Goal: Transaction & Acquisition: Purchase product/service

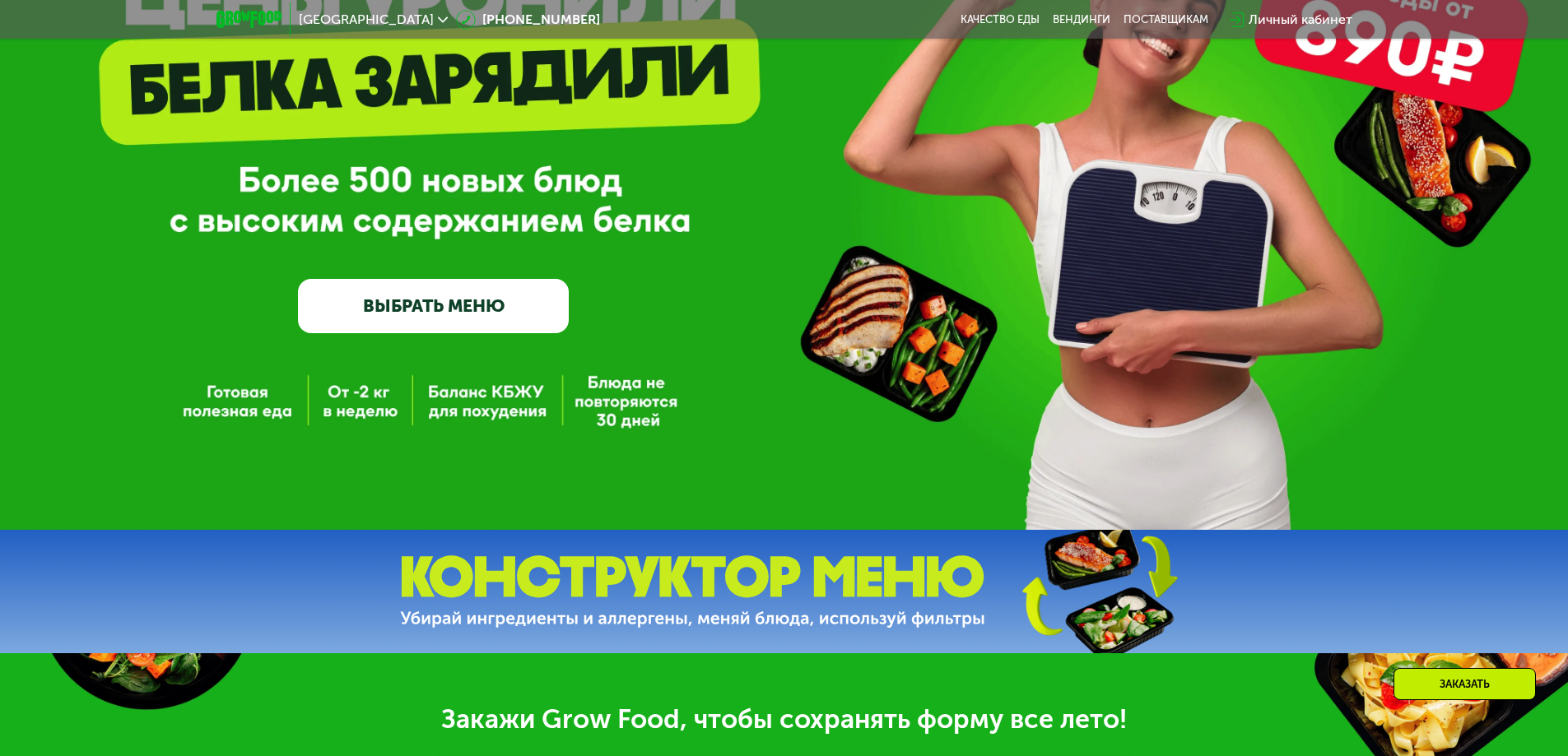
scroll to position [329, 0]
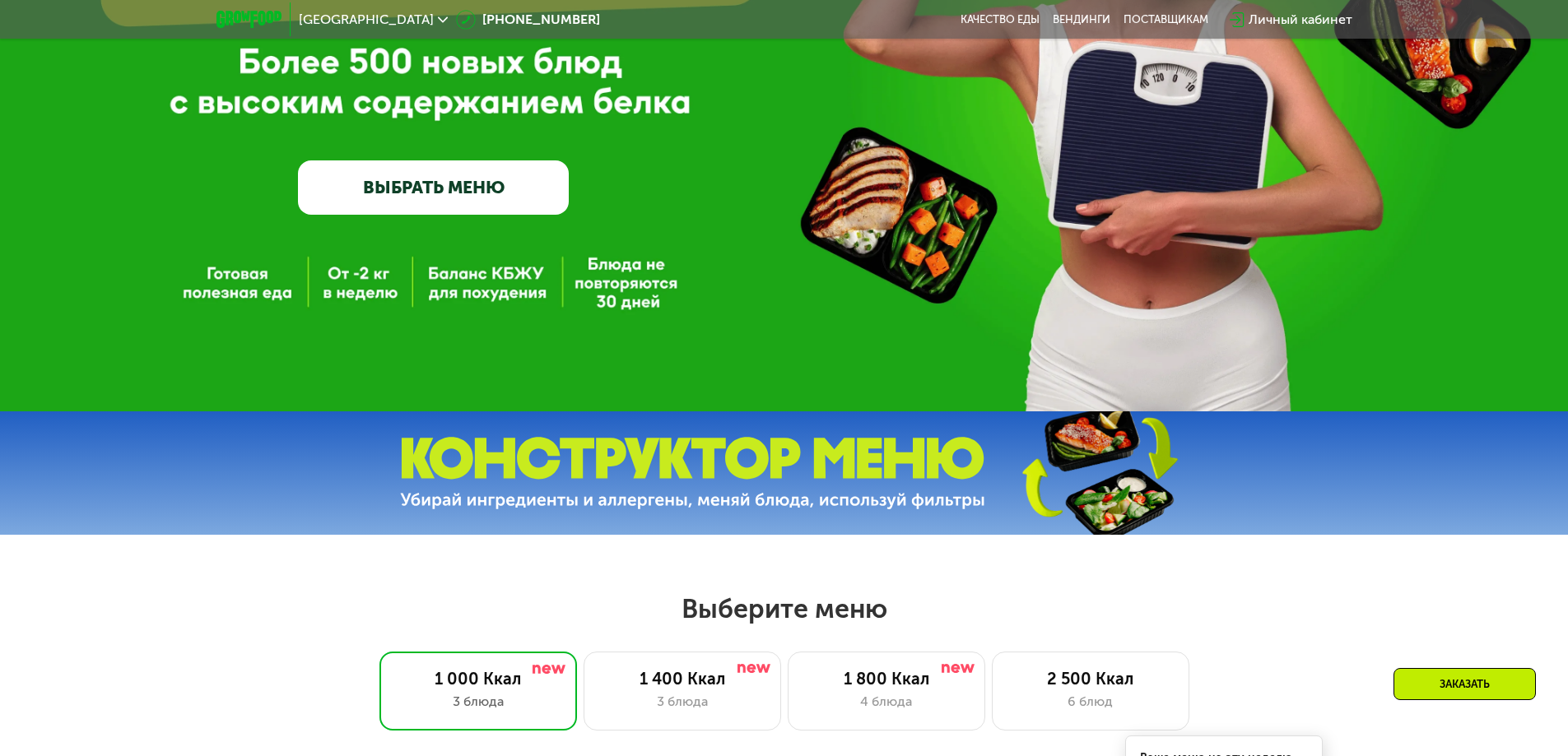
click at [452, 185] on link "ВЫБРАТЬ МЕНЮ" at bounding box center [433, 187] width 270 height 54
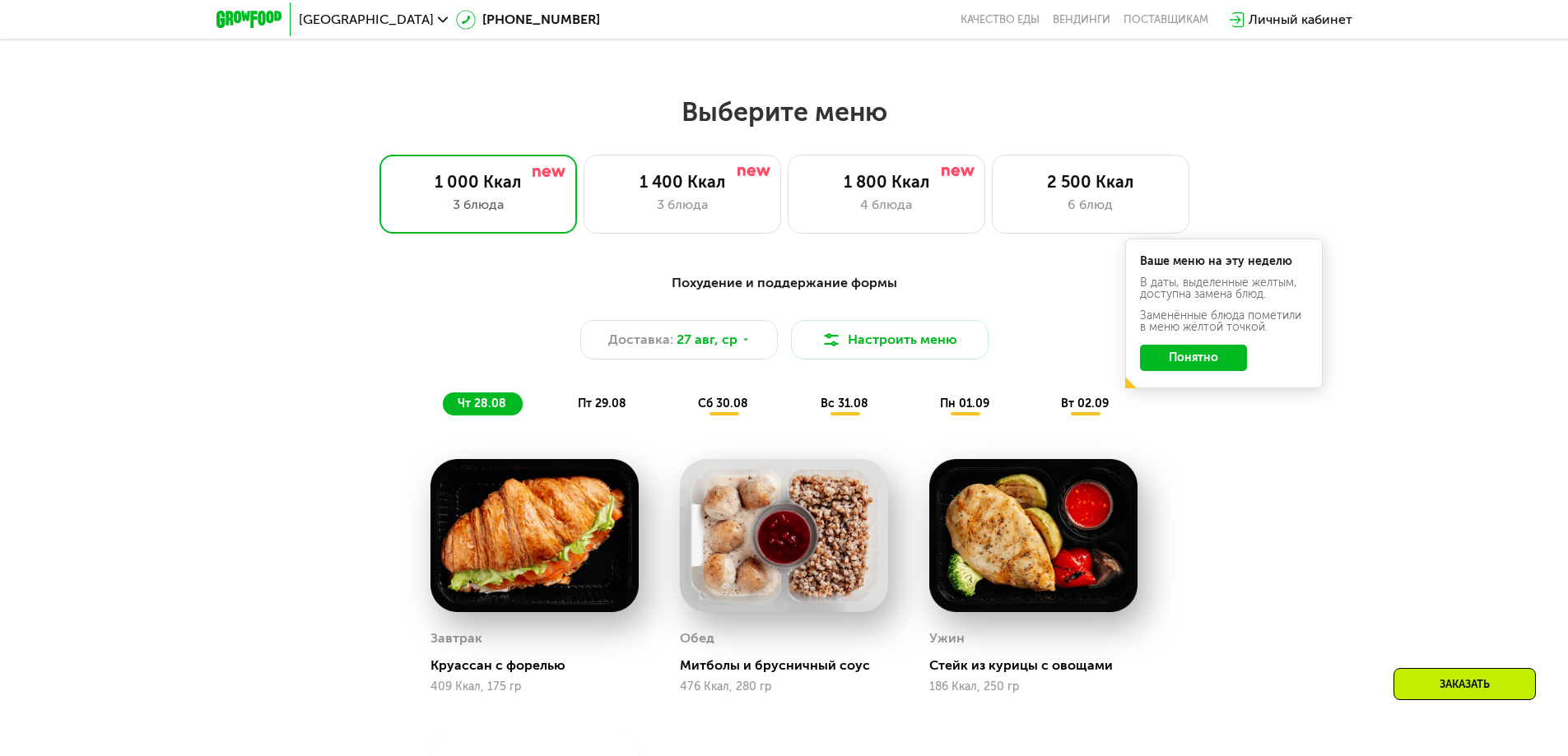
scroll to position [889, 0]
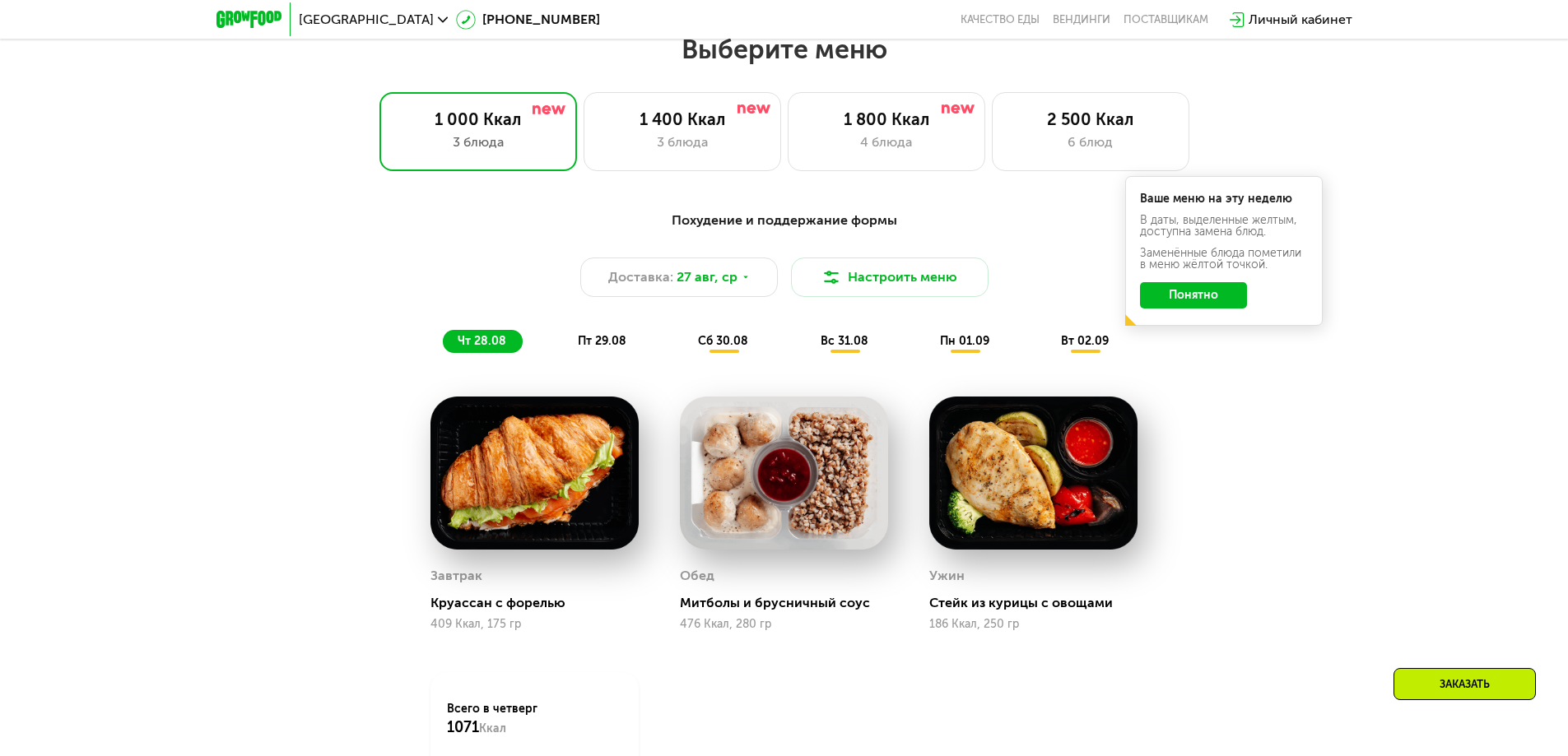
click at [1206, 306] on button "Понятно" at bounding box center [1193, 295] width 107 height 27
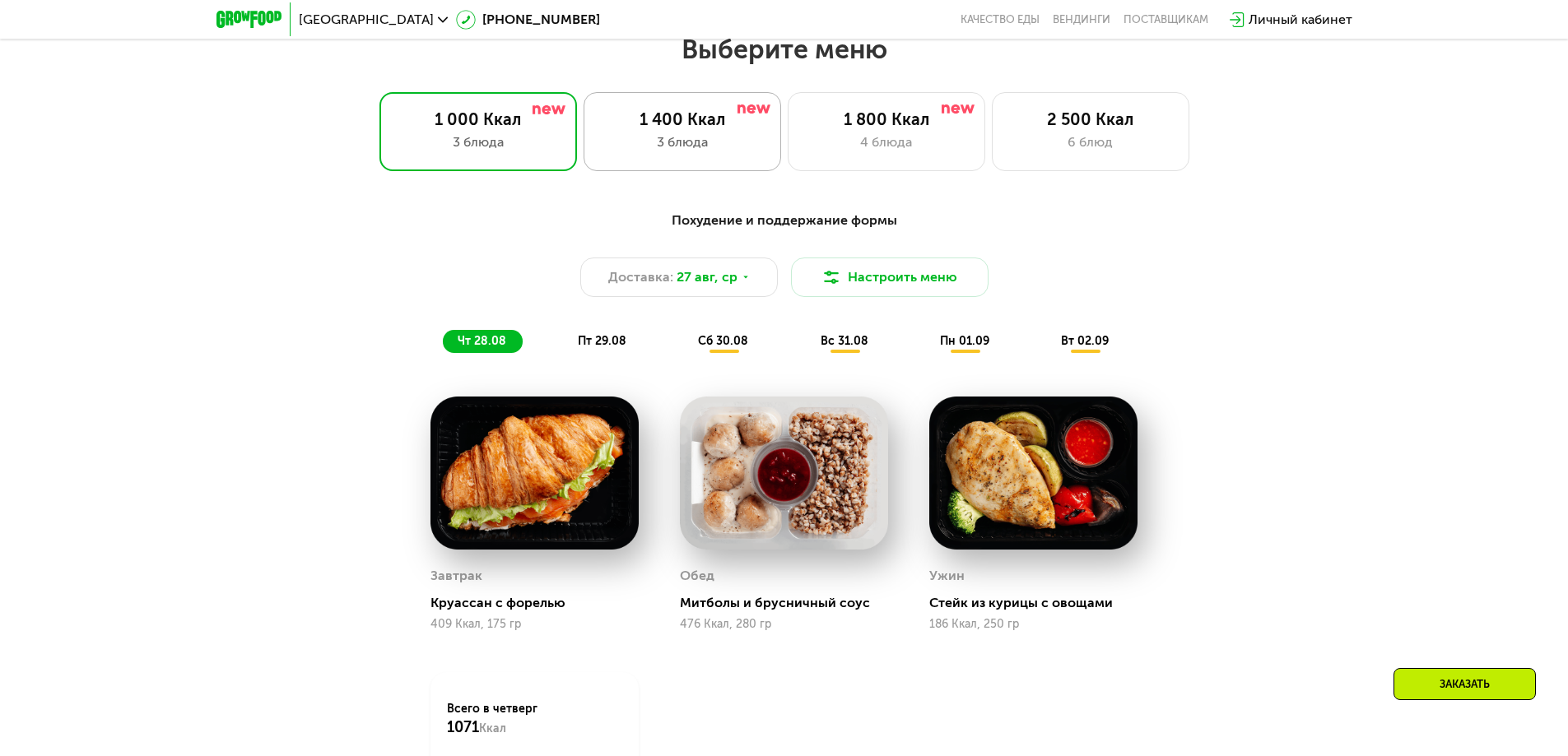
click at [677, 118] on div "1 400 Ккал" at bounding box center [682, 119] width 163 height 20
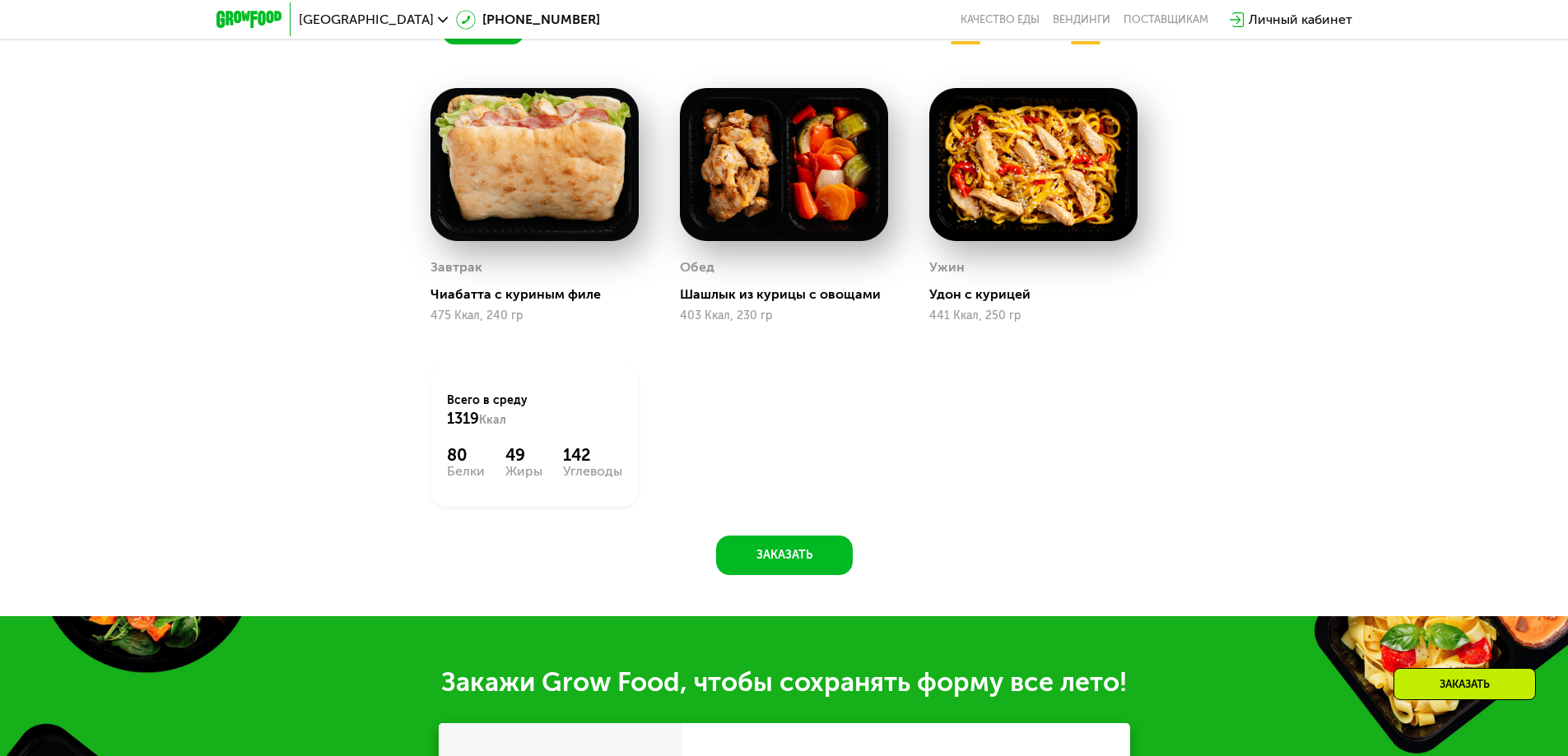
scroll to position [1218, 0]
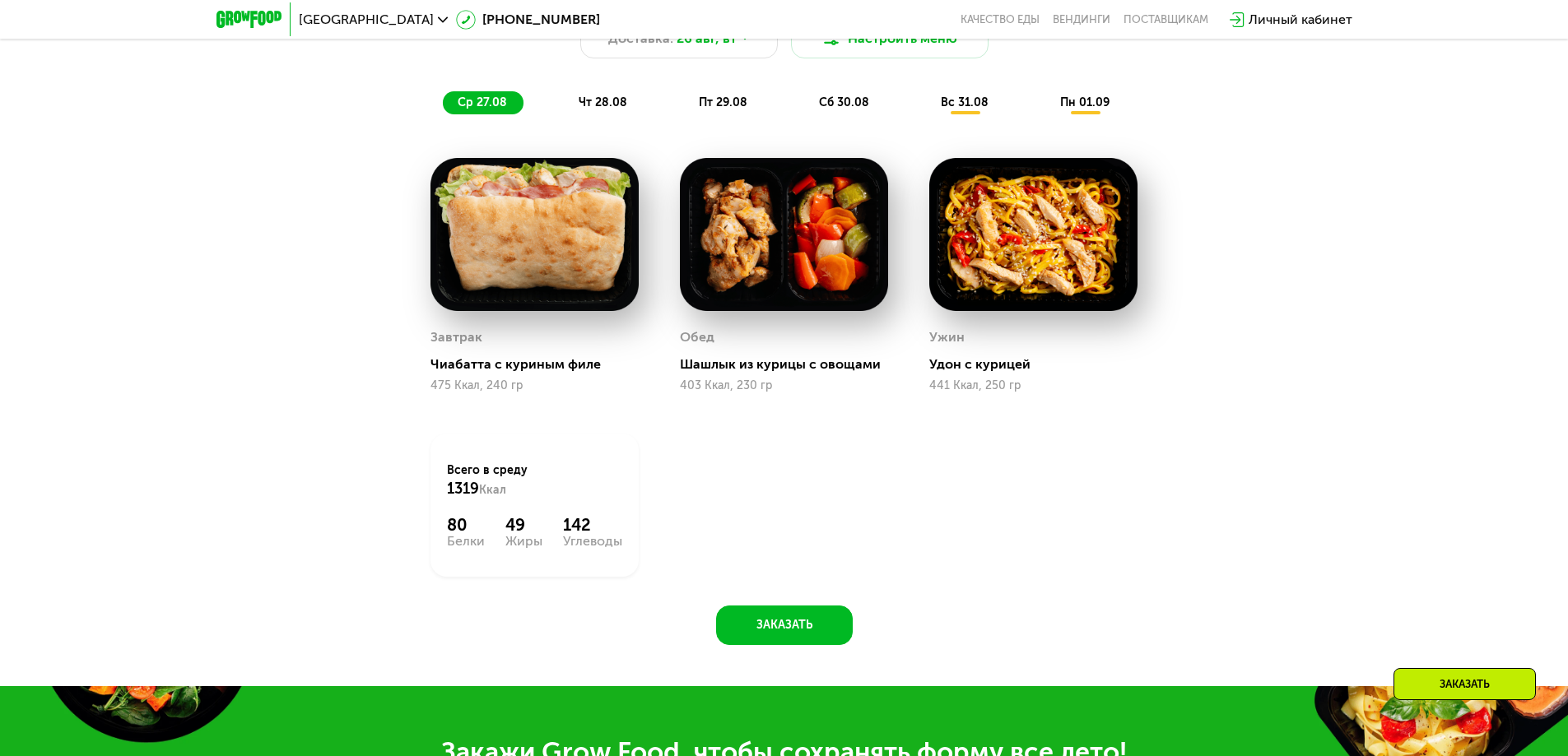
drag, startPoint x: 242, startPoint y: 399, endPoint x: 248, endPoint y: 374, distance: 25.7
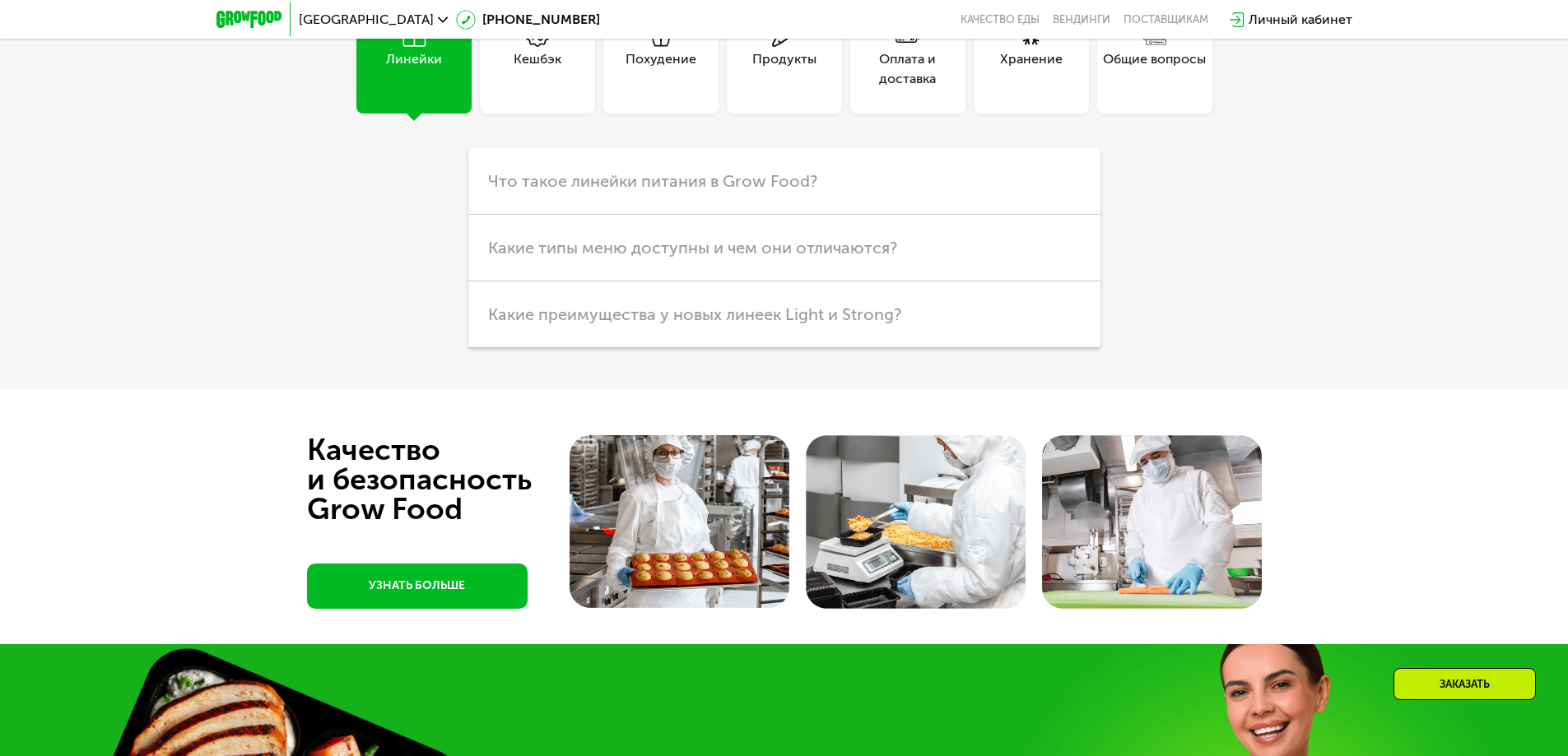
scroll to position [4445, 0]
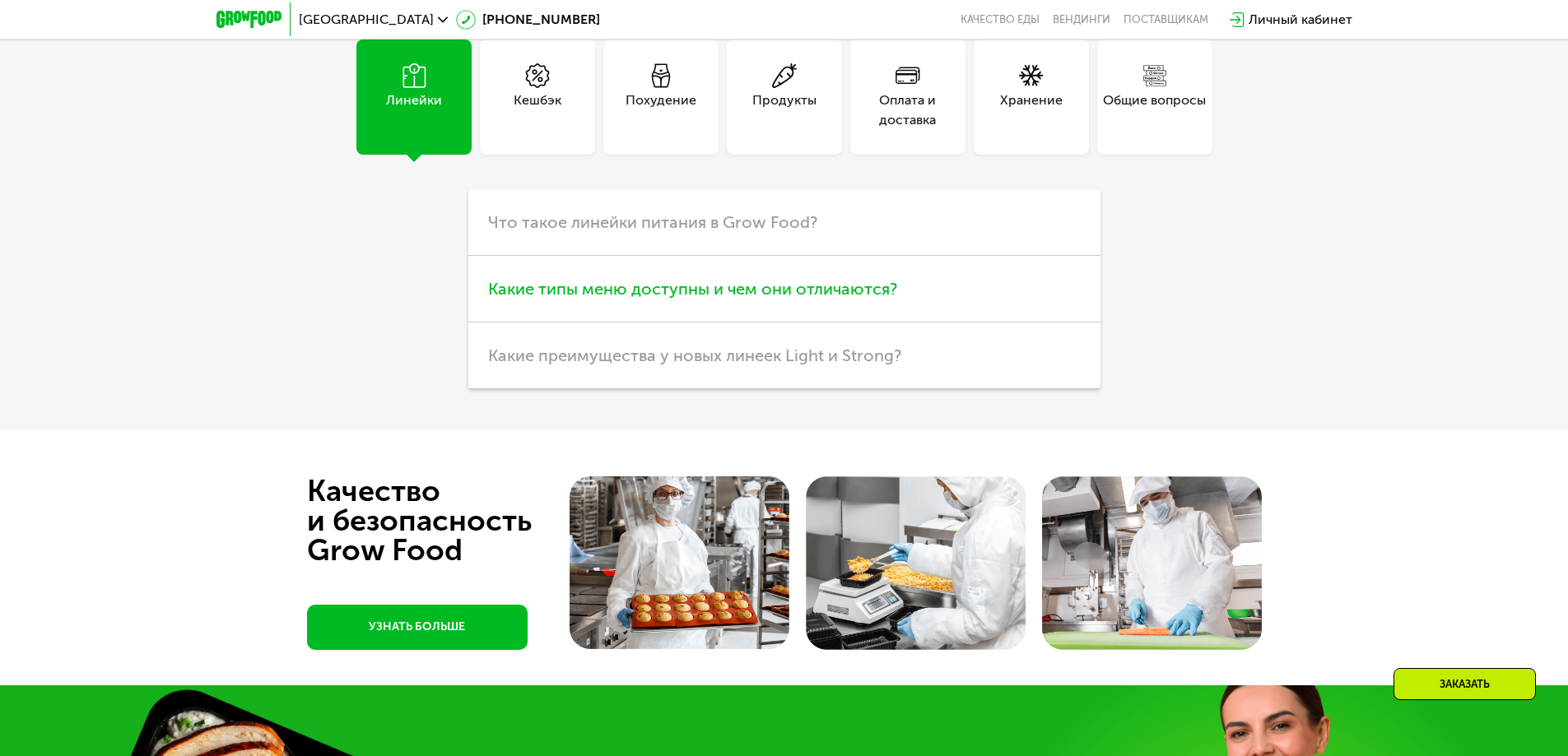
click at [670, 291] on span "Какие типы меню доступны и чем они отличаются?" at bounding box center [692, 289] width 409 height 20
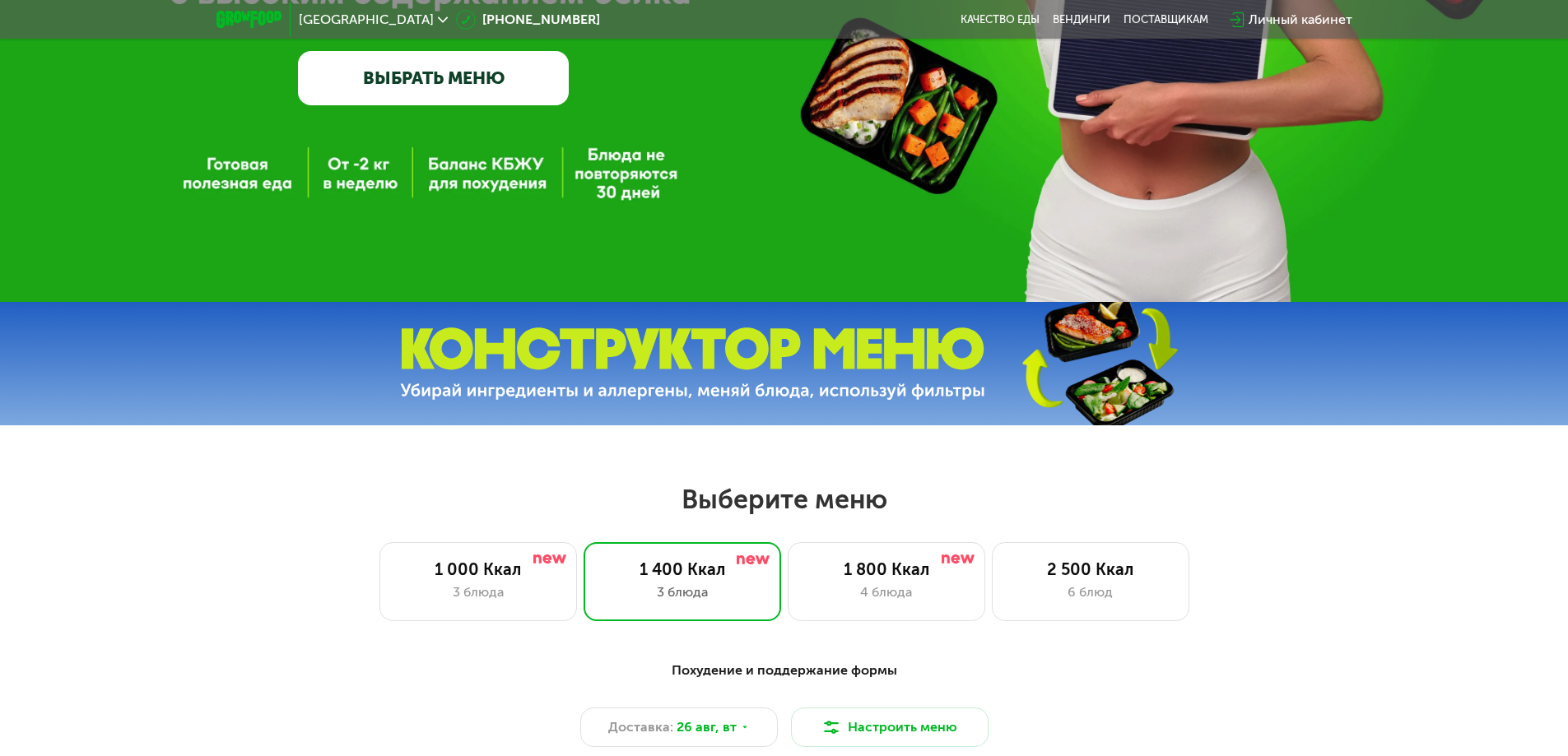
scroll to position [0, 0]
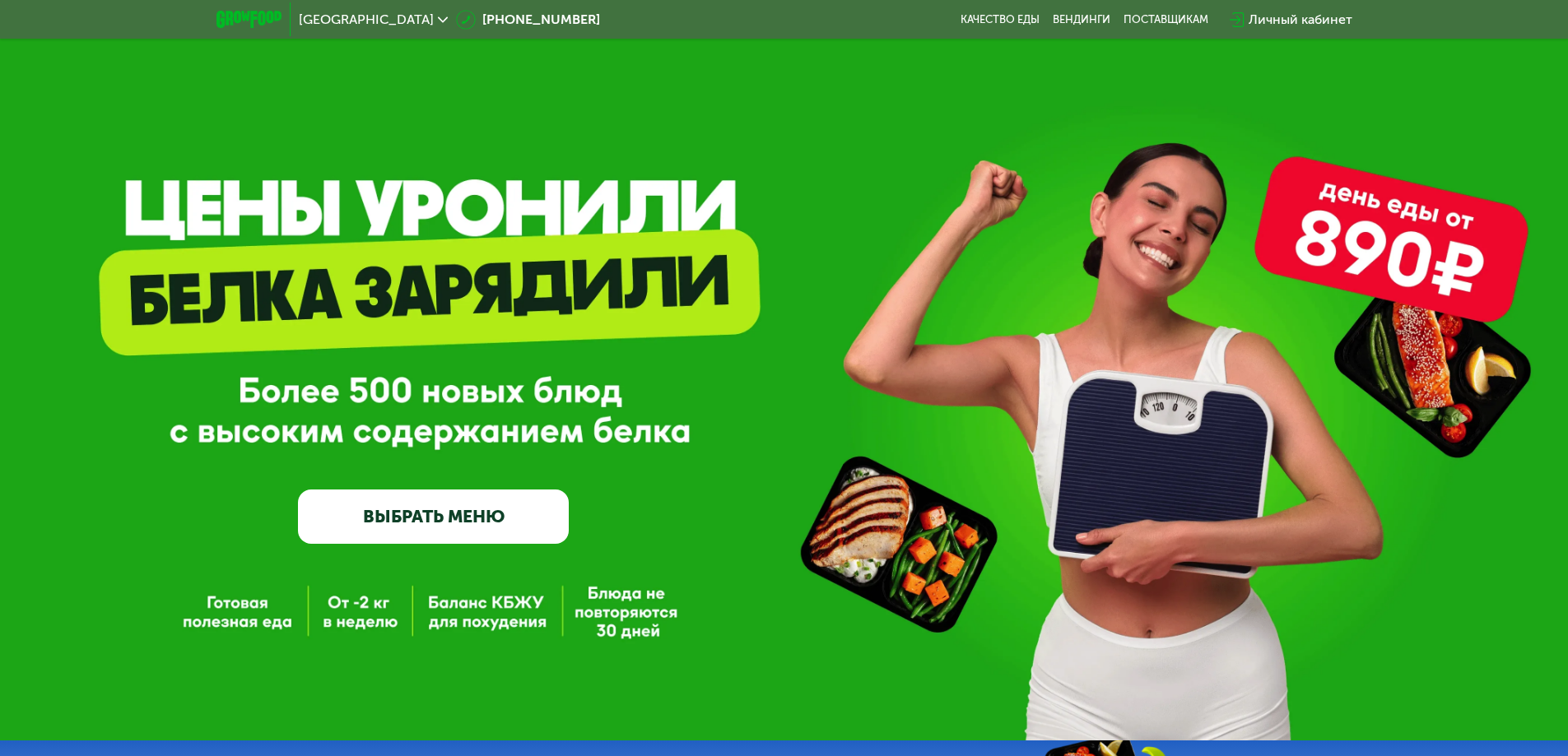
drag, startPoint x: 145, startPoint y: 553, endPoint x: 181, endPoint y: 260, distance: 295.2
click at [412, 527] on link "ВЫБРАТЬ МЕНЮ" at bounding box center [433, 516] width 270 height 54
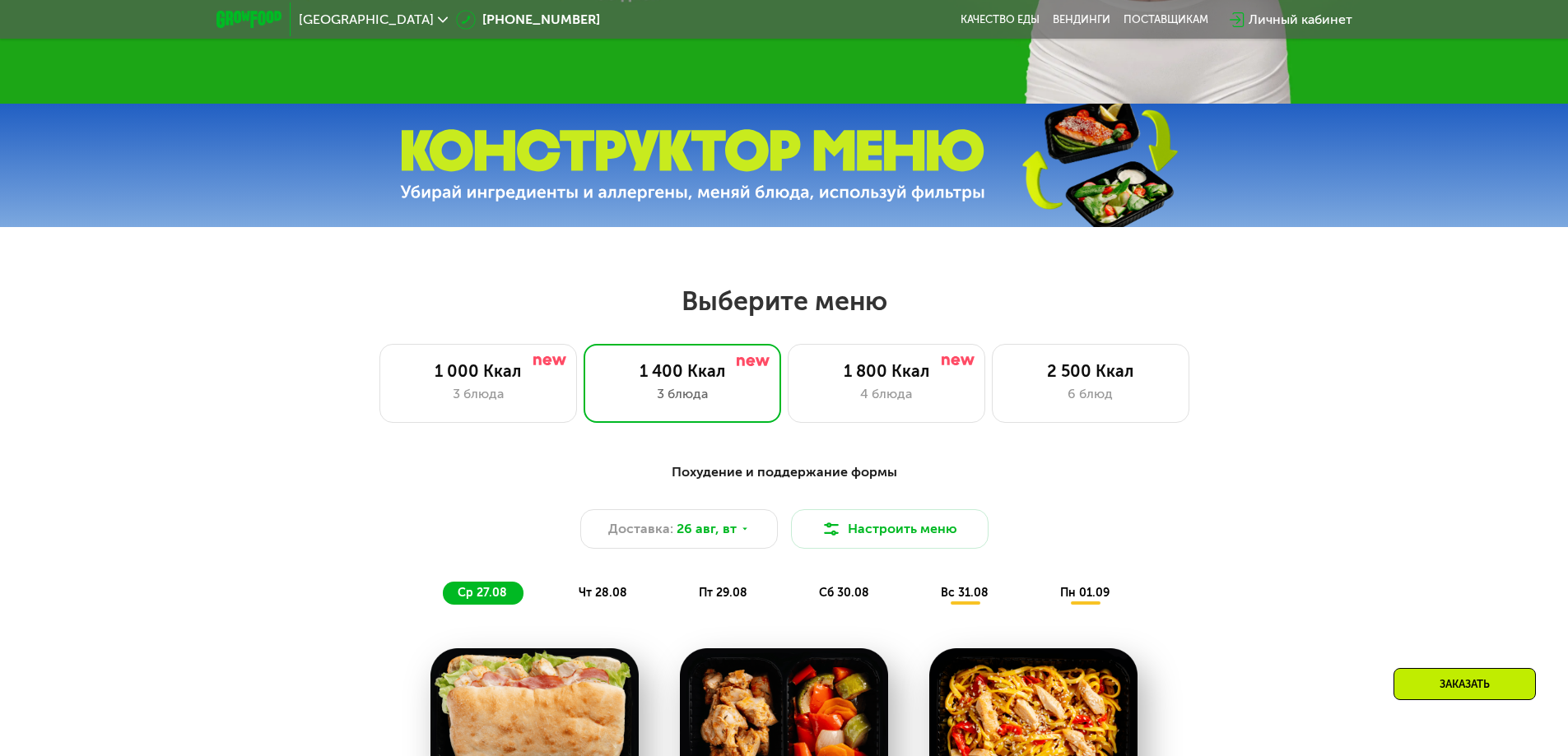
scroll to position [642, 0]
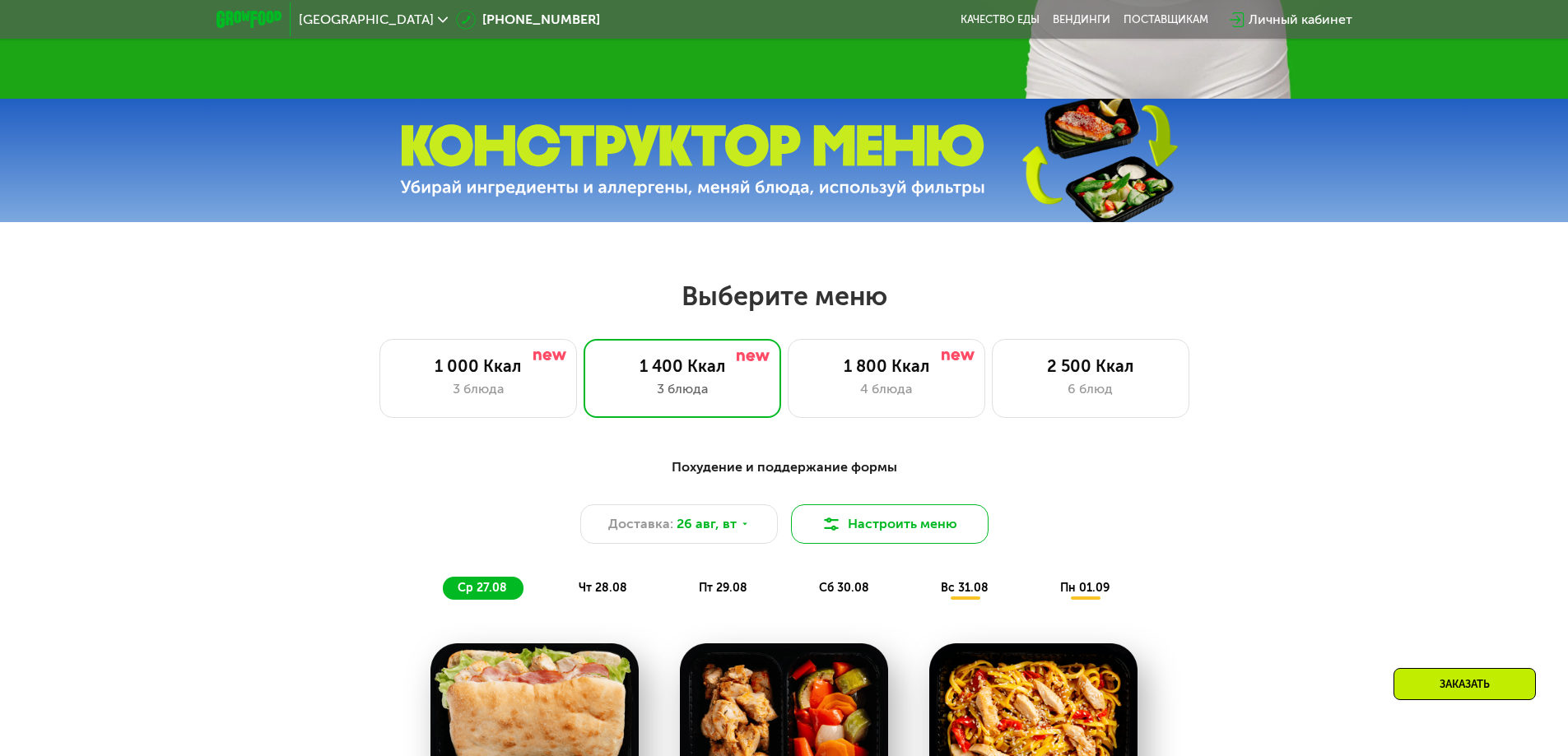
click at [817, 530] on button "Настроить меню" at bounding box center [890, 524] width 198 height 39
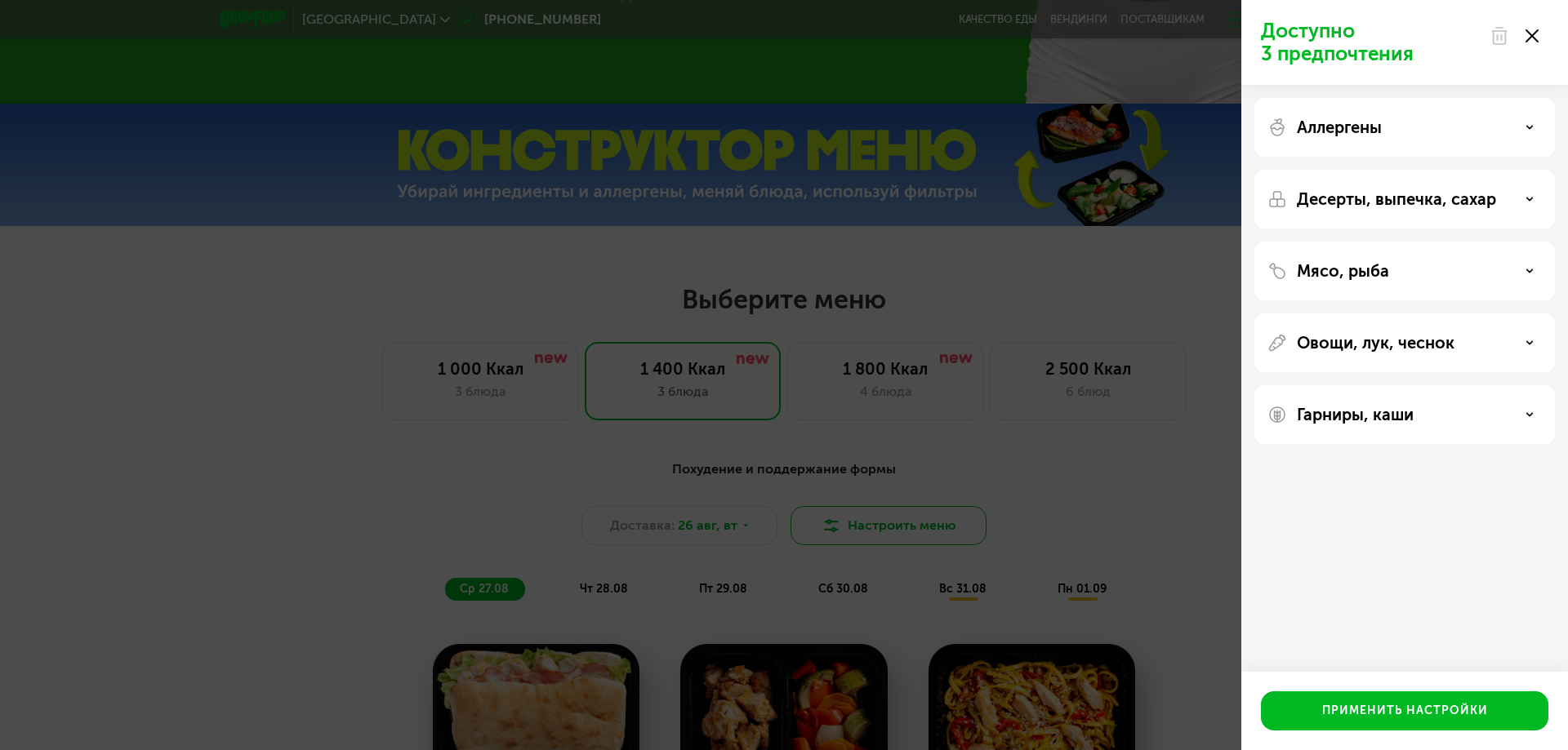
click at [810, 526] on div "Доступно 3 предпочтения Аллергены Десерты, выпечка, сахар Мясо, рыба Овощи, лук…" at bounding box center [784, 375] width 1568 height 750
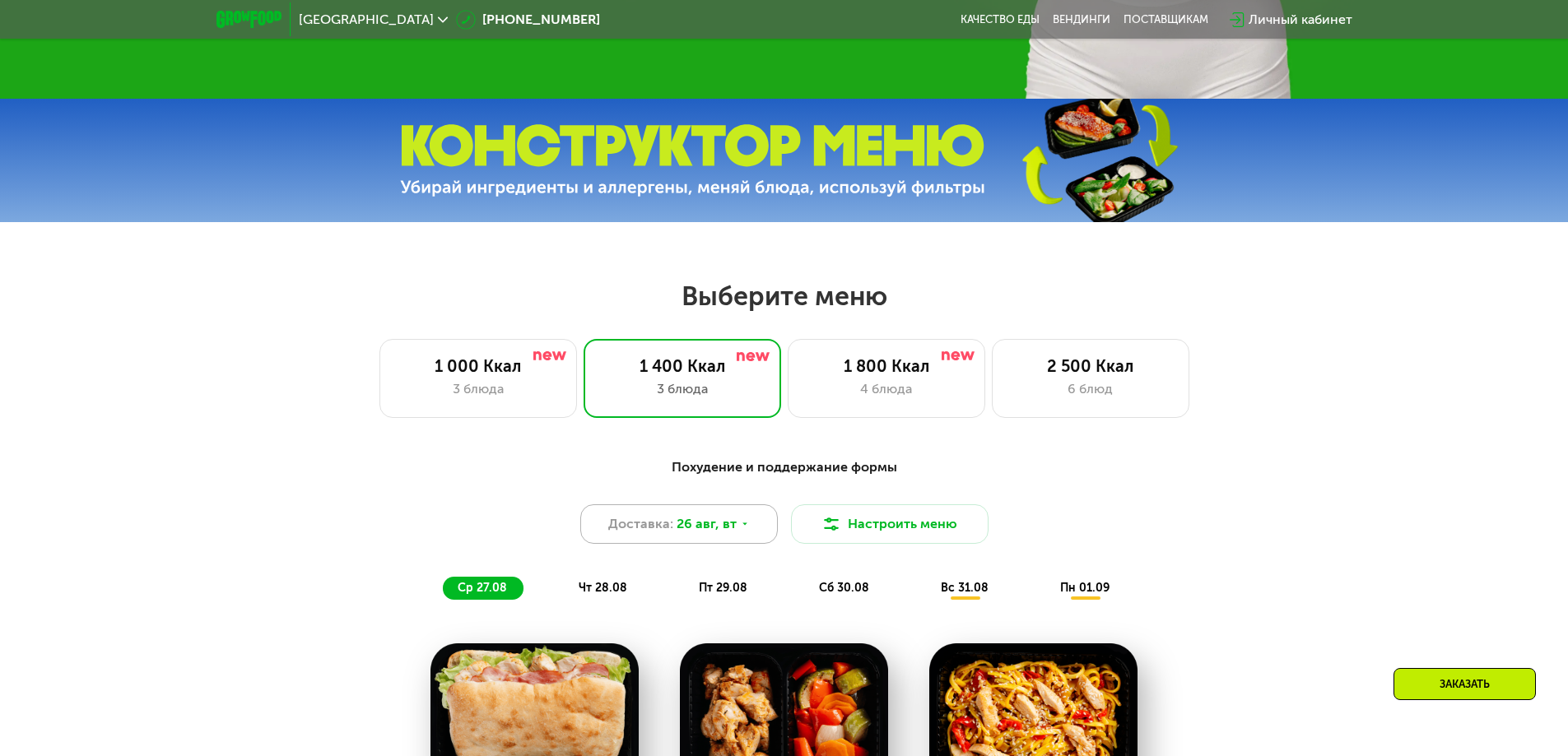
click at [741, 528] on icon at bounding box center [745, 524] width 10 height 10
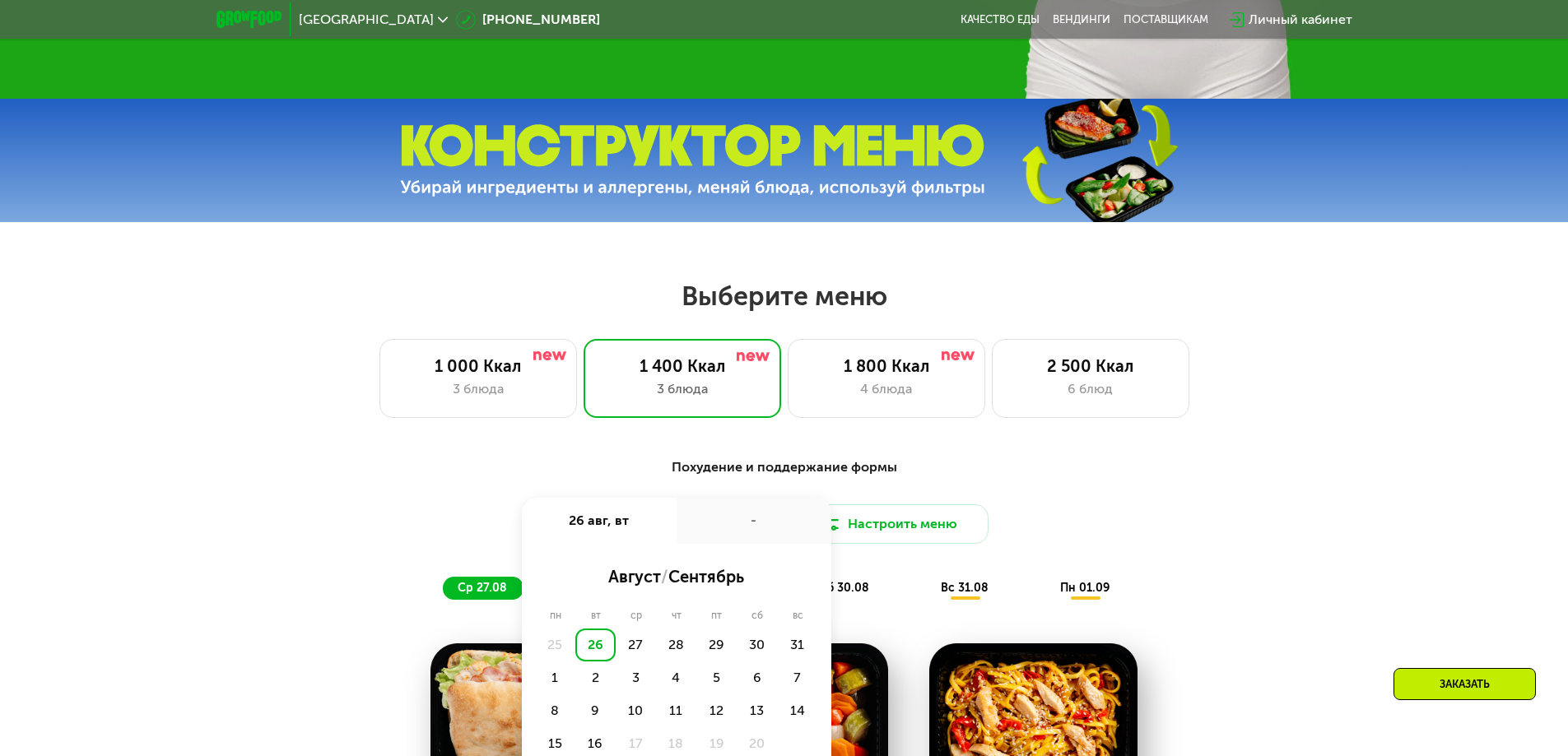
click at [741, 528] on div "-" at bounding box center [753, 521] width 154 height 46
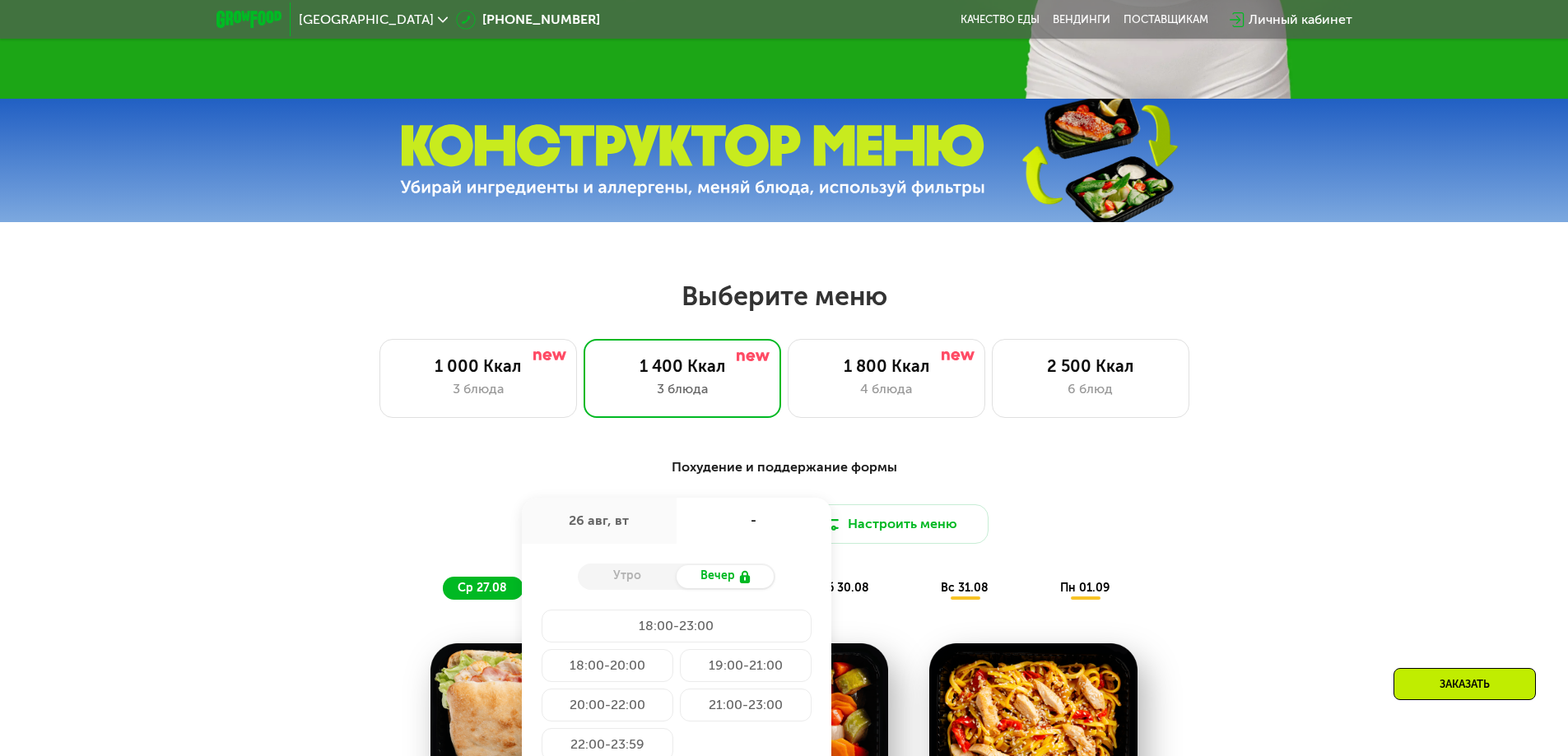
click at [1217, 490] on div "Похудение и поддержание формы Доставка: [DATE] авг, вт - Утро Вечер 18:00-23:00…" at bounding box center [784, 529] width 974 height 143
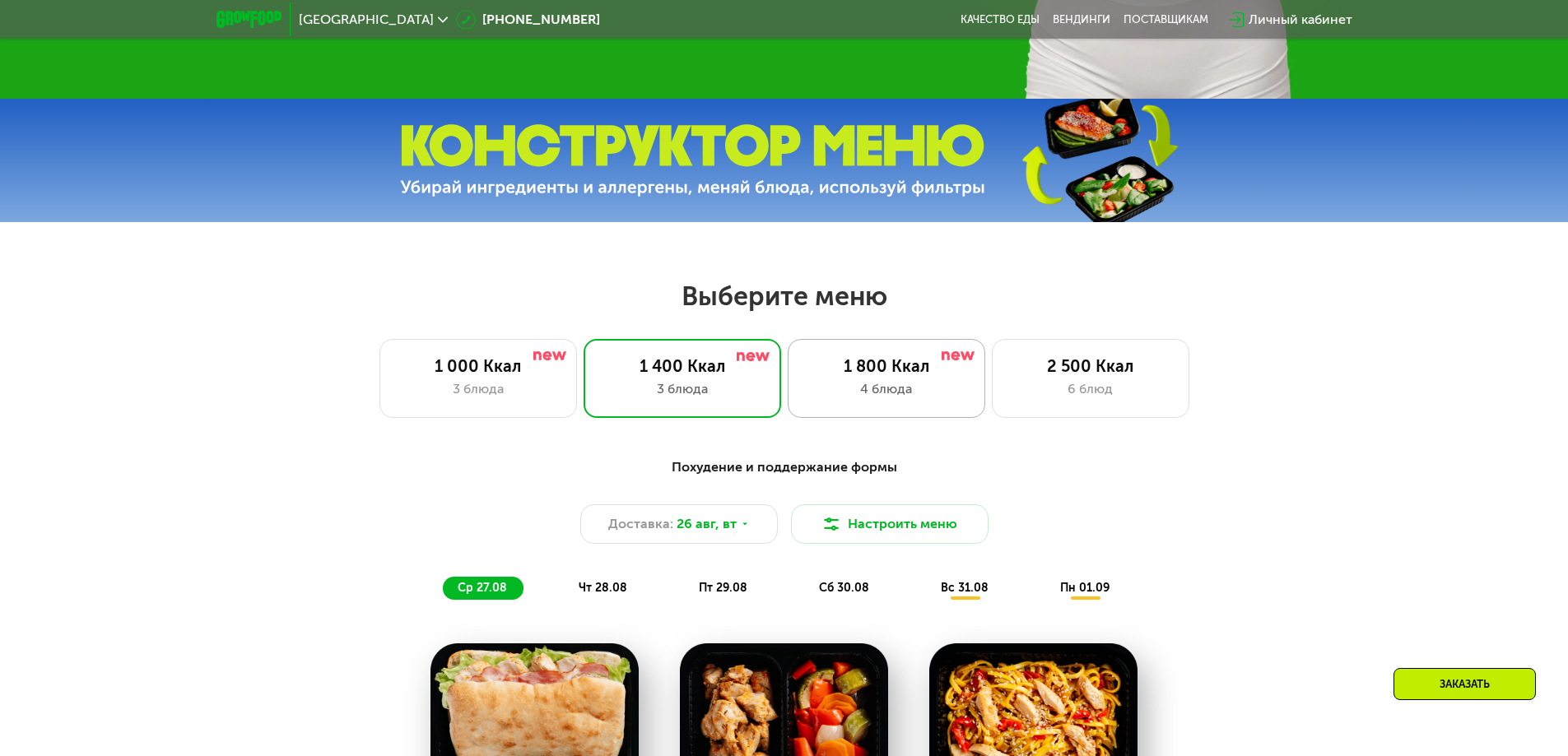
click at [903, 388] on div "4 блюда" at bounding box center [887, 389] width 163 height 20
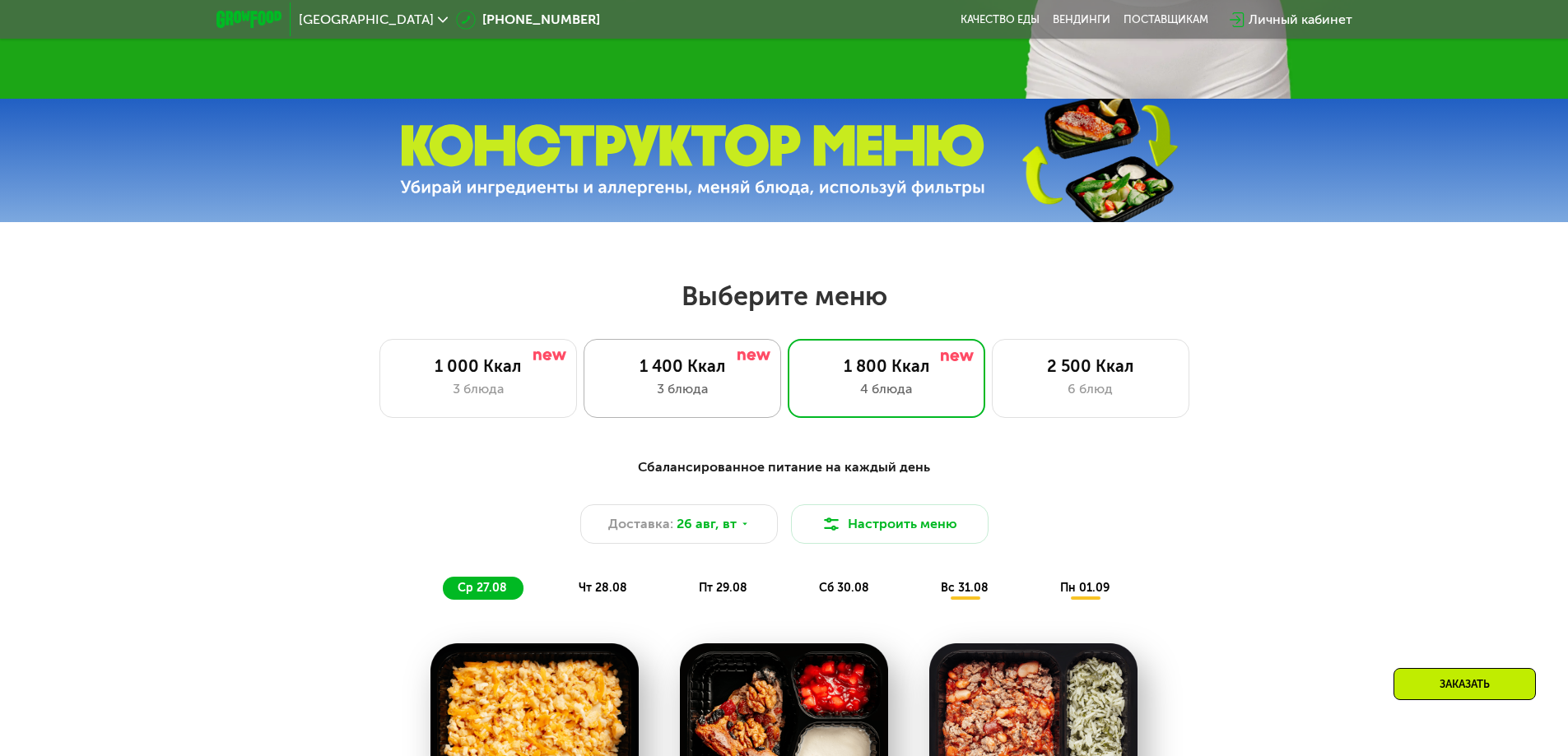
click at [707, 387] on div "3 блюда" at bounding box center [682, 389] width 163 height 20
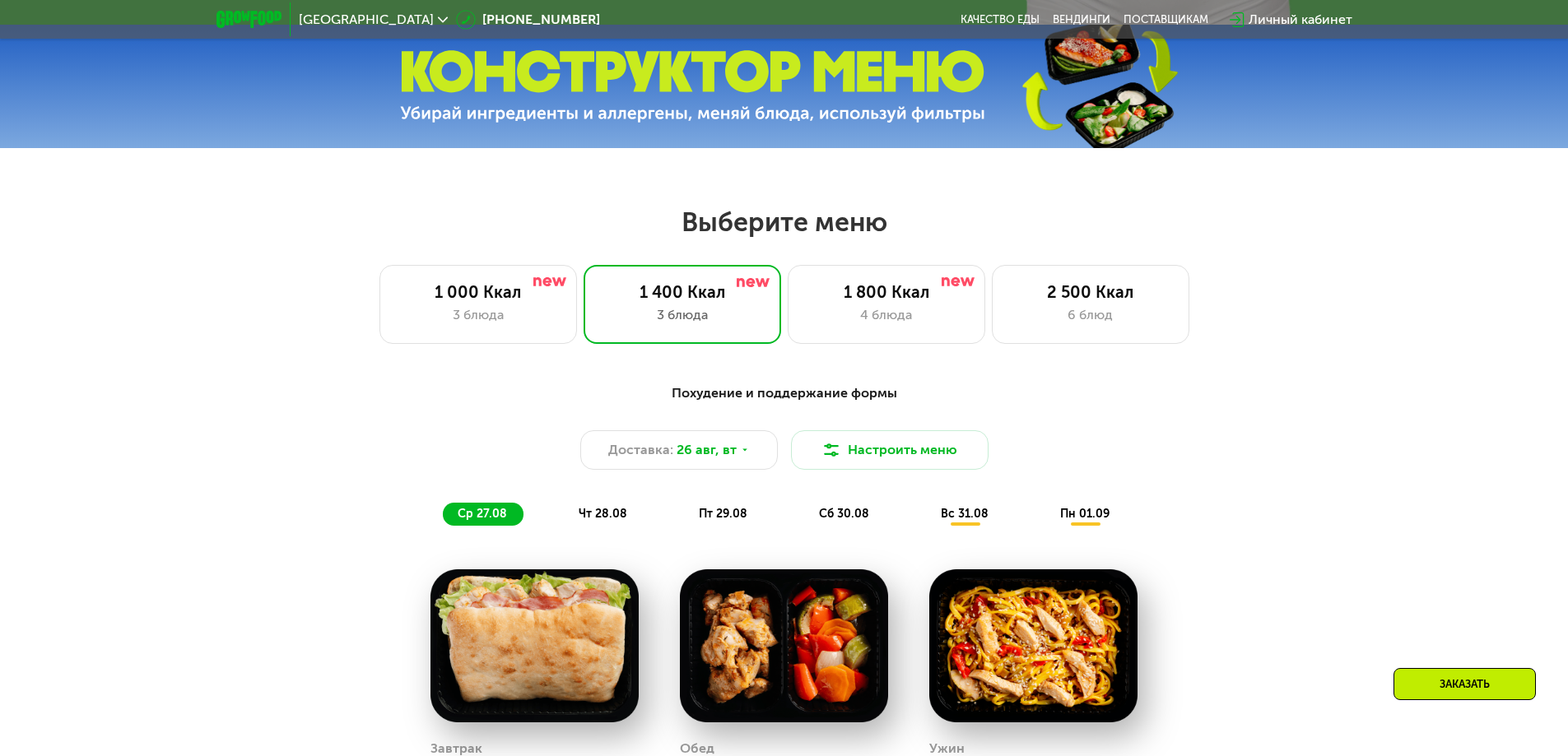
scroll to position [807, 0]
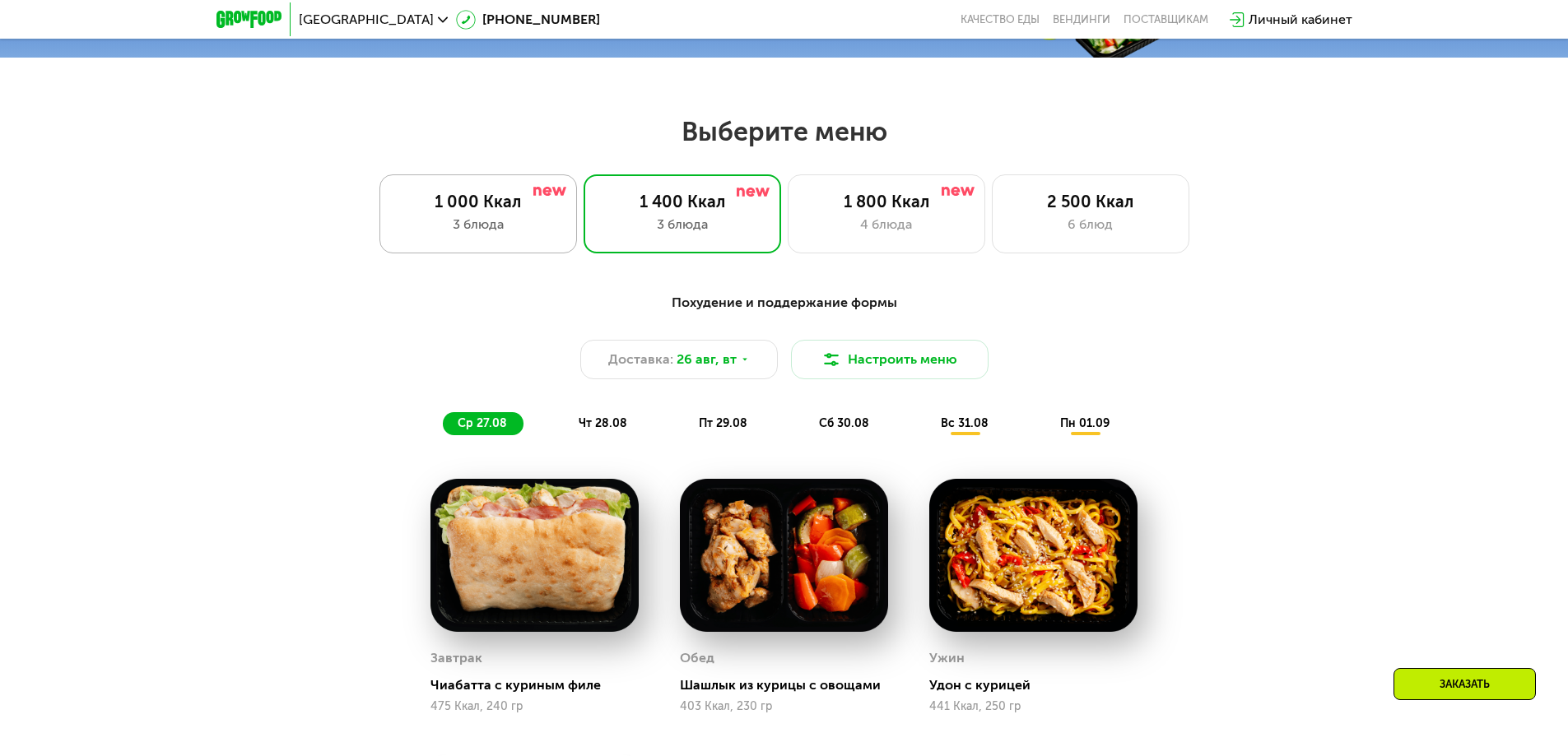
click at [488, 229] on div "3 блюда" at bounding box center [479, 225] width 163 height 20
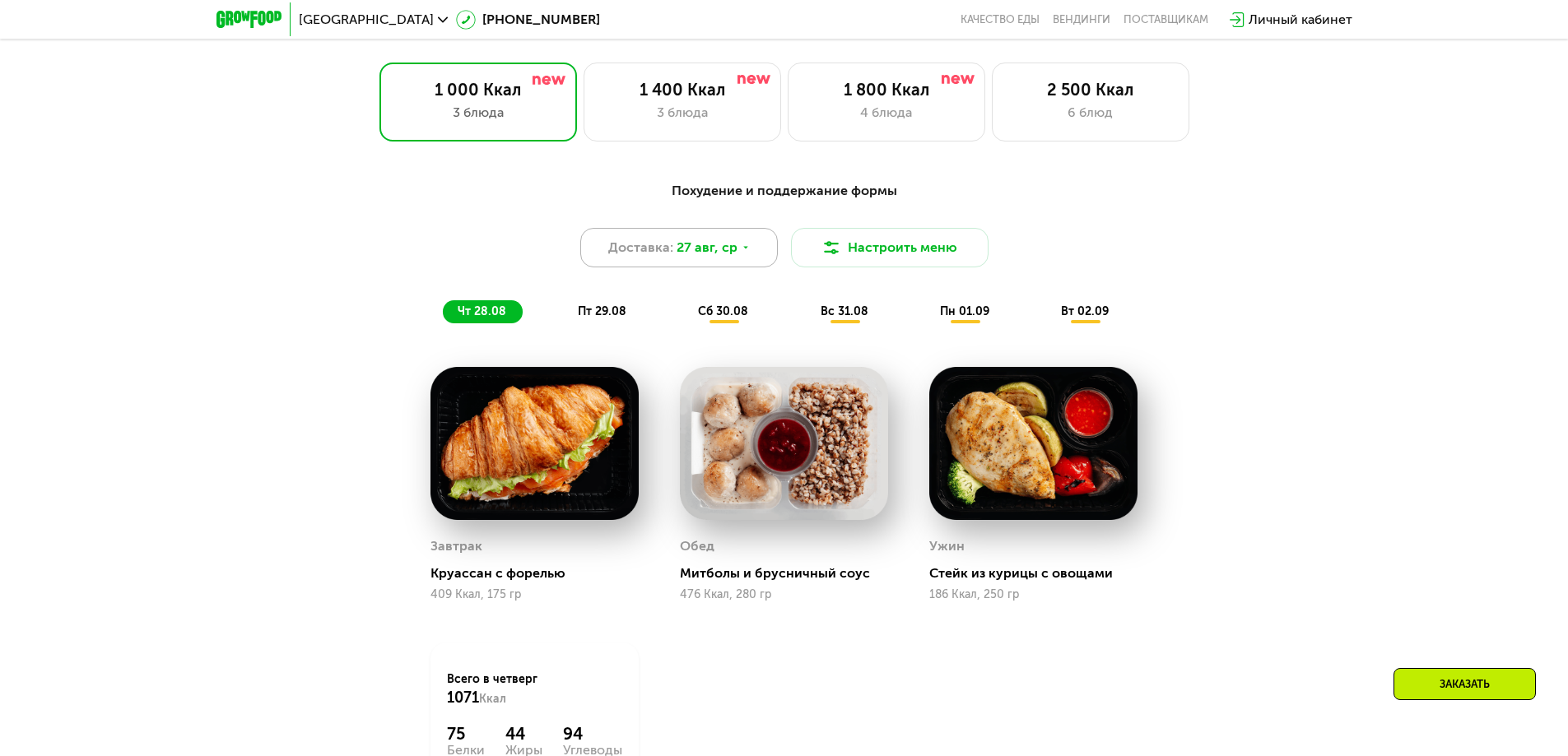
scroll to position [889, 0]
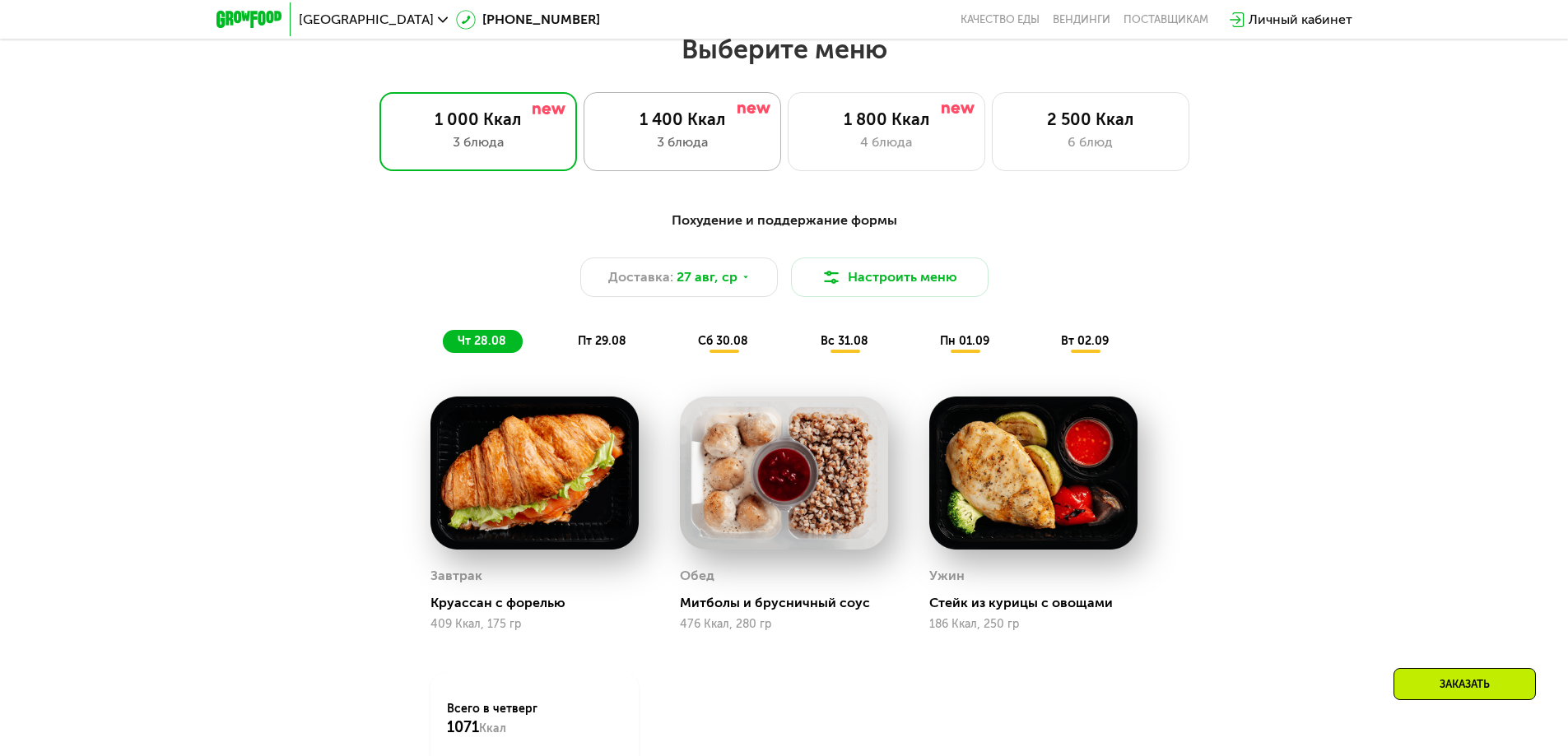
click at [709, 129] on div "1 400 Ккал" at bounding box center [682, 119] width 163 height 20
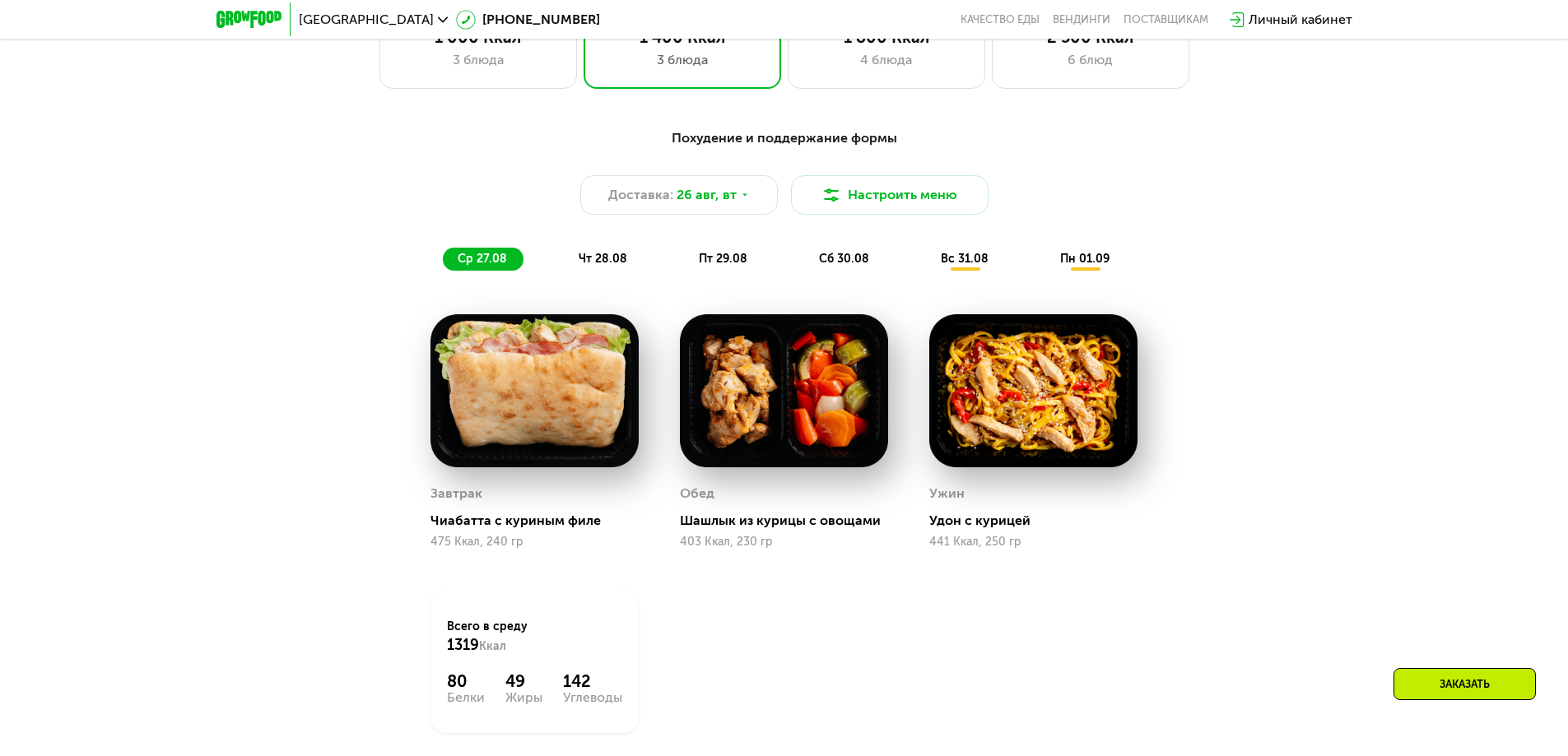
scroll to position [1054, 0]
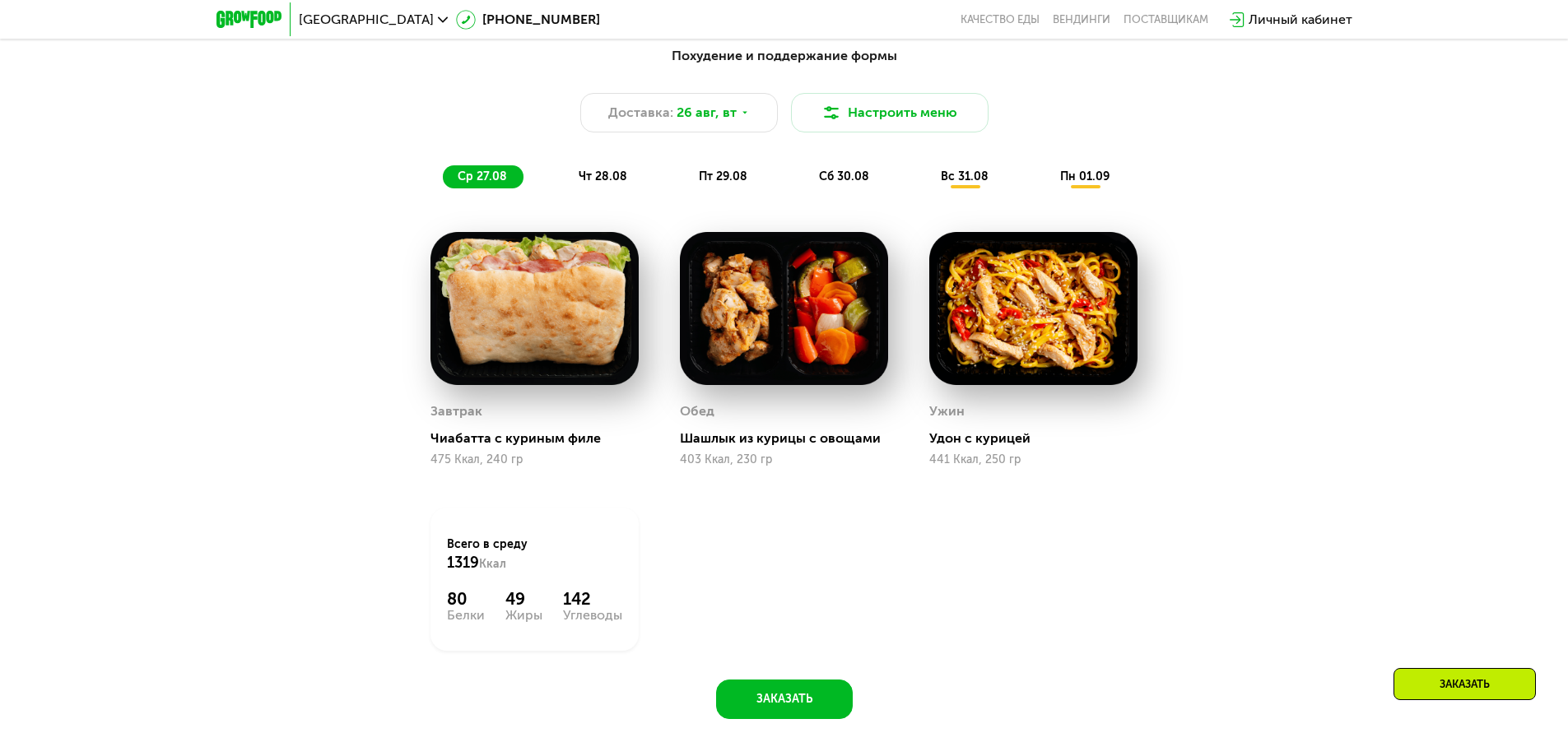
click at [684, 172] on div "чт 28.08" at bounding box center [724, 176] width 80 height 23
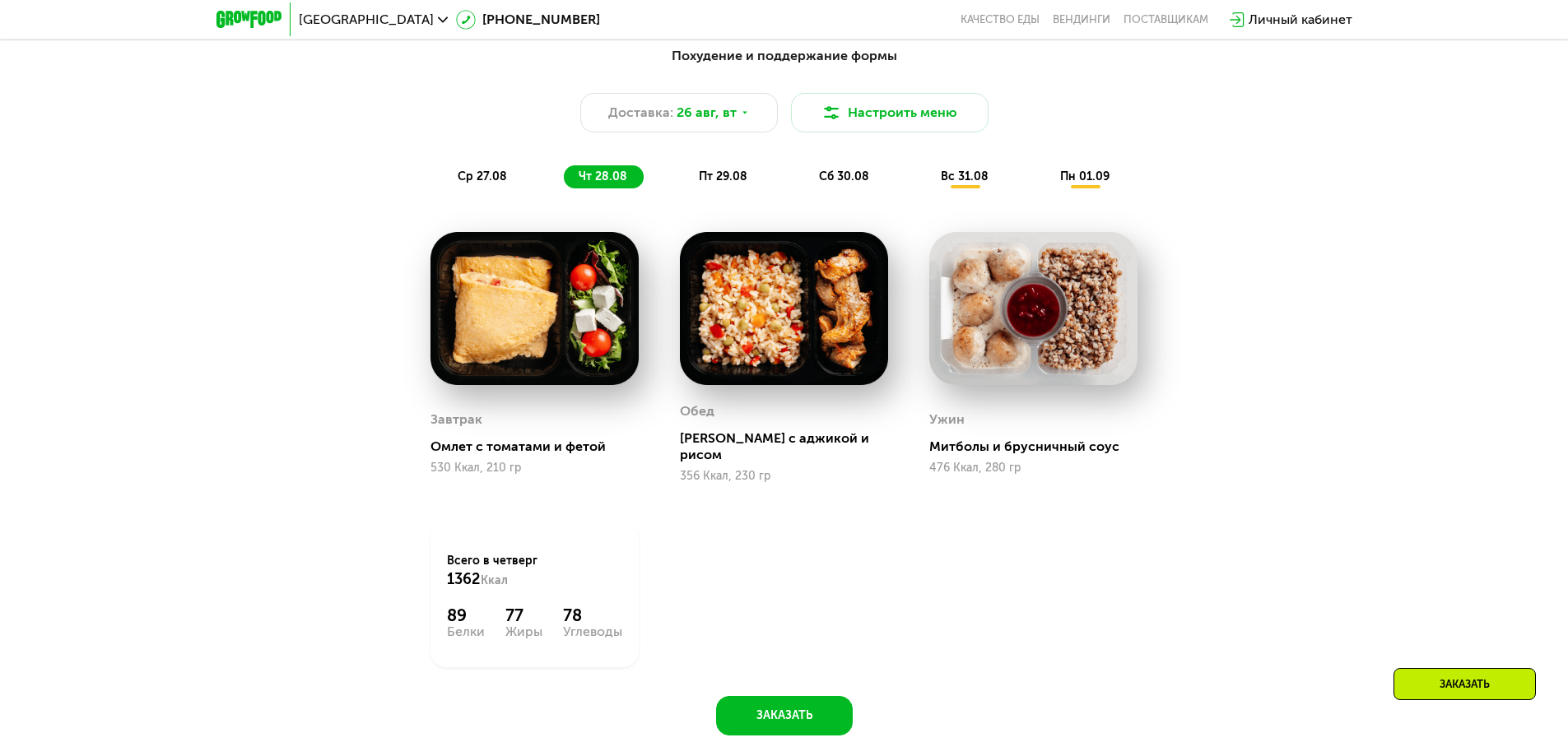
click at [709, 183] on span "пт 29.08" at bounding box center [723, 176] width 48 height 14
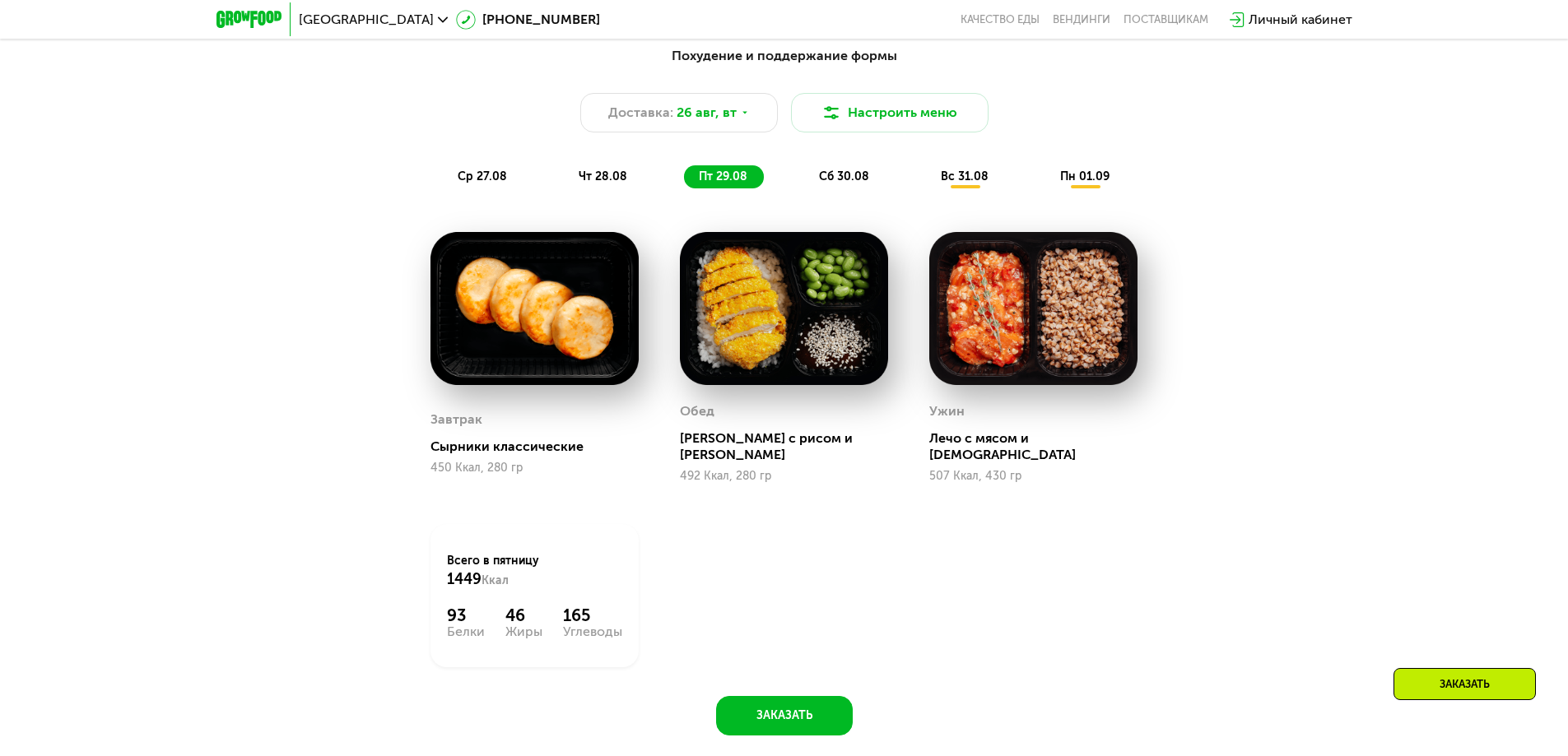
click at [843, 184] on span "сб 30.08" at bounding box center [843, 176] width 50 height 14
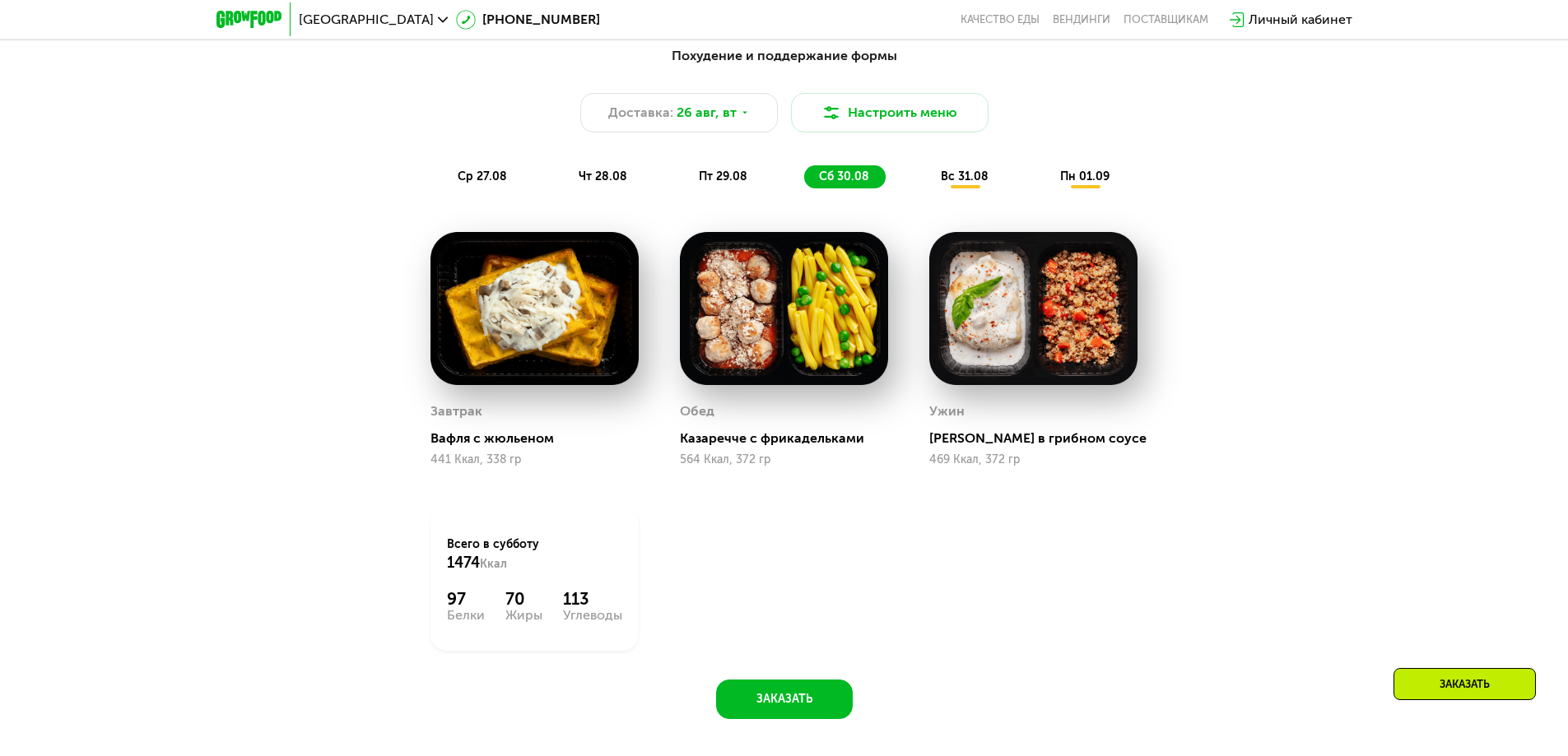
click at [958, 179] on span "вс 31.08" at bounding box center [964, 176] width 48 height 14
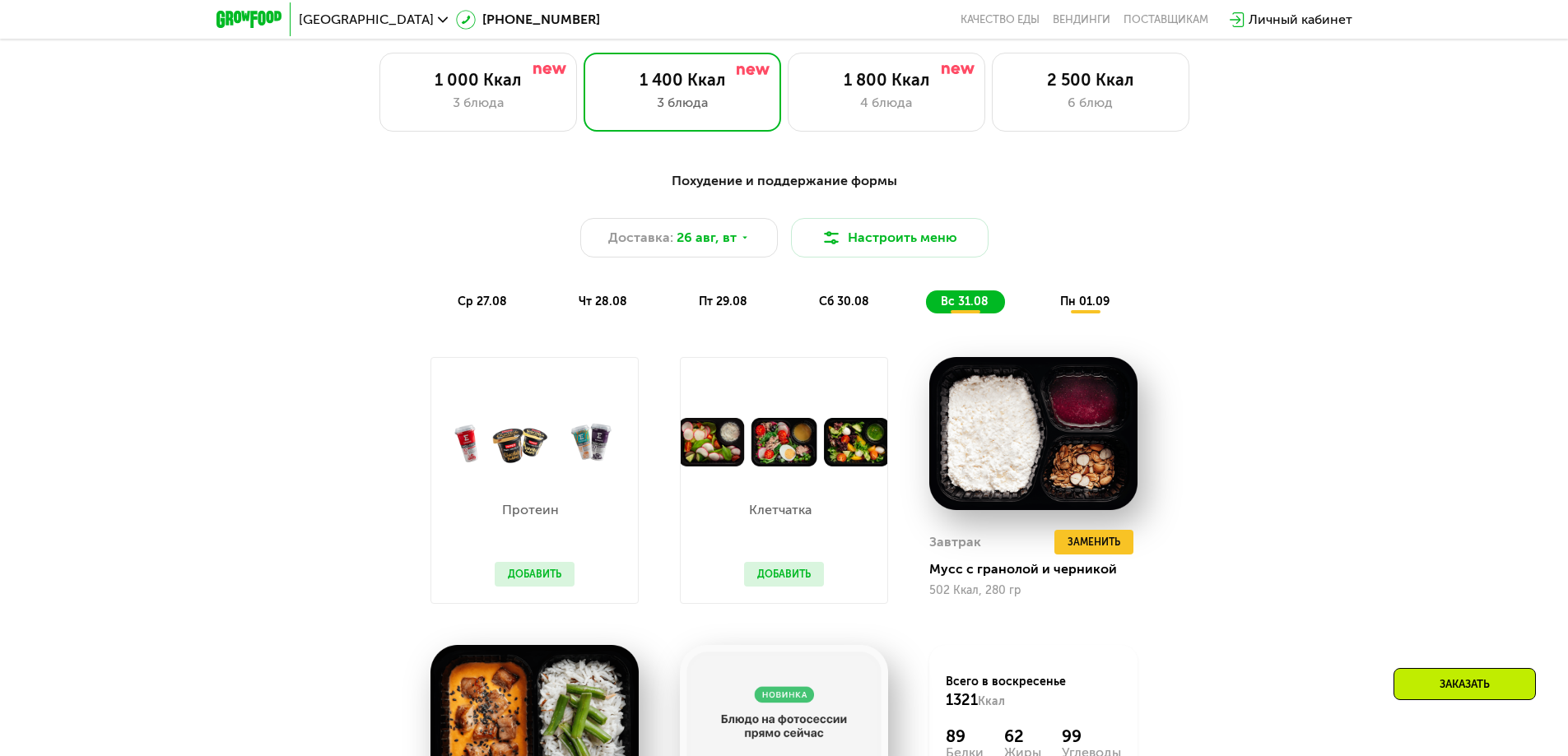
scroll to position [889, 0]
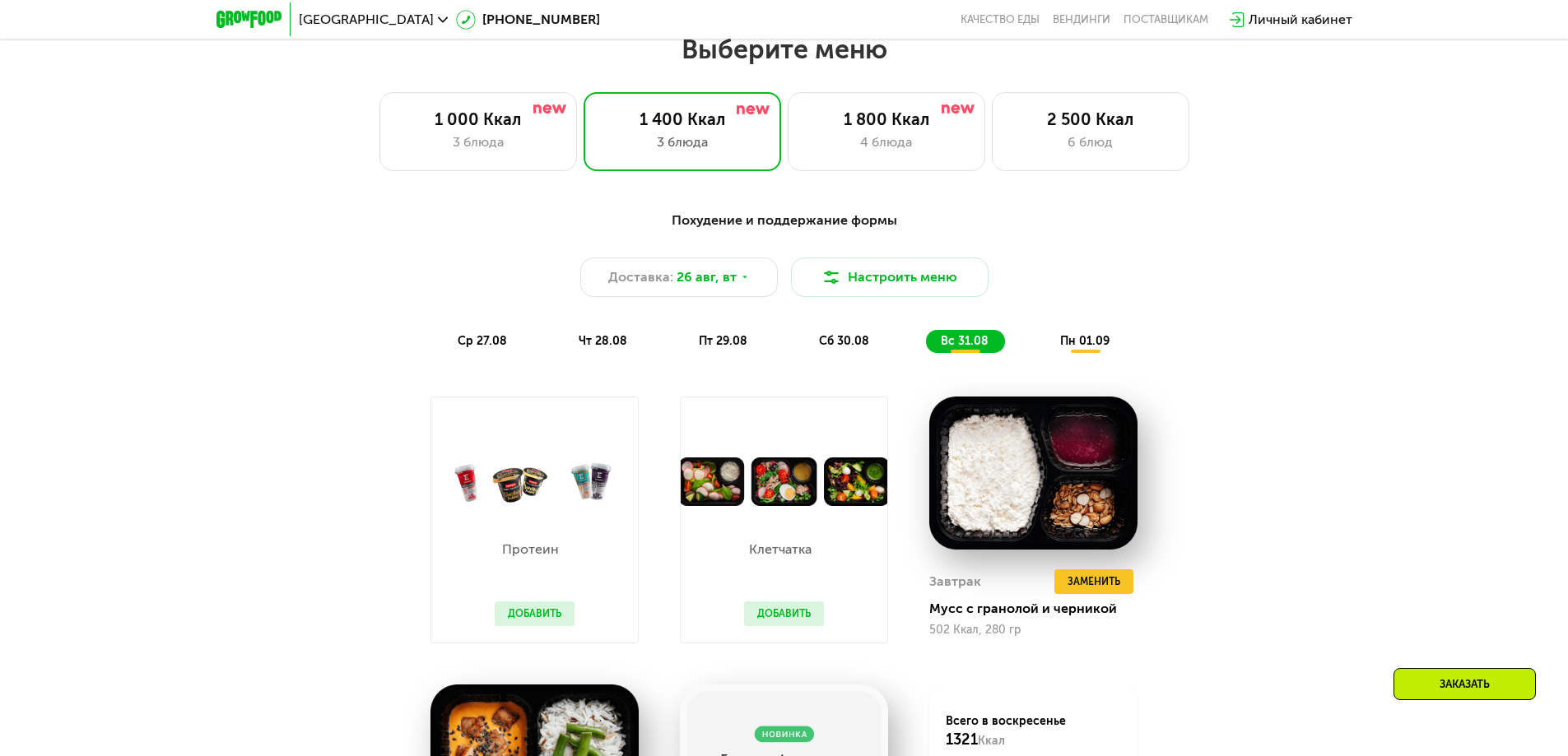
click at [834, 344] on span "сб 30.08" at bounding box center [843, 341] width 50 height 14
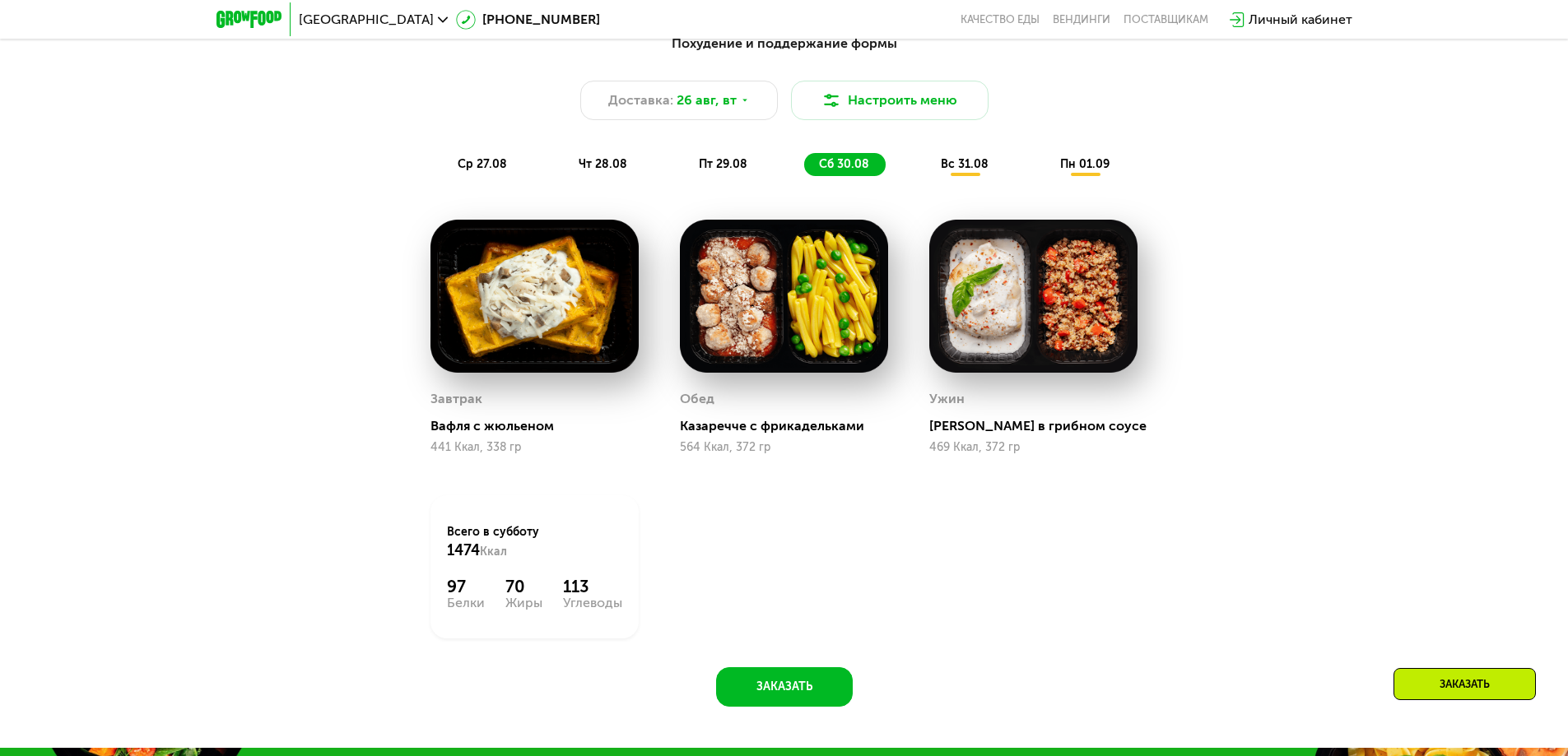
scroll to position [1054, 0]
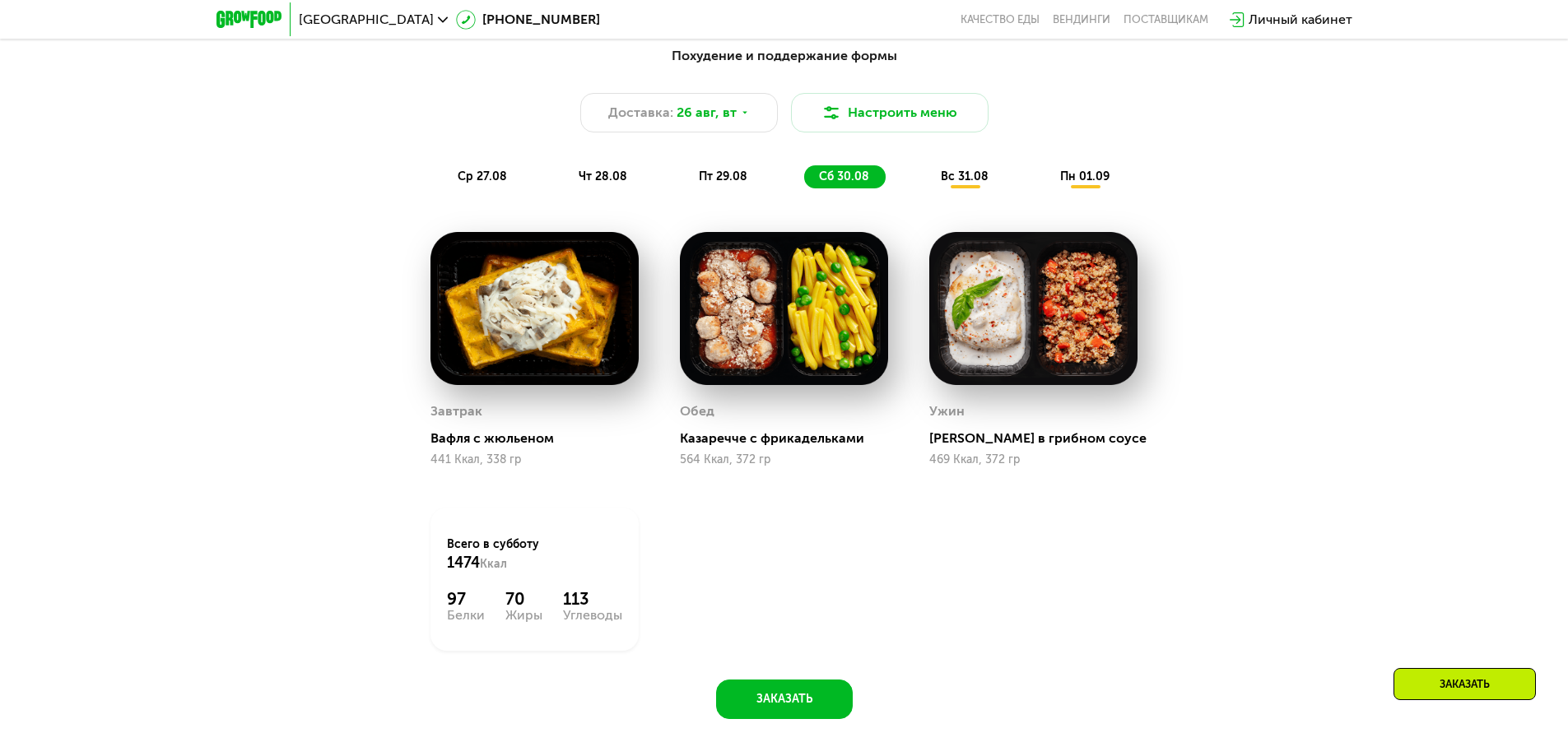
click at [967, 184] on span "вс 31.08" at bounding box center [964, 176] width 48 height 14
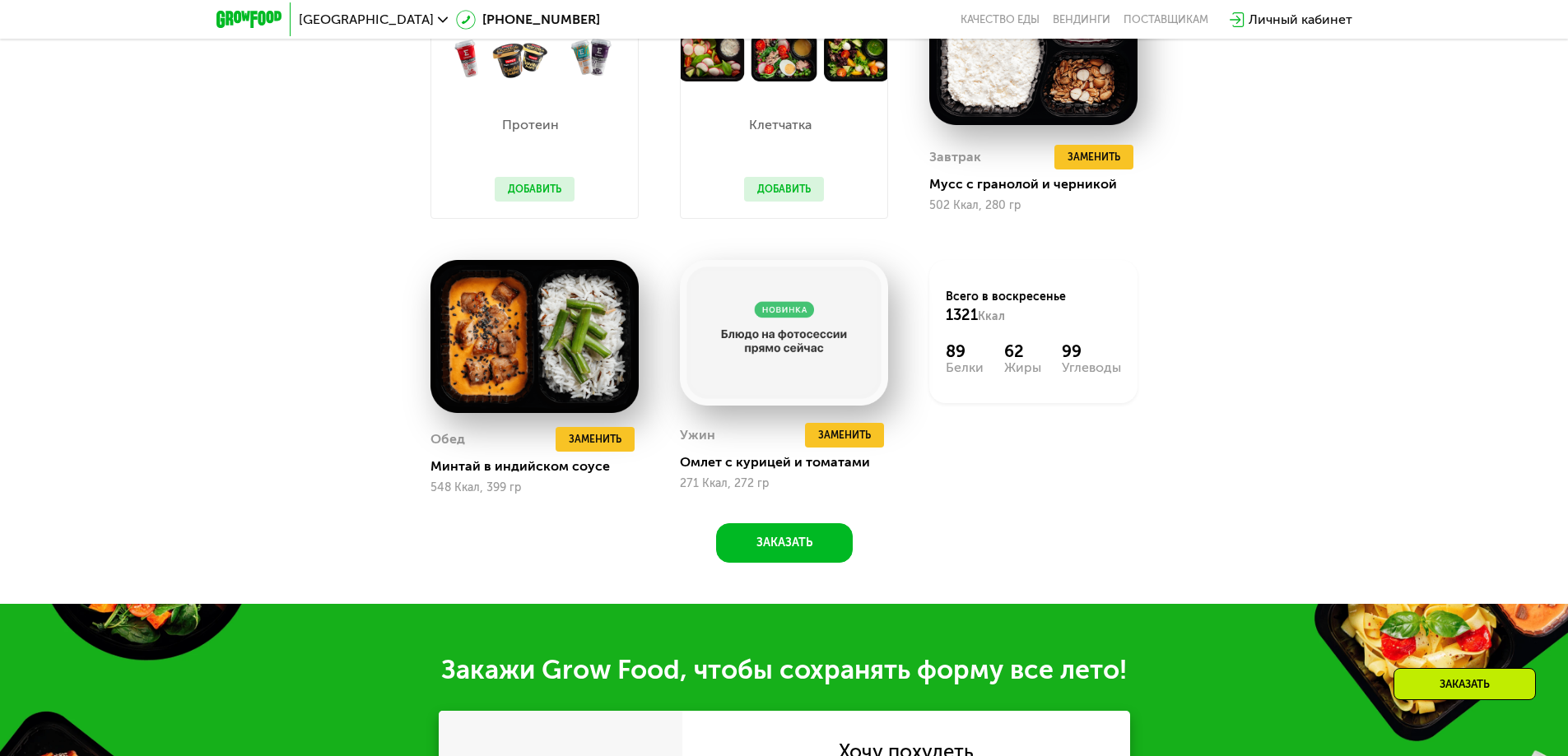
drag, startPoint x: 1331, startPoint y: 340, endPoint x: 1329, endPoint y: 424, distance: 84.0
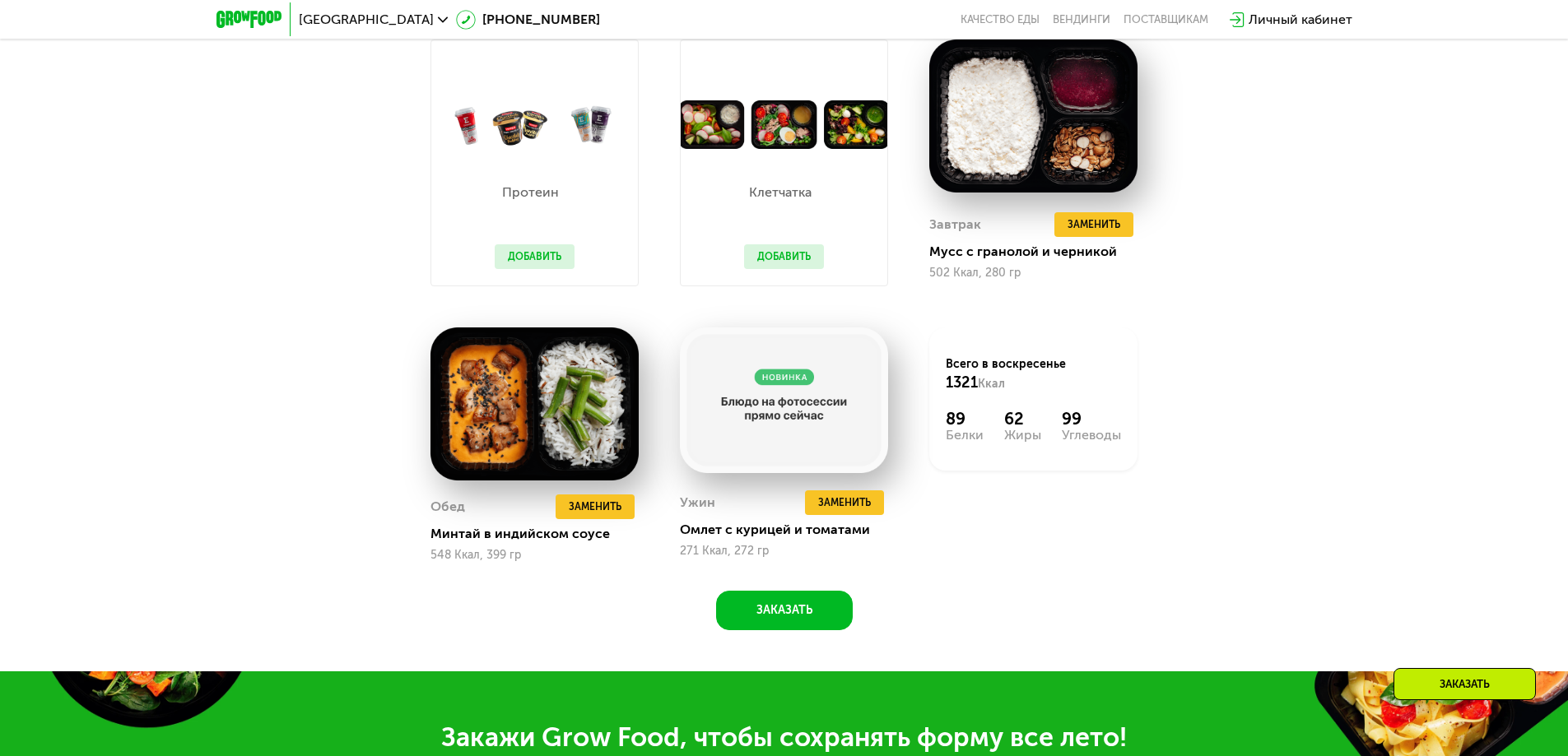
scroll to position [752, 0]
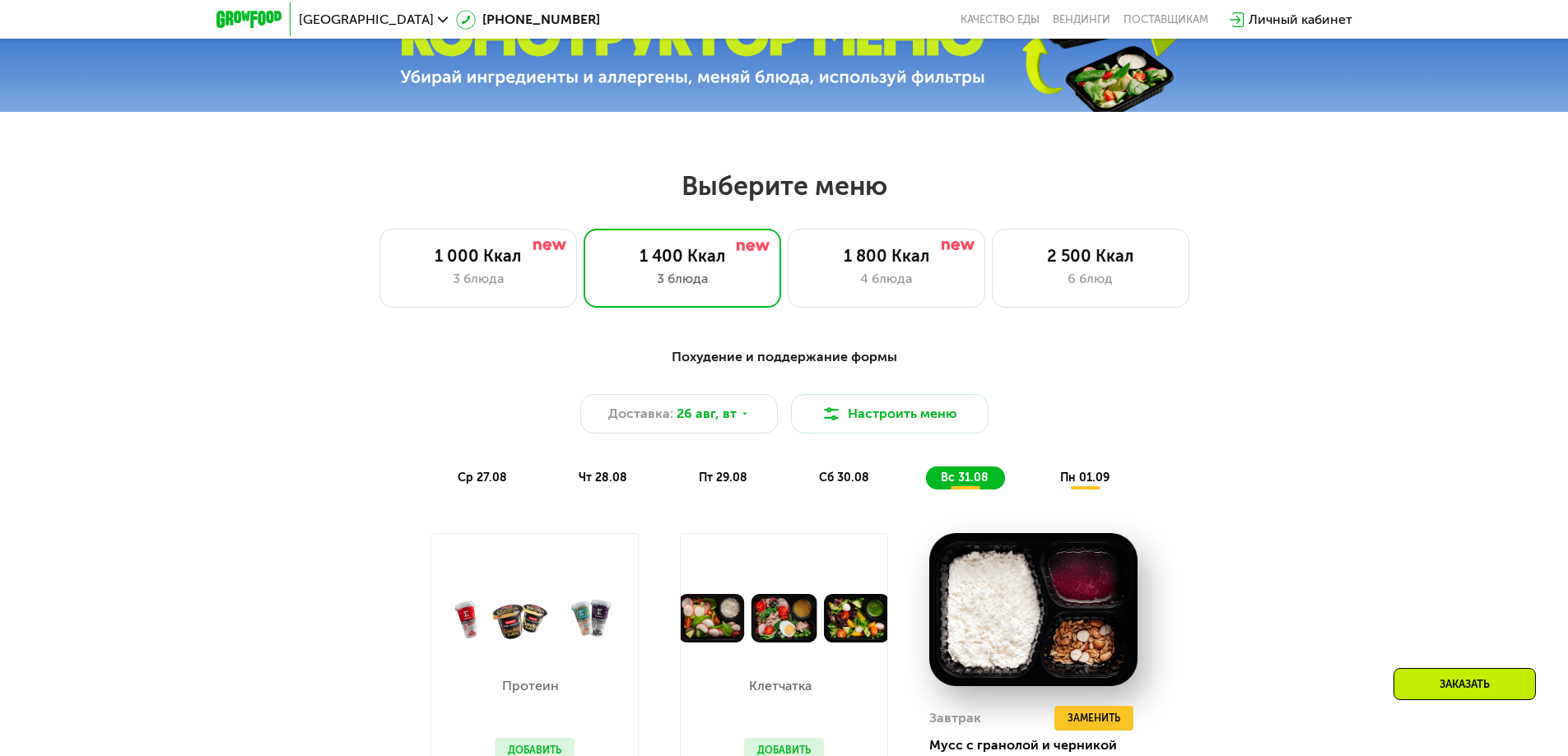
drag, startPoint x: 472, startPoint y: 483, endPoint x: 477, endPoint y: 460, distance: 23.5
click at [472, 483] on span "ср 27.08" at bounding box center [483, 478] width 49 height 14
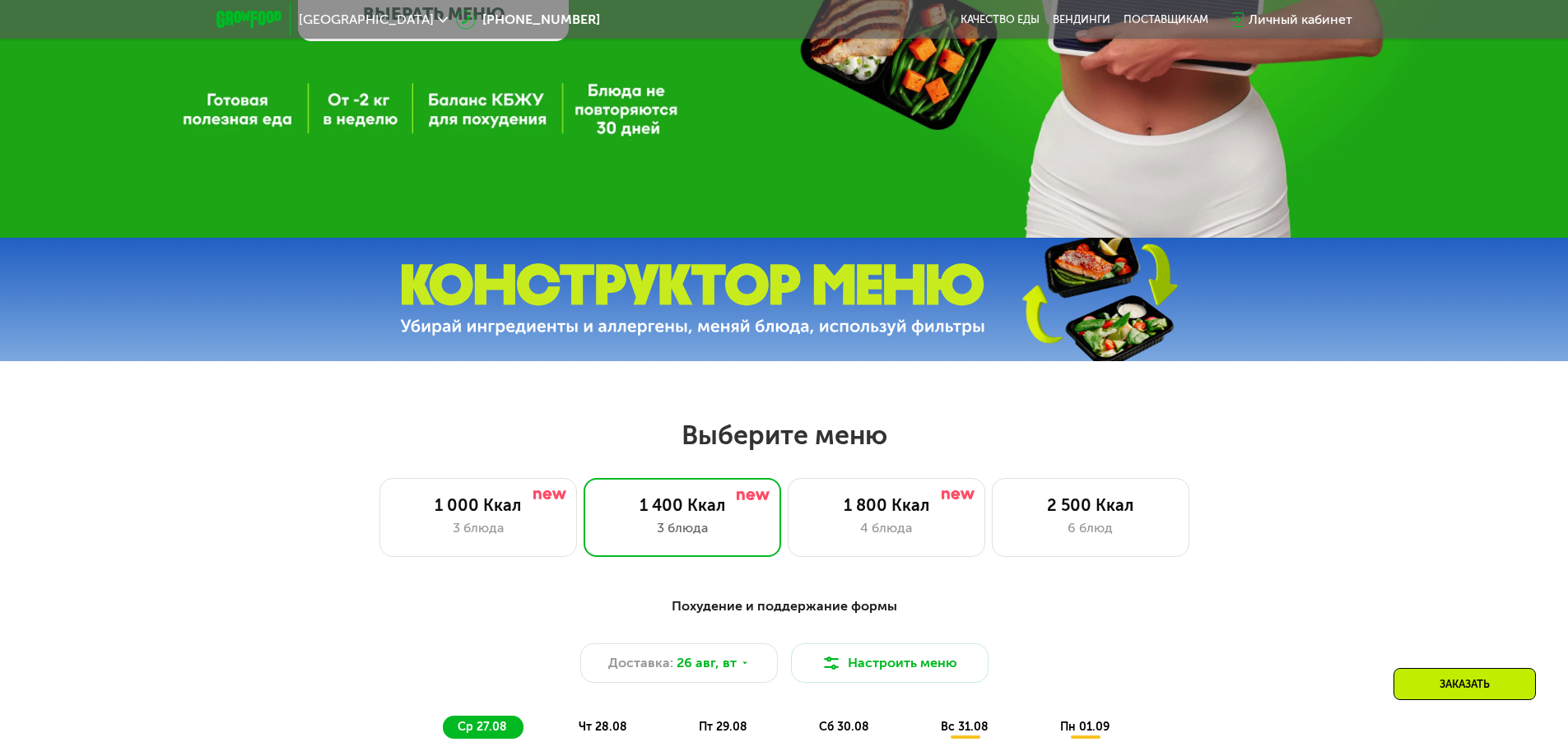
scroll to position [741, 0]
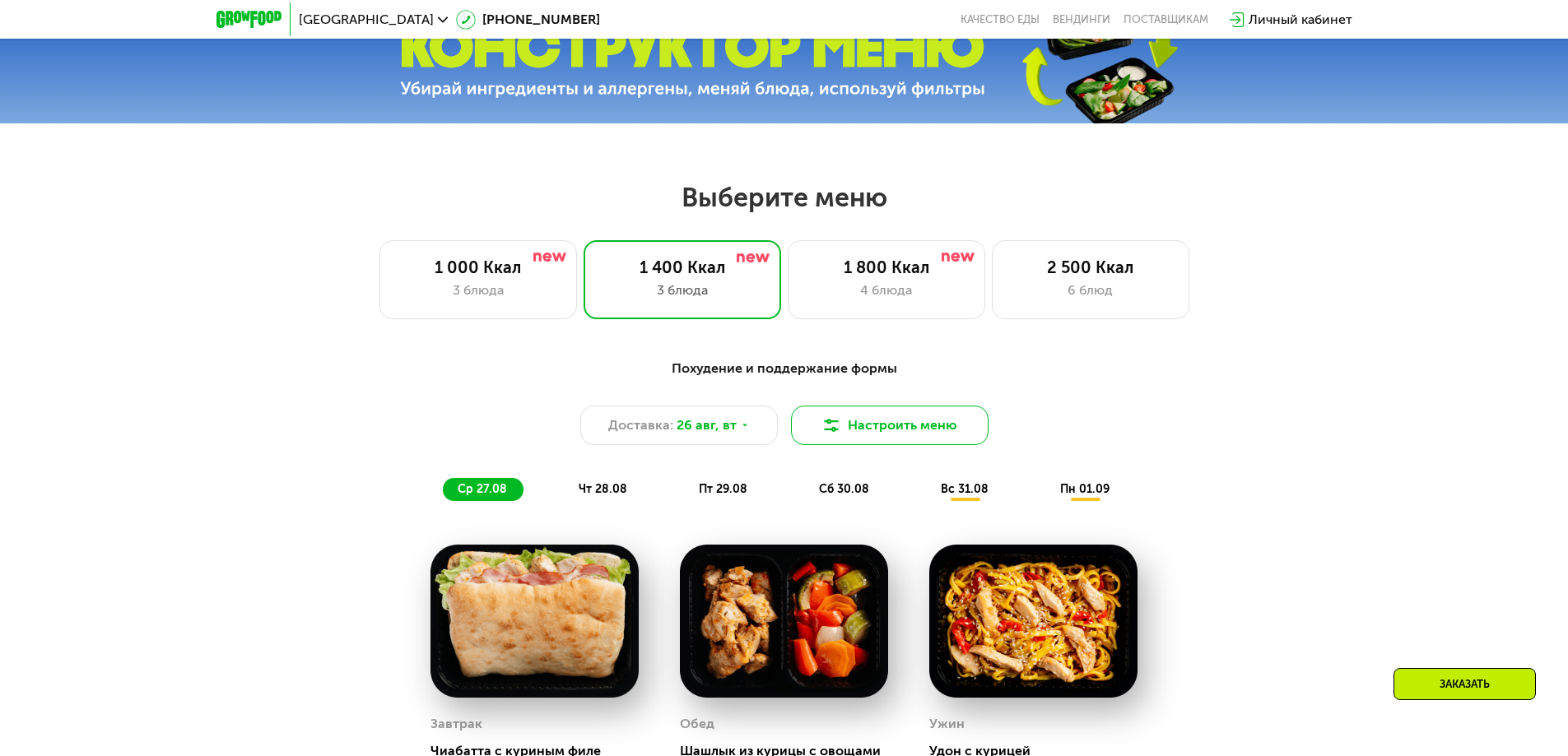
click at [841, 426] on img at bounding box center [832, 426] width 20 height 20
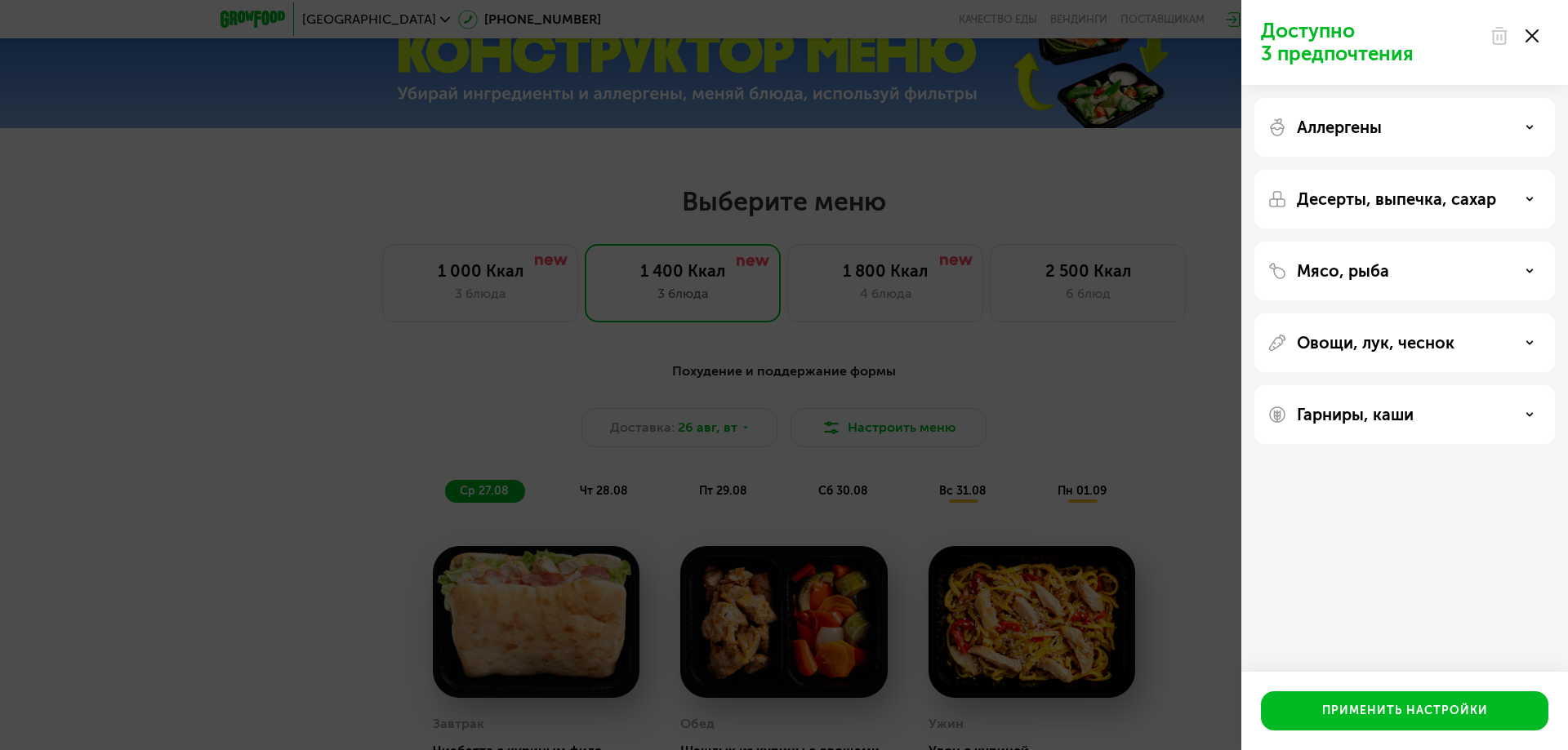
click at [1524, 124] on div "Аллергены" at bounding box center [1403, 128] width 274 height 20
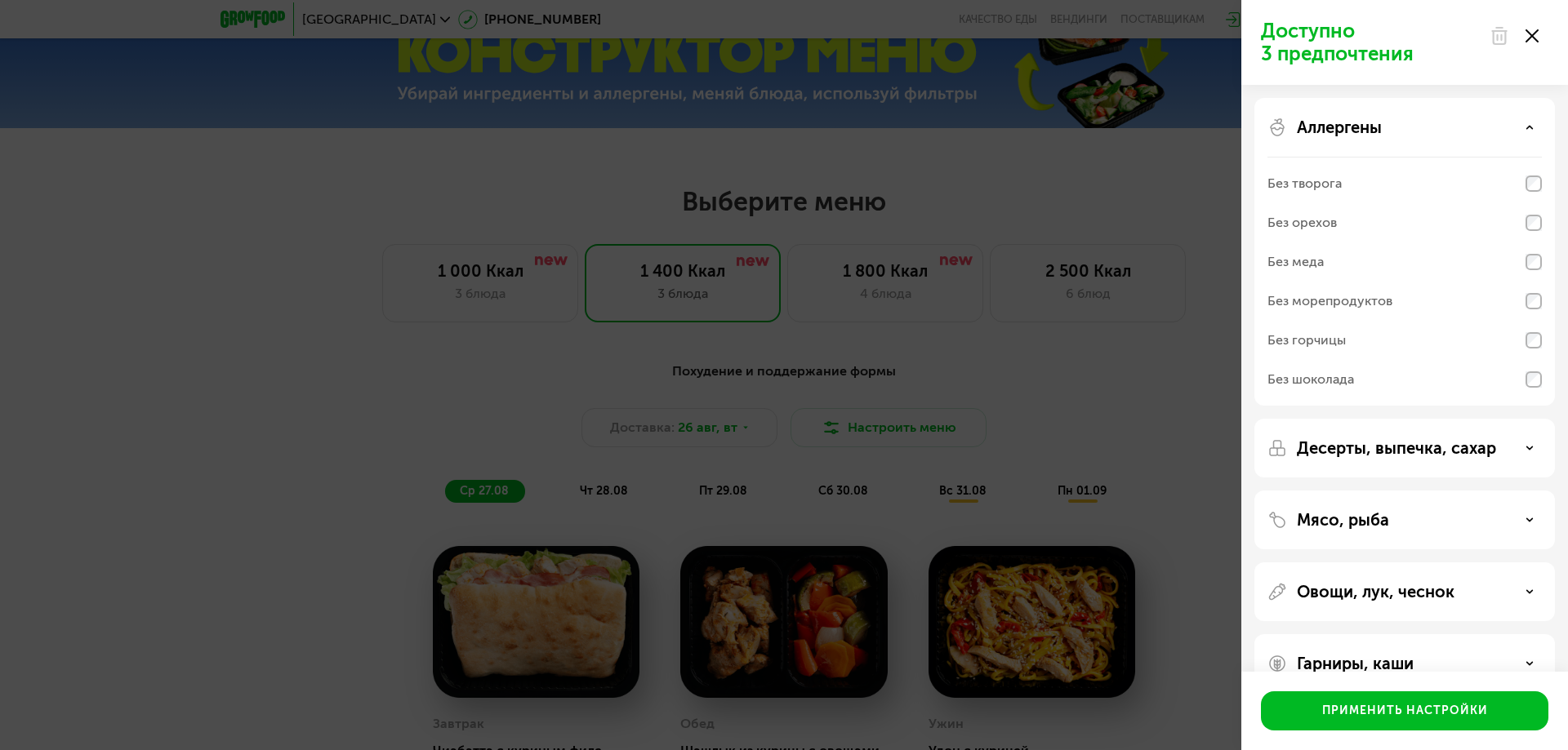
click at [1524, 124] on div "Аллергены" at bounding box center [1403, 128] width 274 height 20
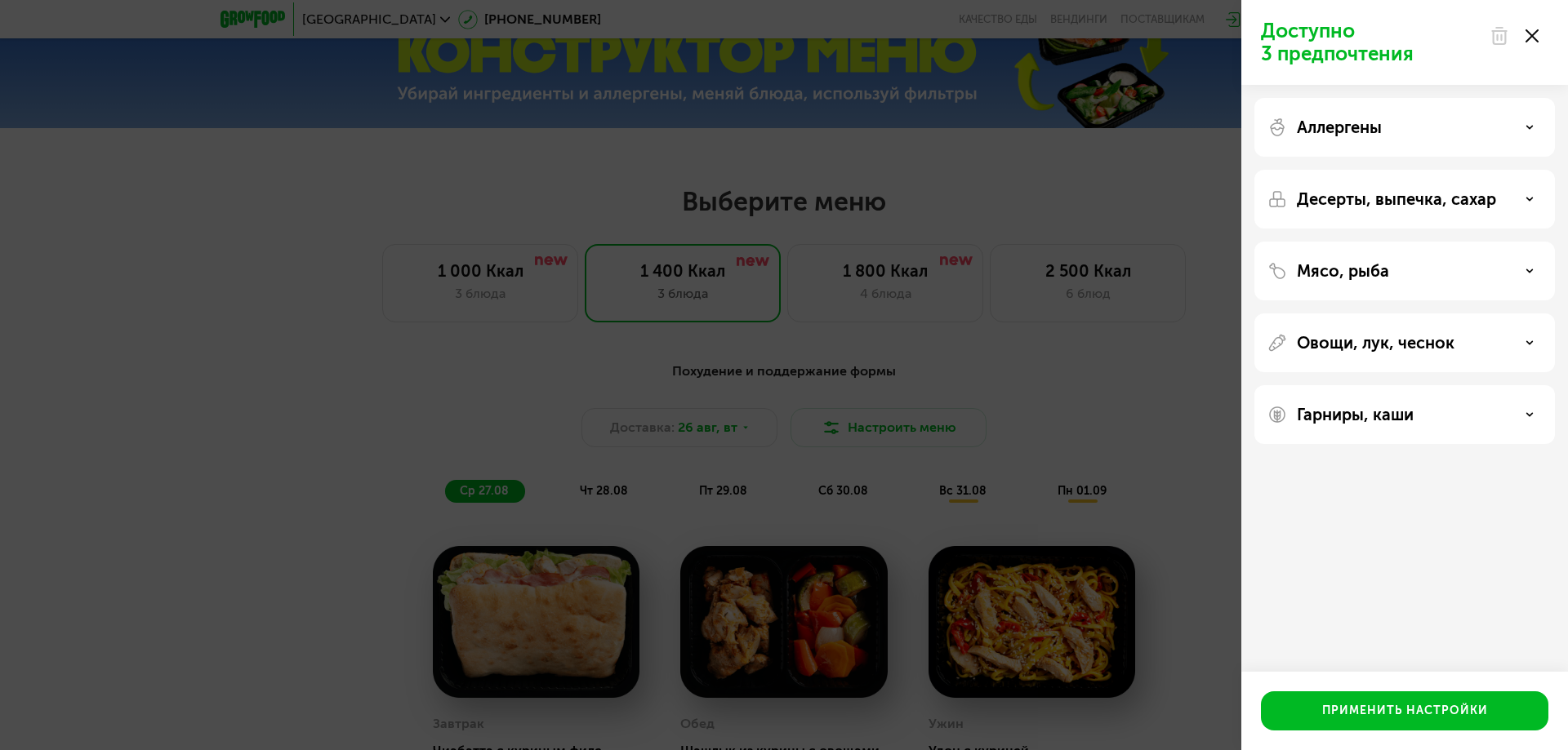
click at [1524, 124] on div "Аллергены" at bounding box center [1403, 128] width 274 height 20
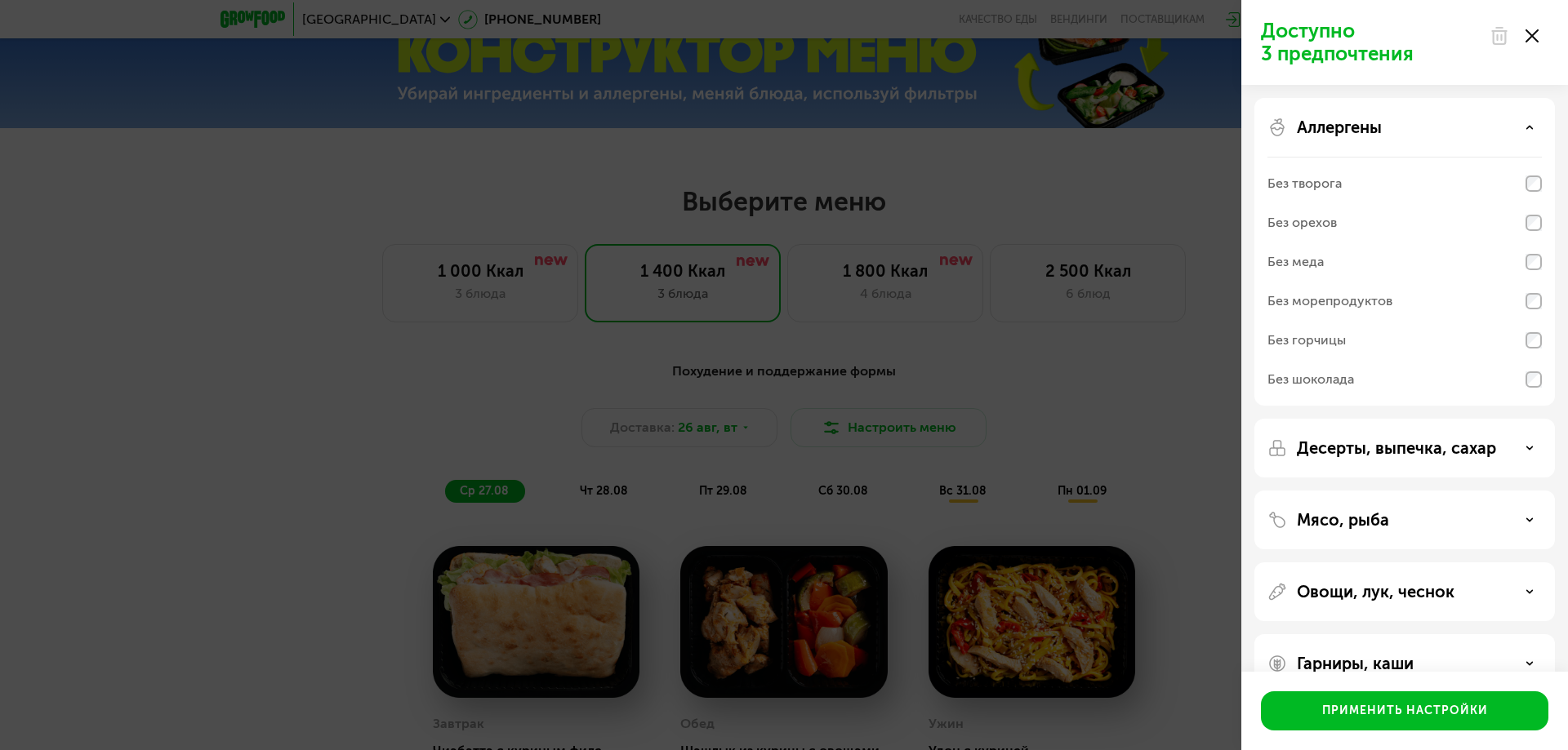
click at [1524, 124] on div "Аллергены" at bounding box center [1403, 128] width 274 height 20
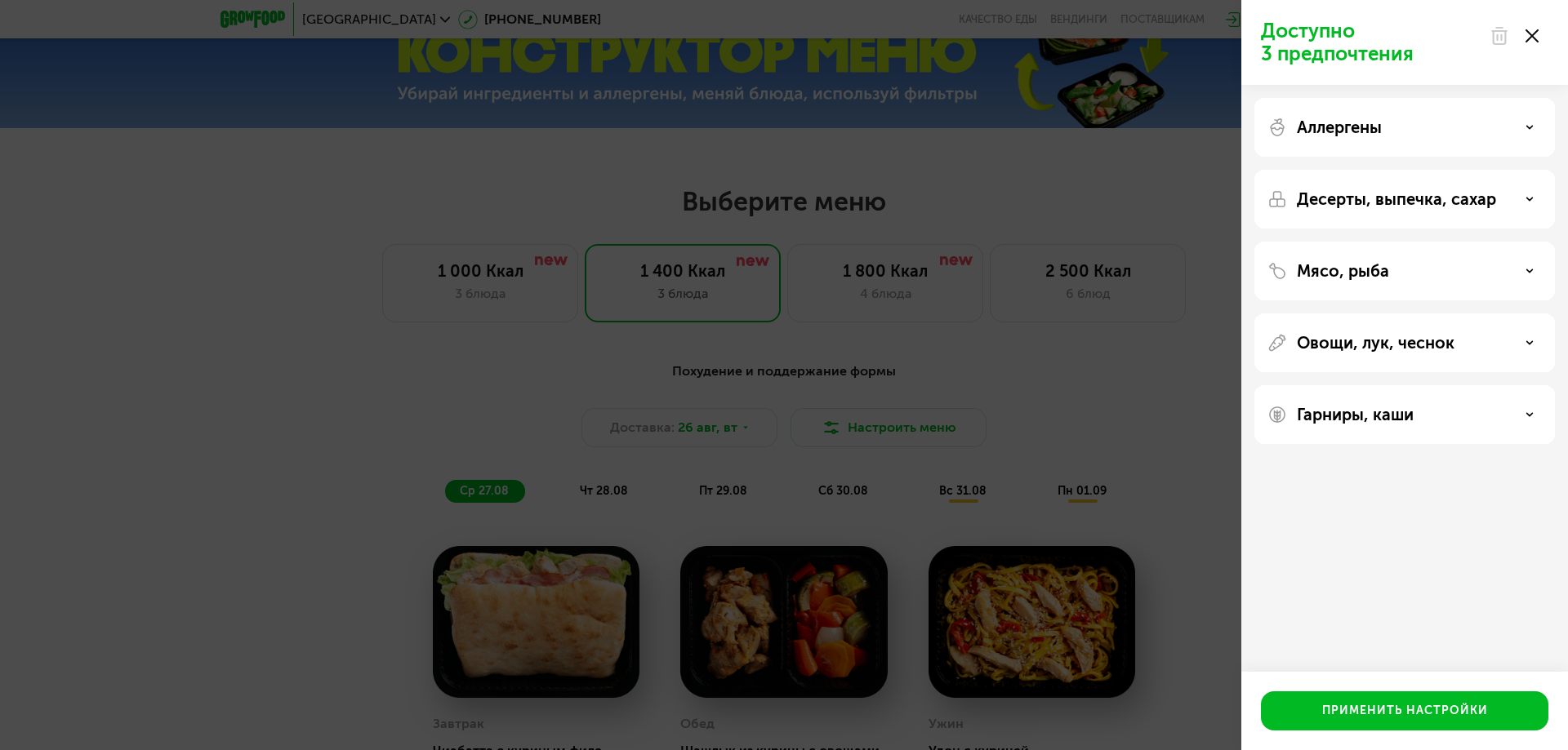
click at [1524, 124] on div "Аллергены" at bounding box center [1403, 128] width 274 height 20
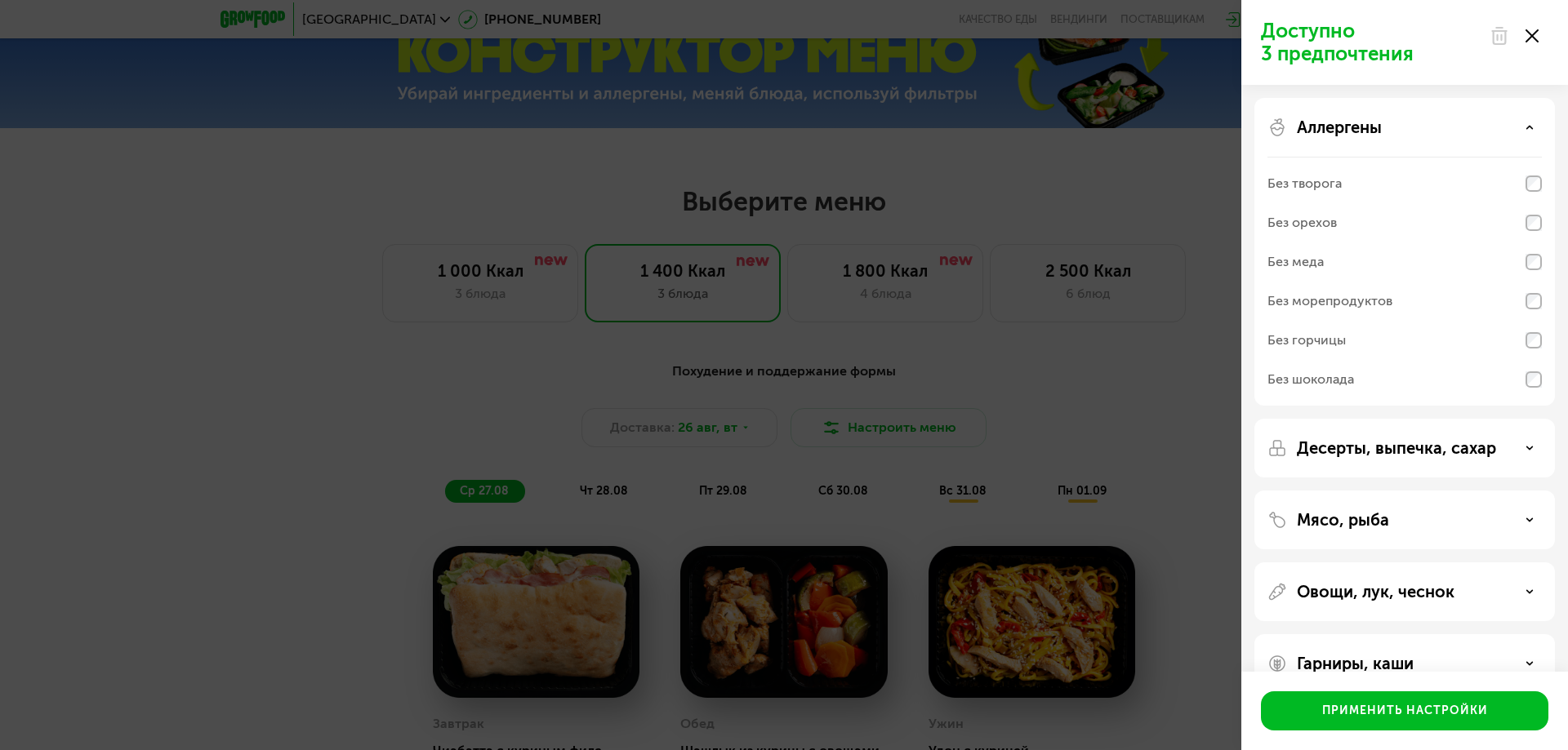
click at [1535, 129] on div "Аллергены" at bounding box center [1403, 128] width 274 height 20
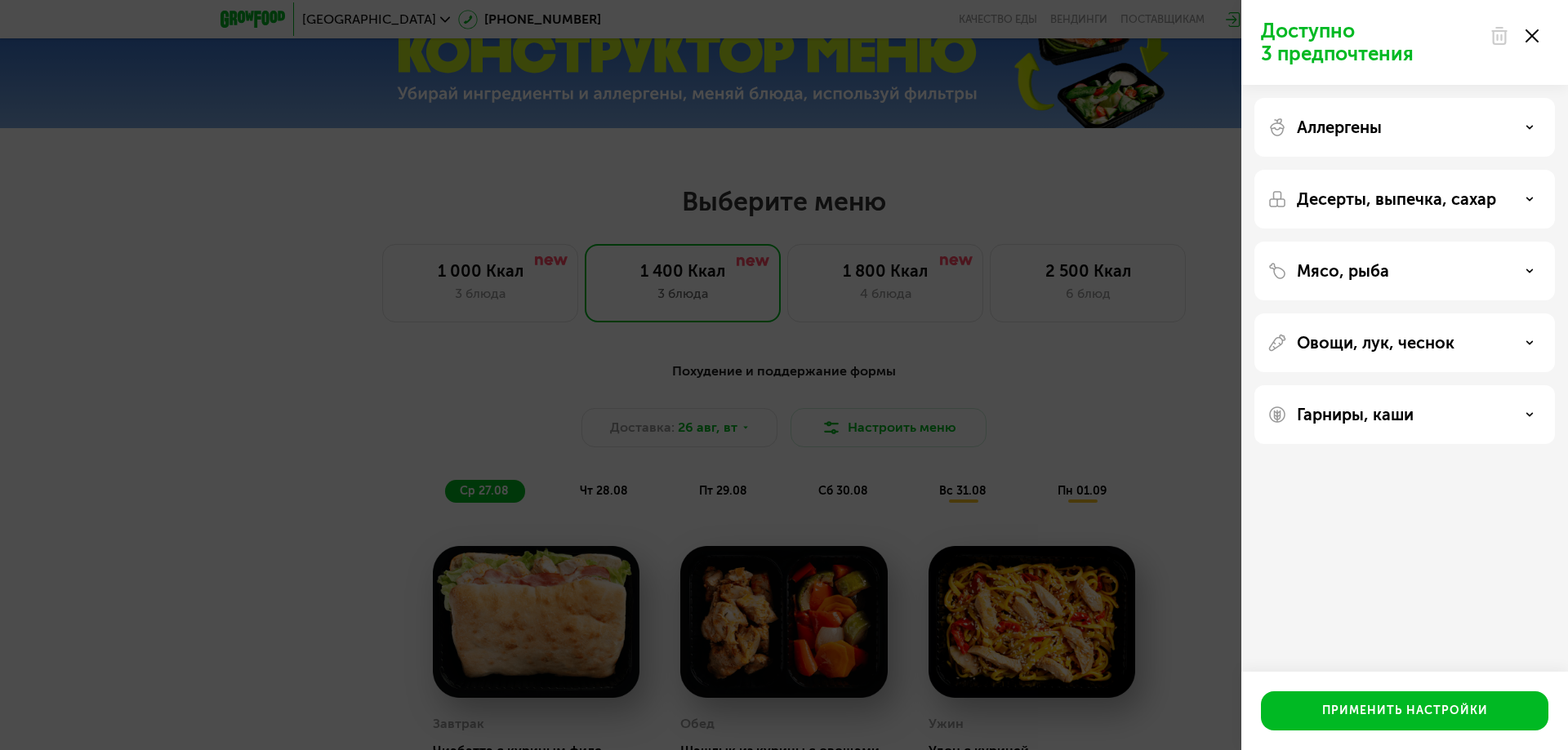
click at [1517, 205] on div "Десерты, выпечка, сахар" at bounding box center [1403, 199] width 274 height 20
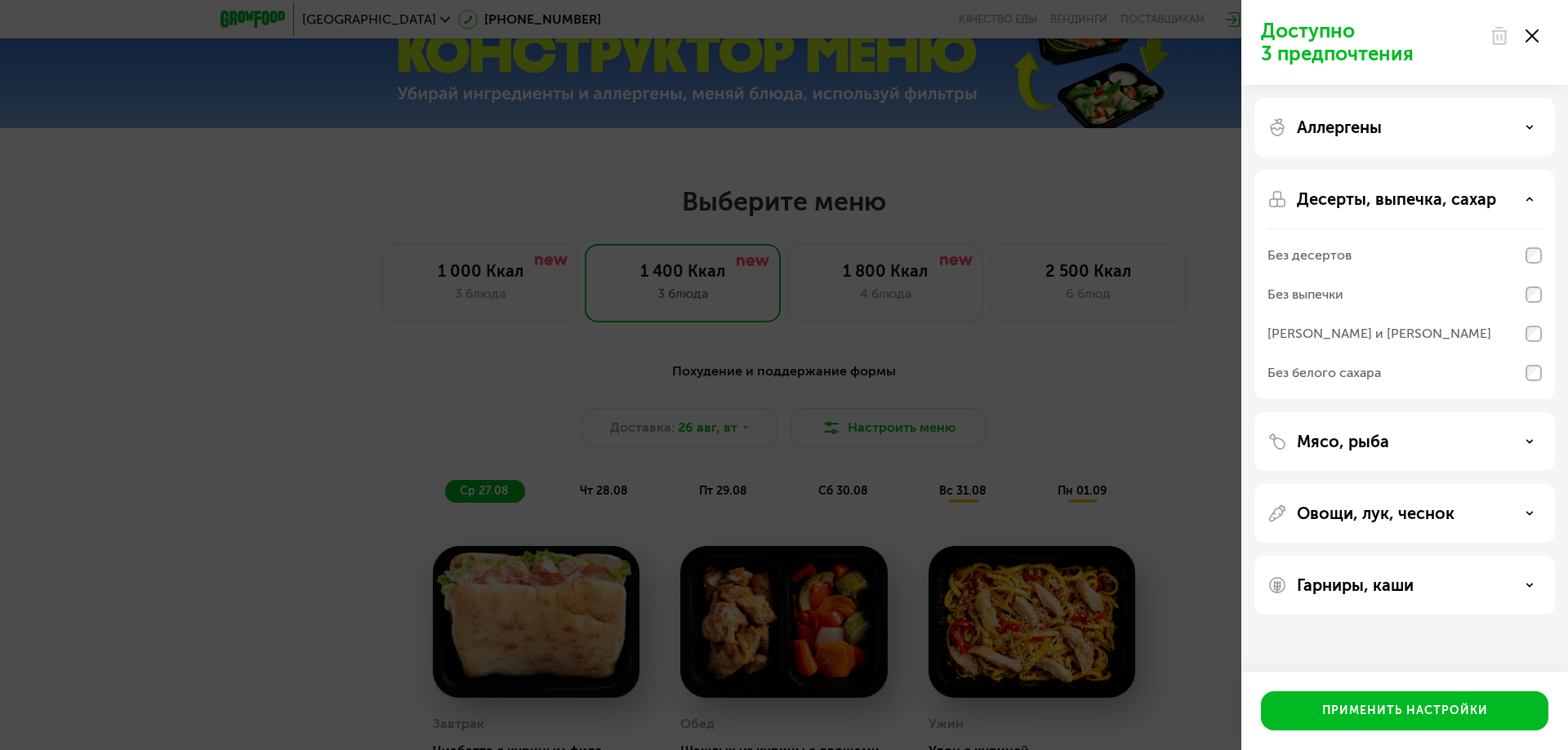
click at [1517, 204] on div "Десерты, выпечка, сахар" at bounding box center [1403, 199] width 274 height 20
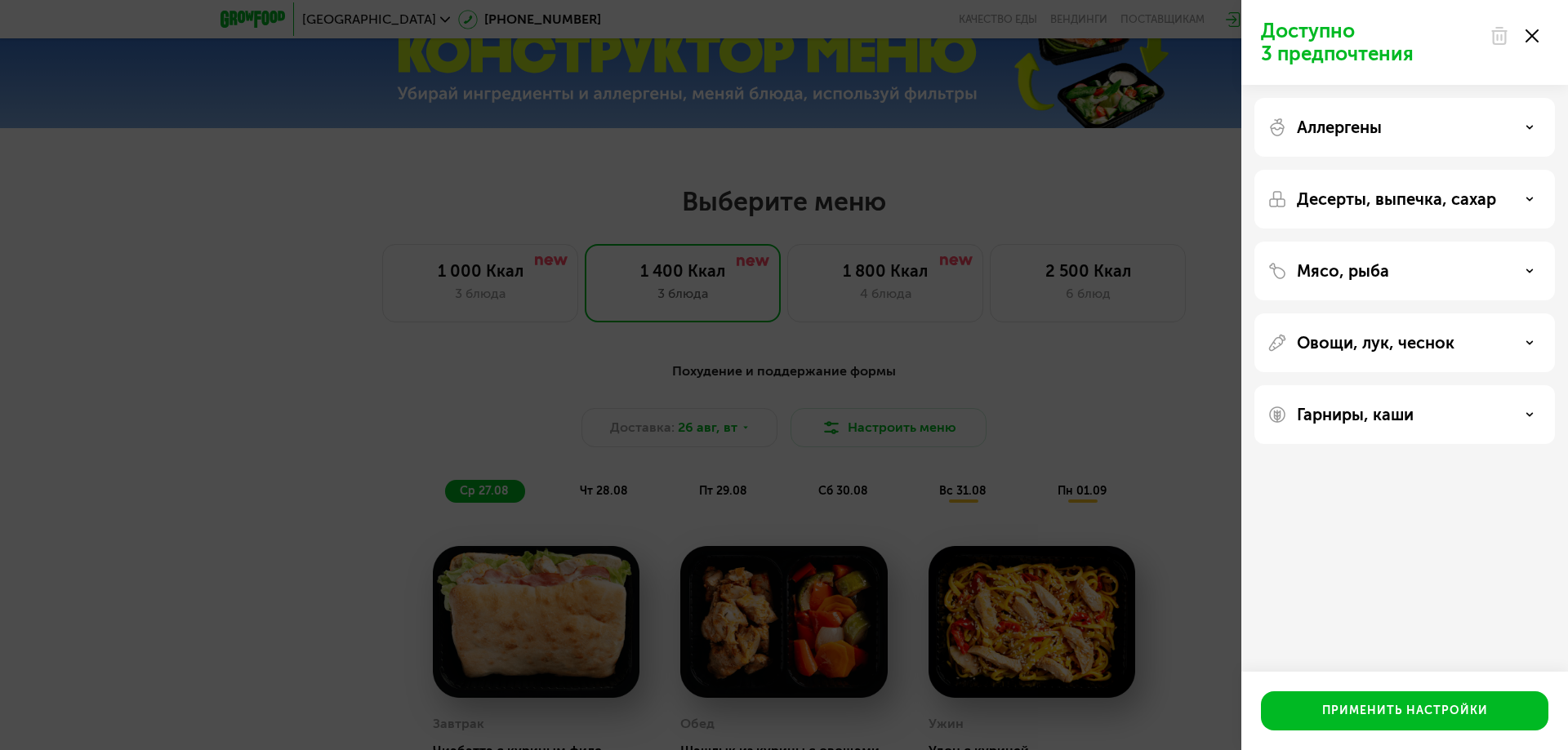
click at [1528, 263] on div "Мясо, рыба" at bounding box center [1403, 271] width 274 height 20
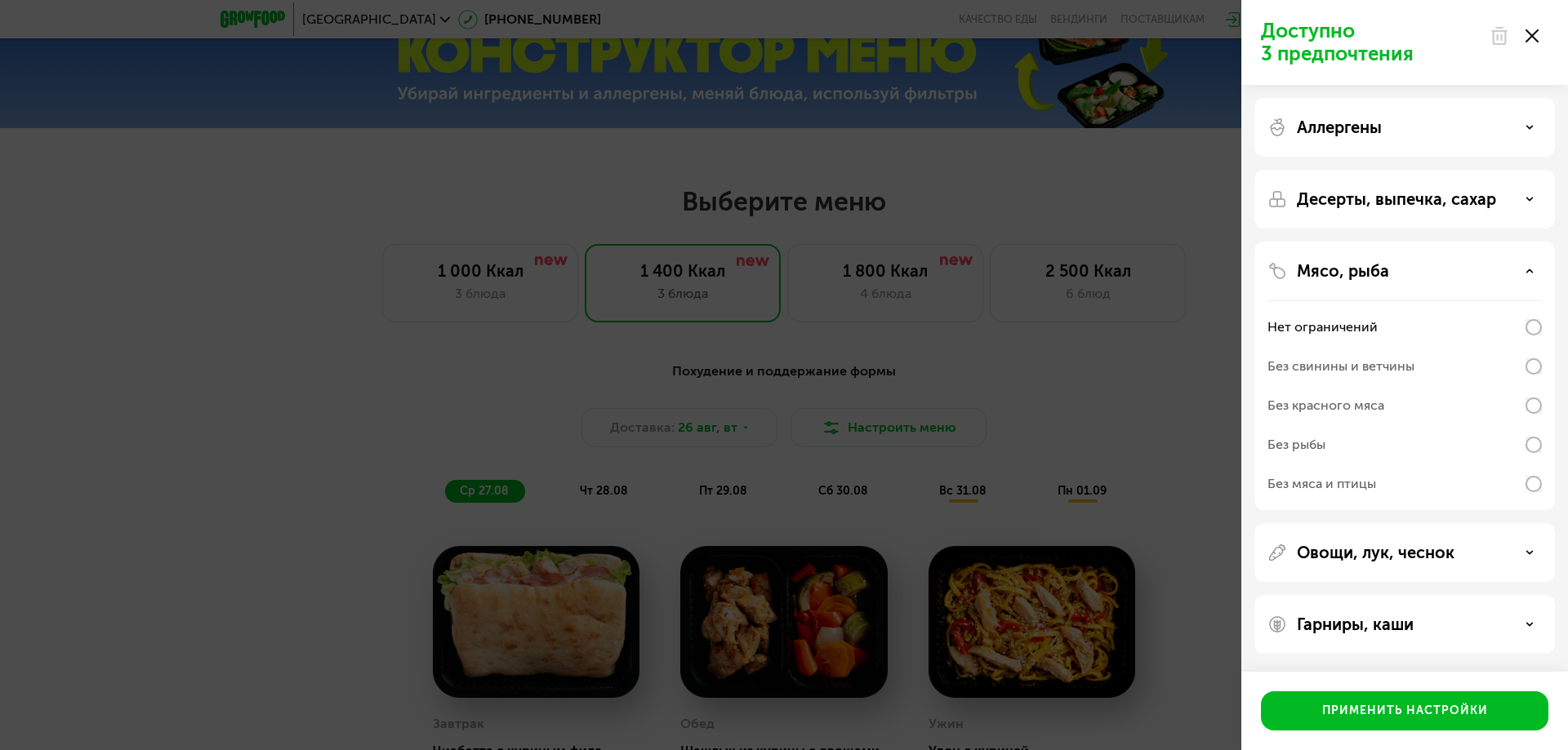
click at [1528, 263] on div "Мясо, рыба" at bounding box center [1403, 271] width 274 height 20
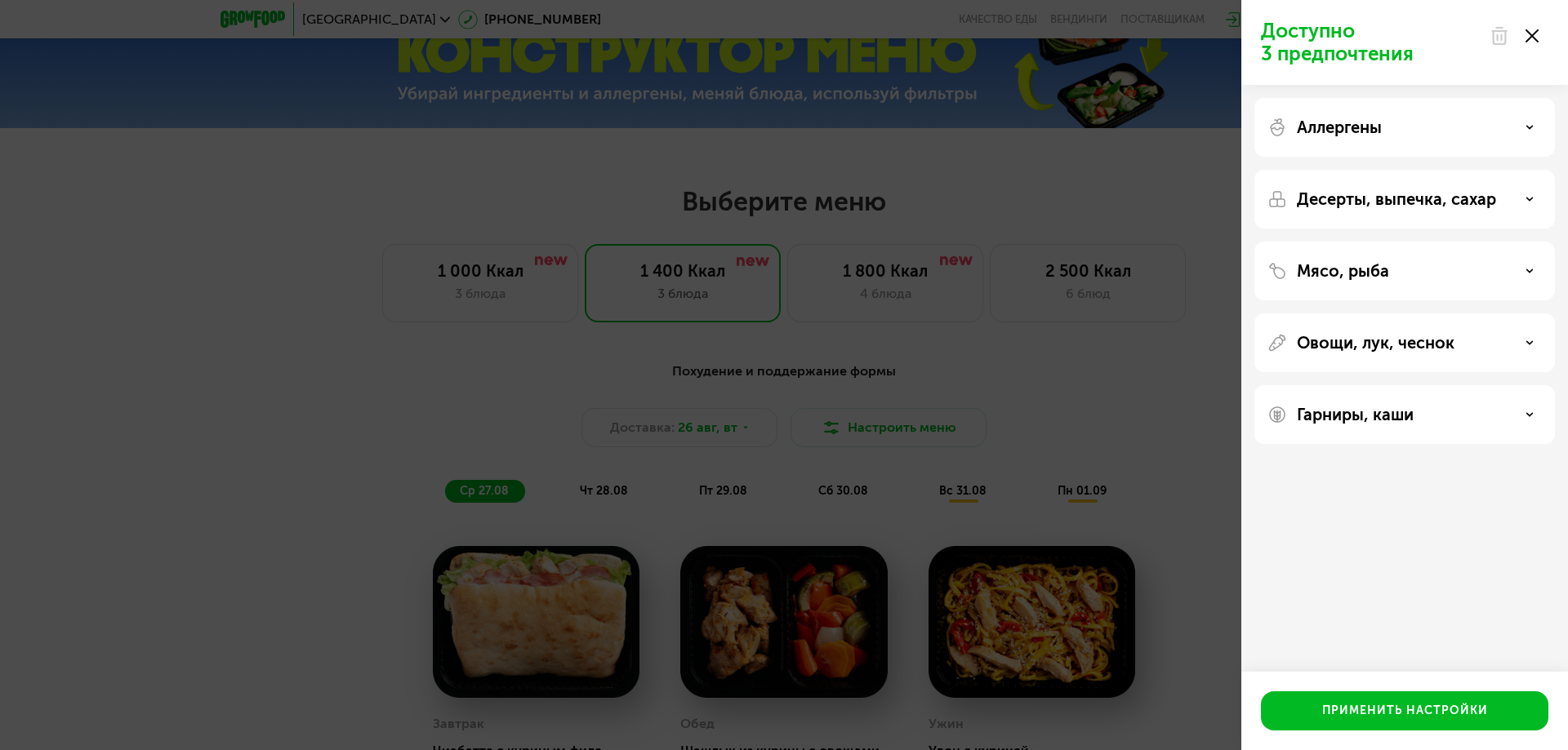
click at [1528, 341] on icon at bounding box center [1529, 342] width 8 height 8
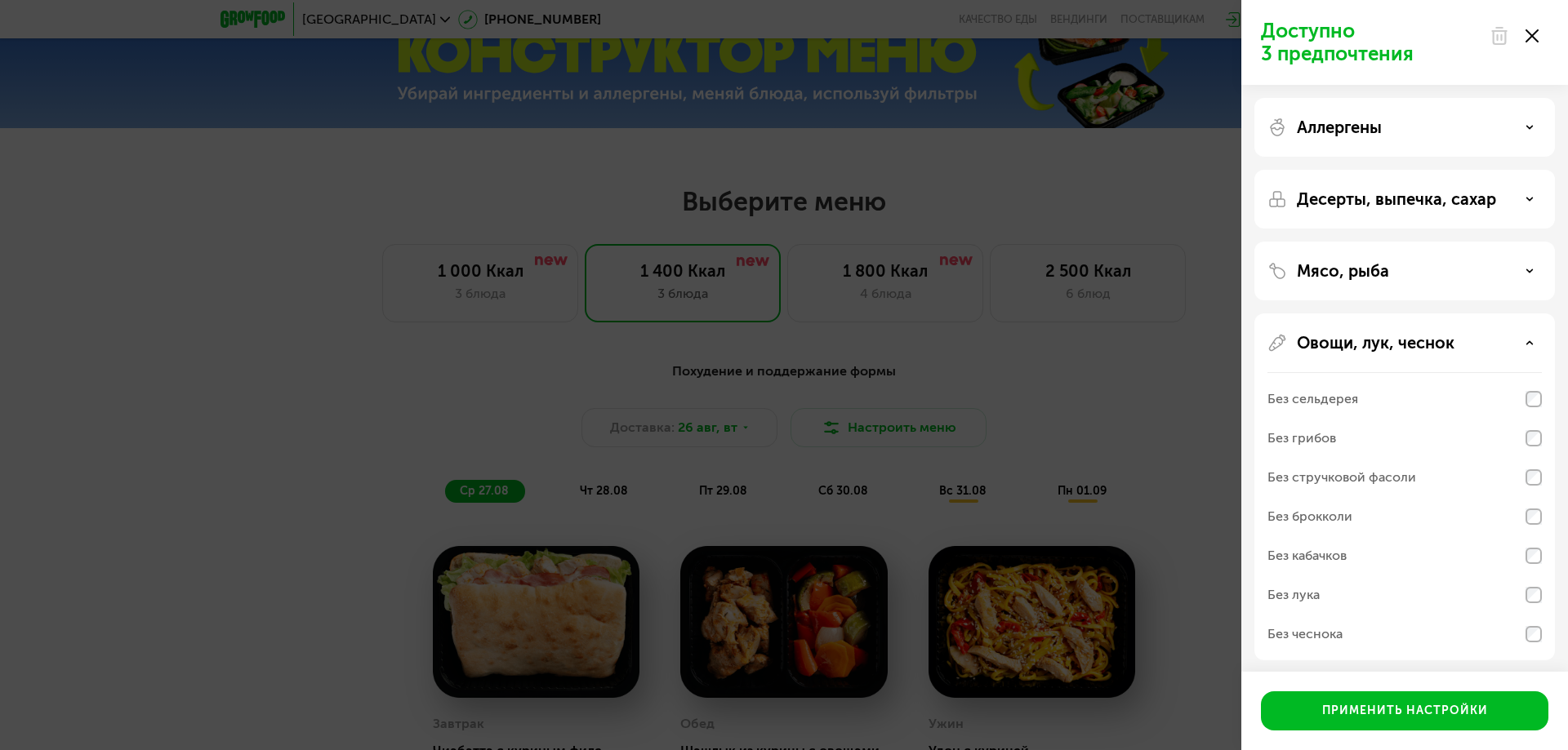
click at [1528, 341] on icon at bounding box center [1529, 342] width 8 height 8
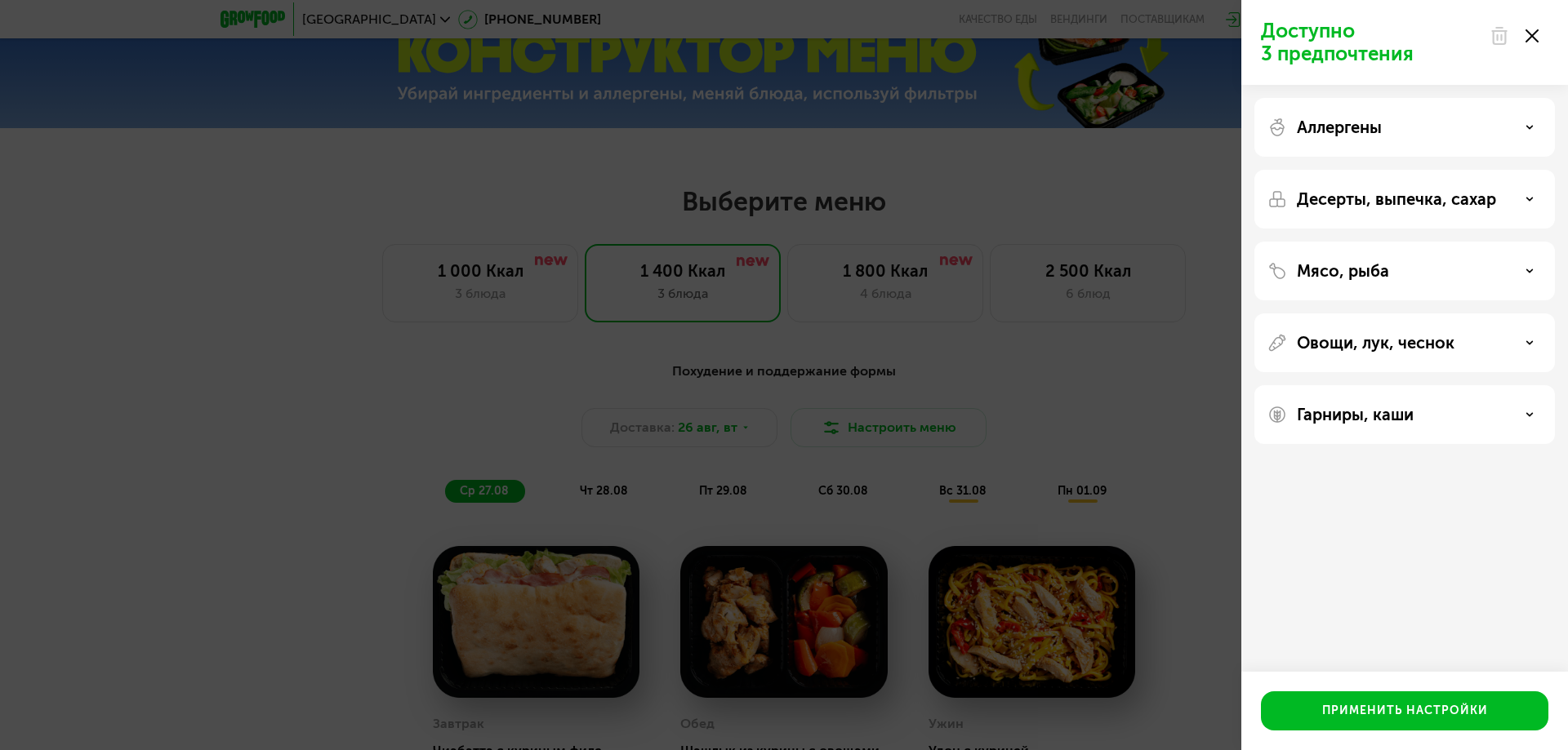
click at [1518, 414] on div "Гарниры, каши" at bounding box center [1403, 414] width 274 height 20
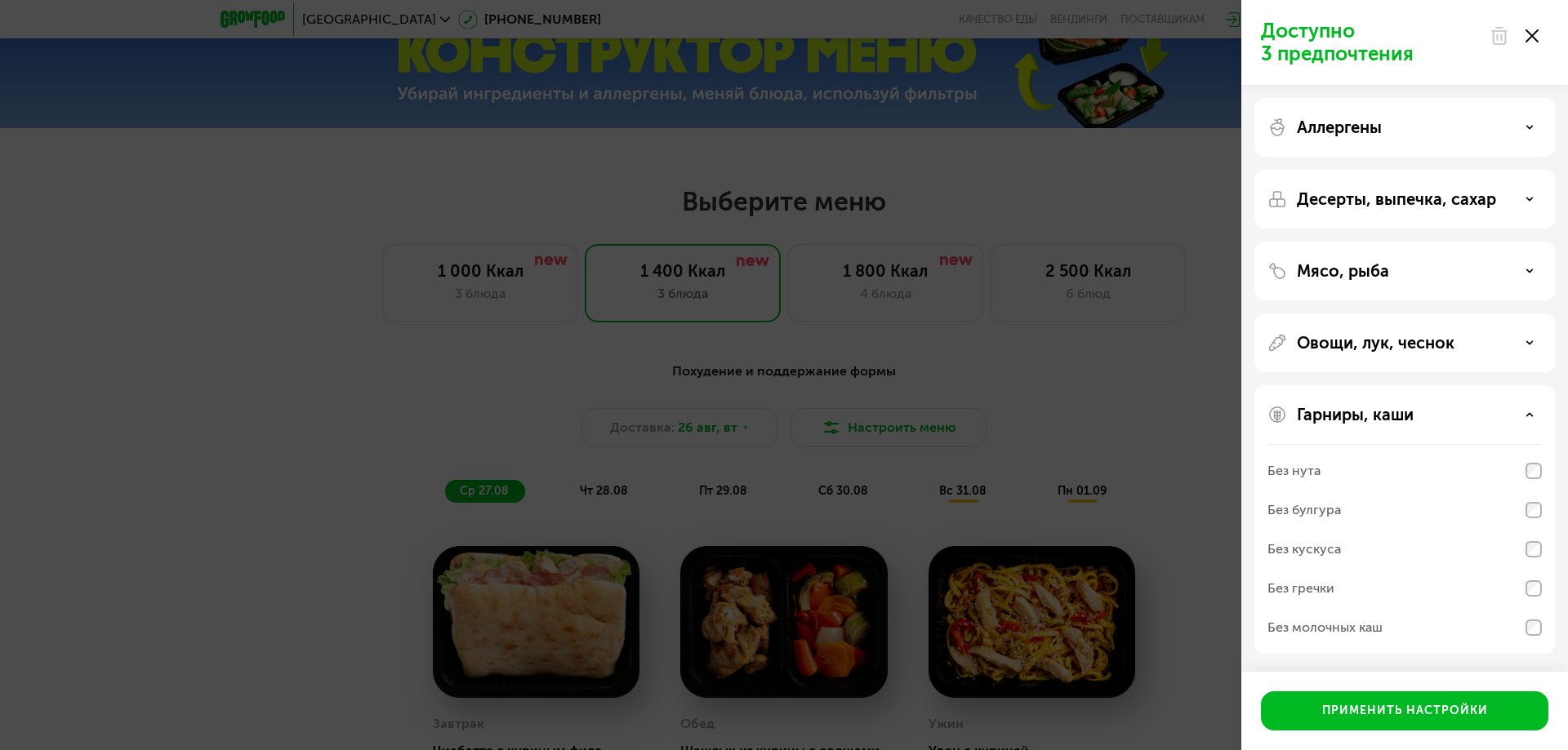
click at [1518, 414] on div "Гарниры, каши" at bounding box center [1403, 414] width 274 height 20
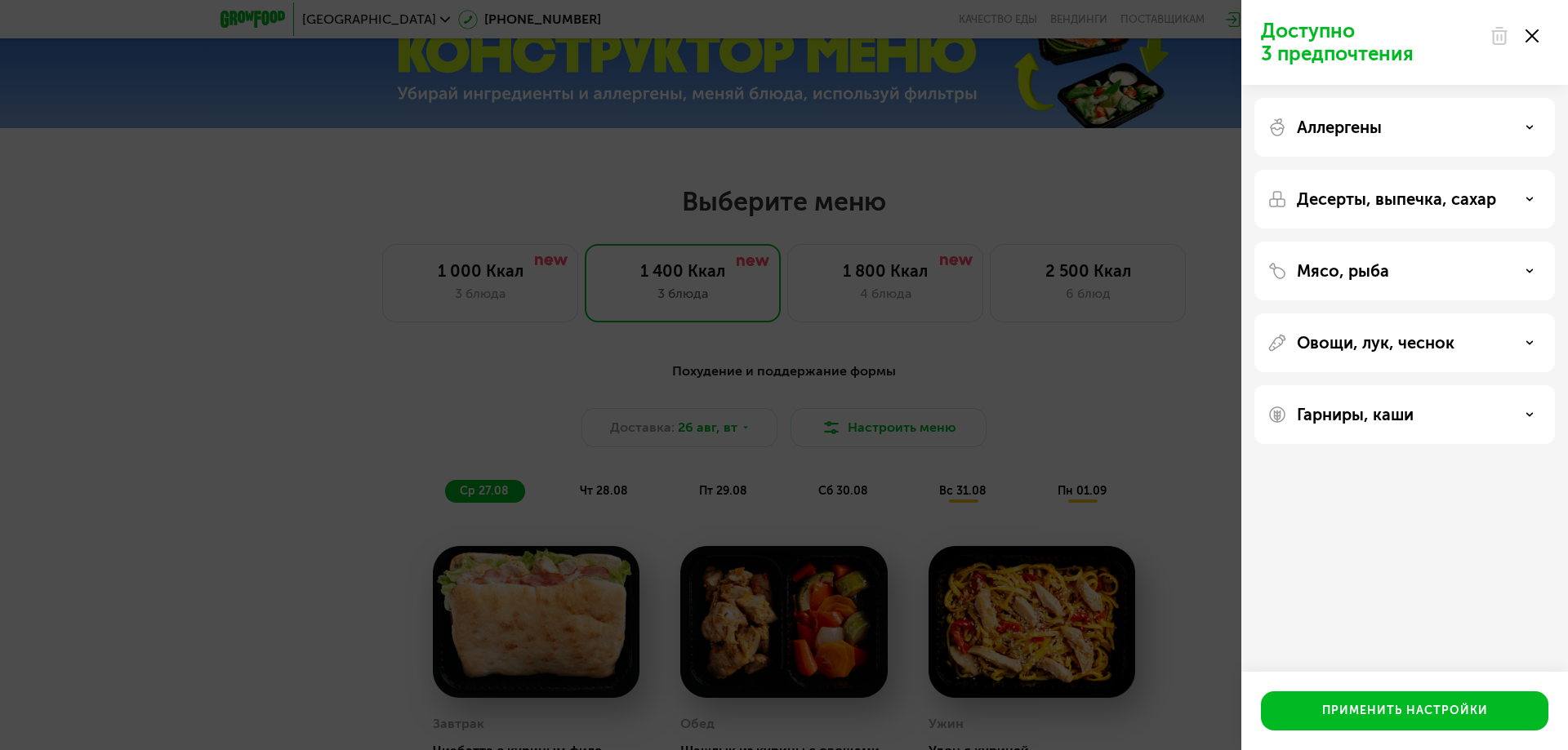
click at [1536, 40] on use at bounding box center [1531, 35] width 13 height 13
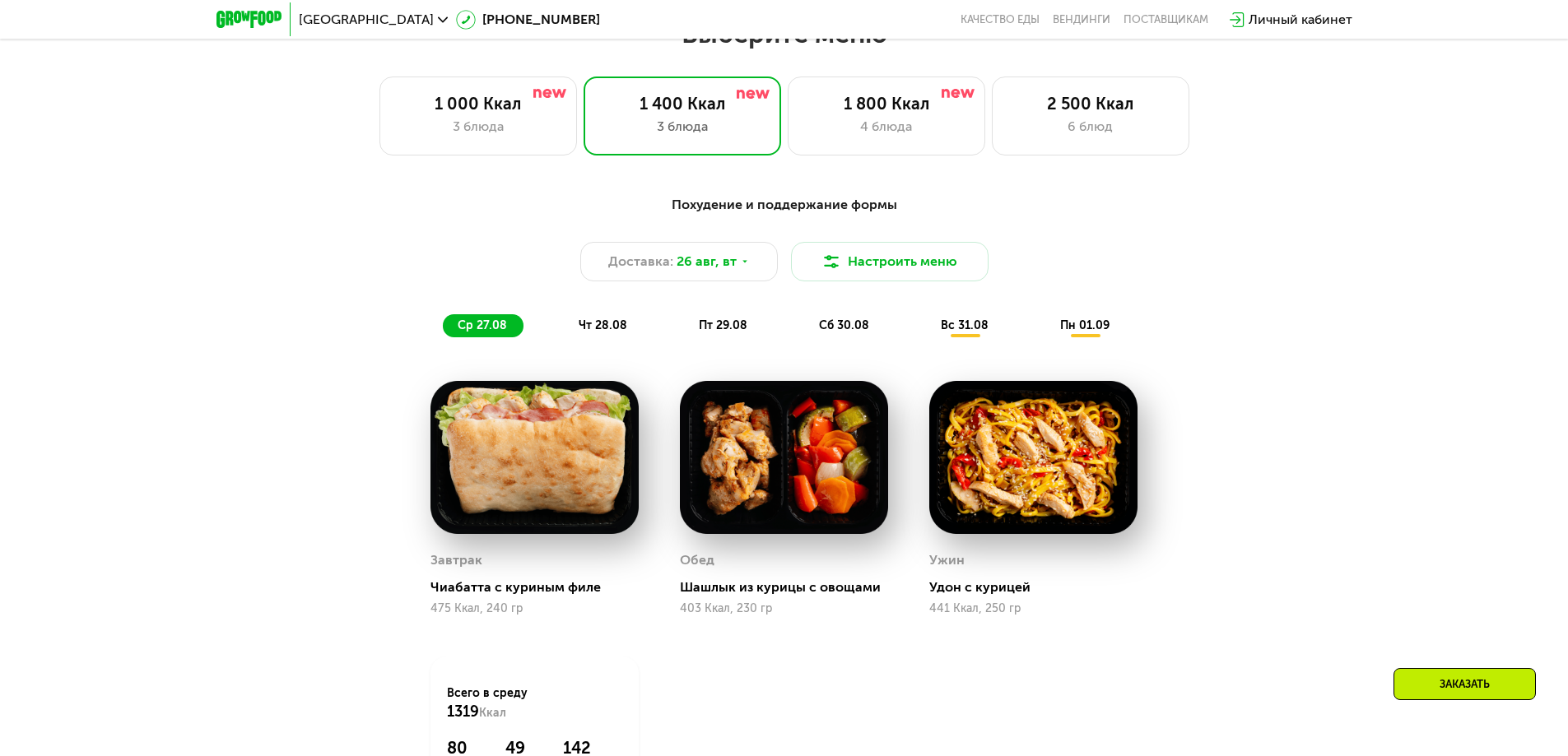
scroll to position [905, 0]
click at [907, 109] on div "1 800 Ккал" at bounding box center [887, 103] width 163 height 20
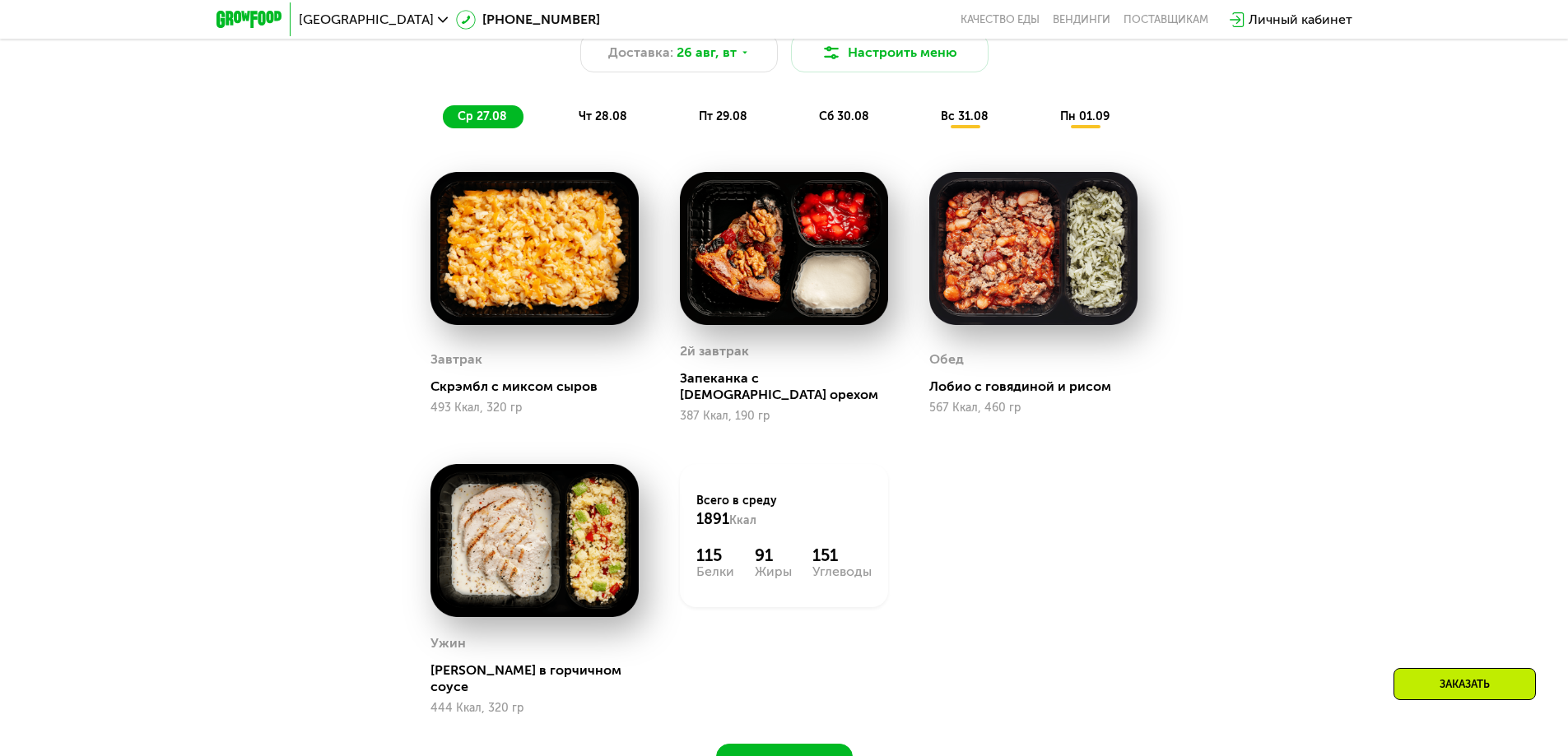
scroll to position [1152, 0]
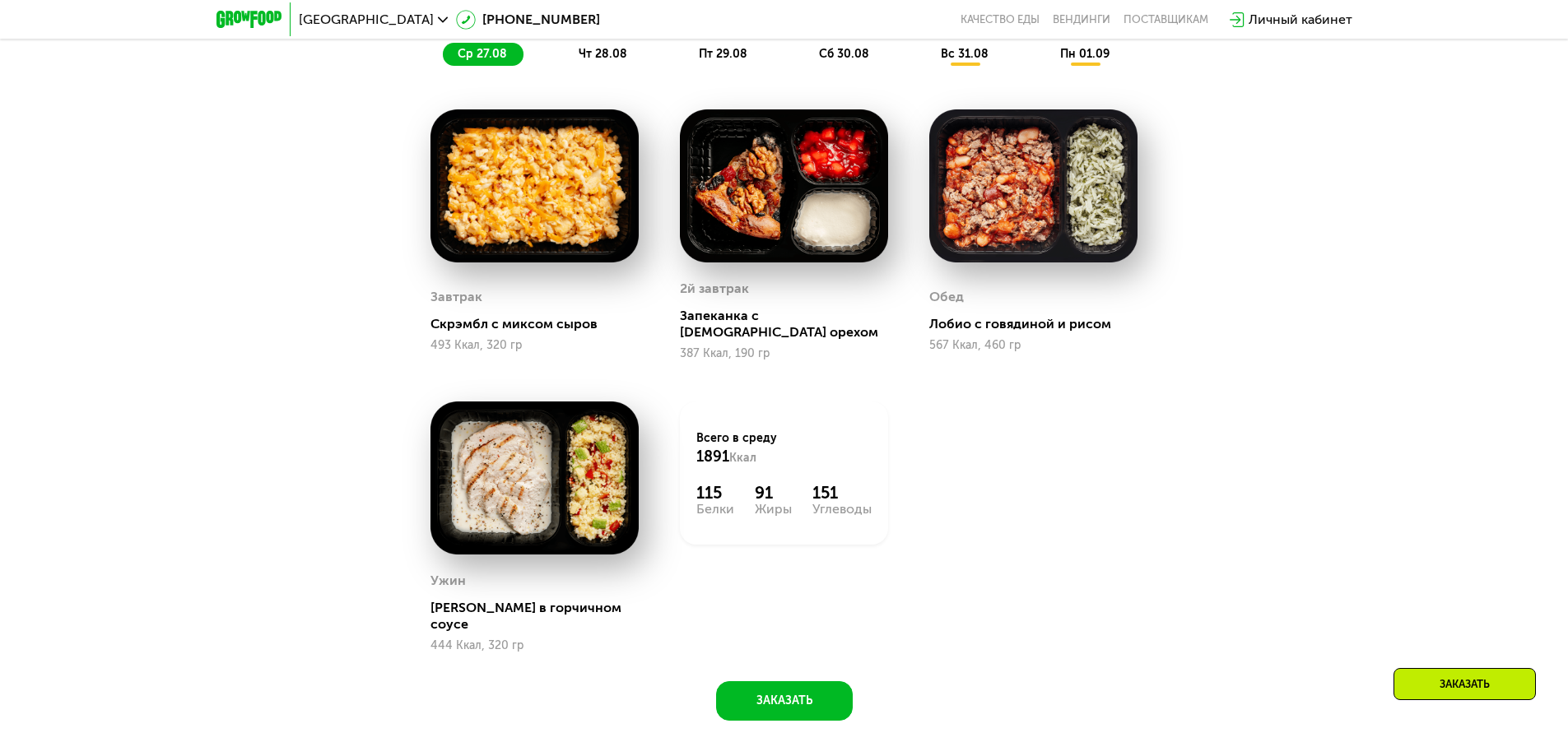
drag, startPoint x: 1271, startPoint y: 353, endPoint x: 1269, endPoint y: 380, distance: 27.1
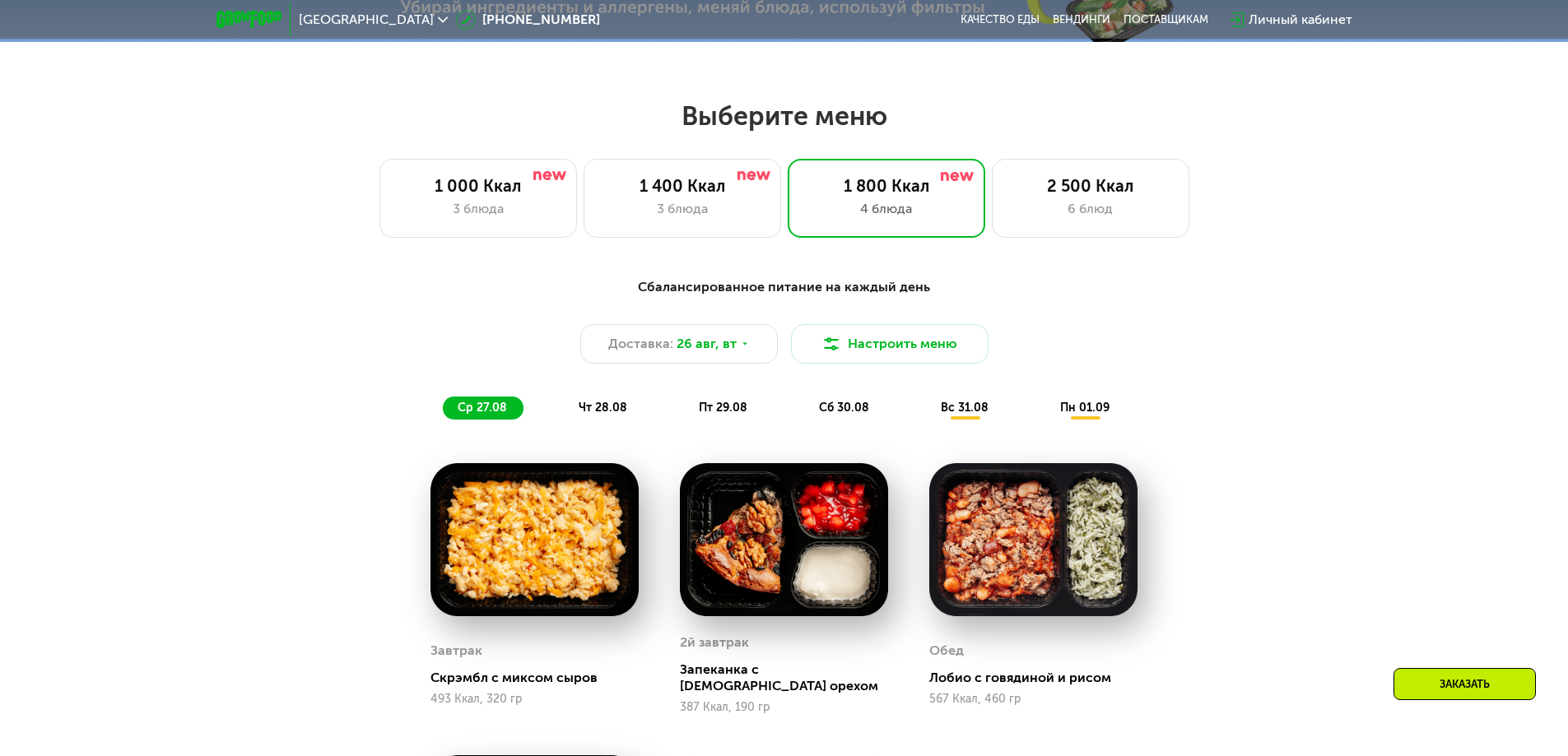
scroll to position [1096, 0]
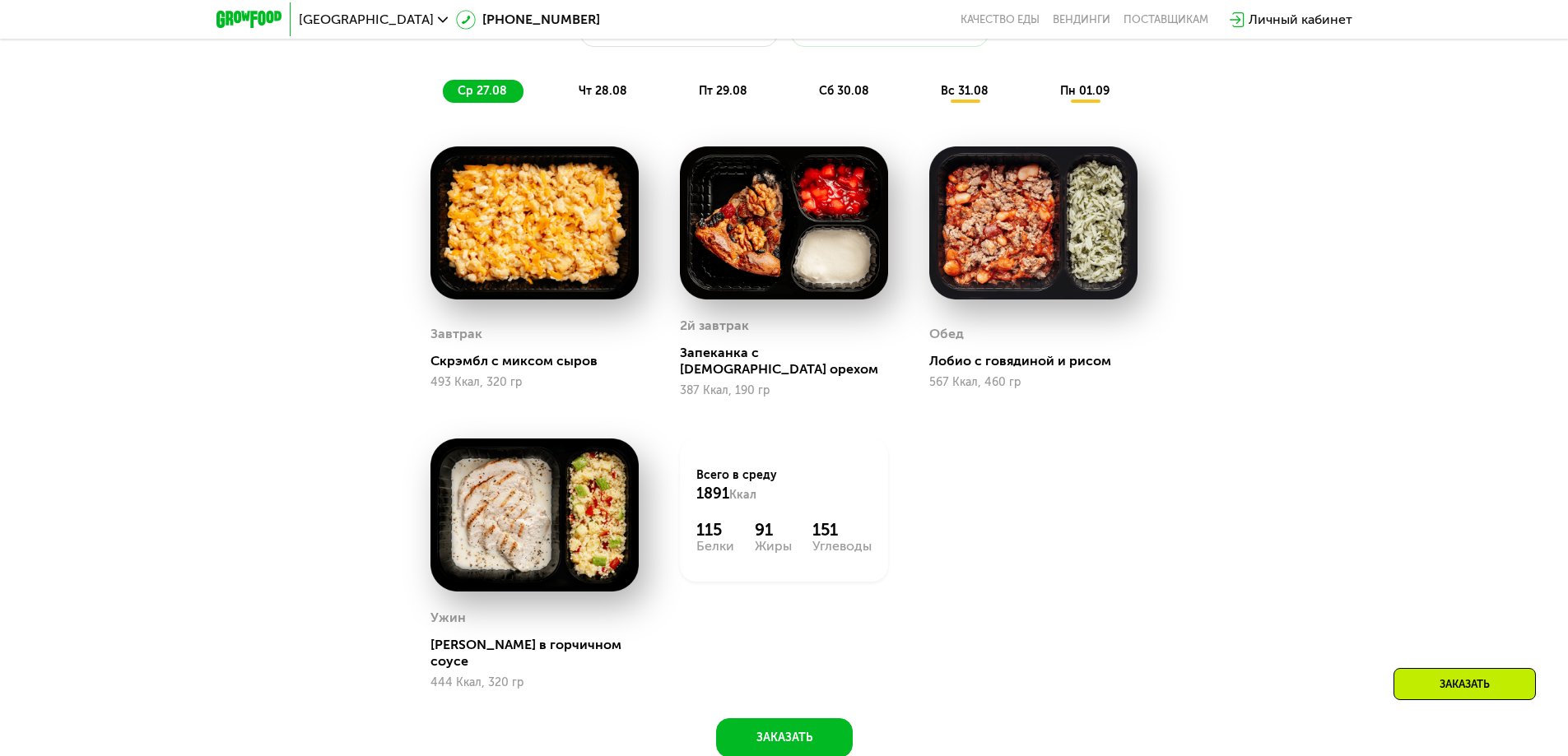
drag, startPoint x: 372, startPoint y: 549, endPoint x: 367, endPoint y: 575, distance: 26.5
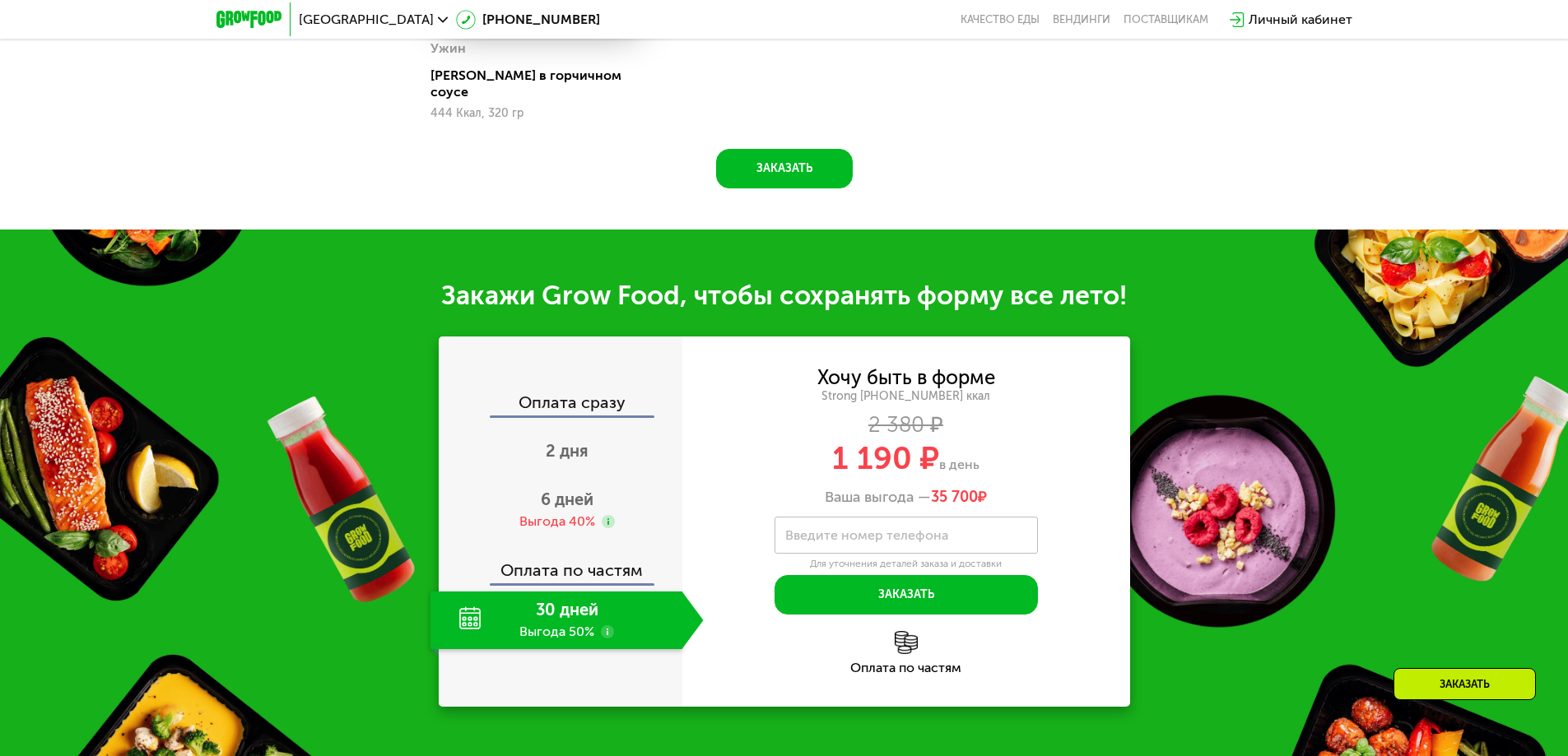
scroll to position [1717, 0]
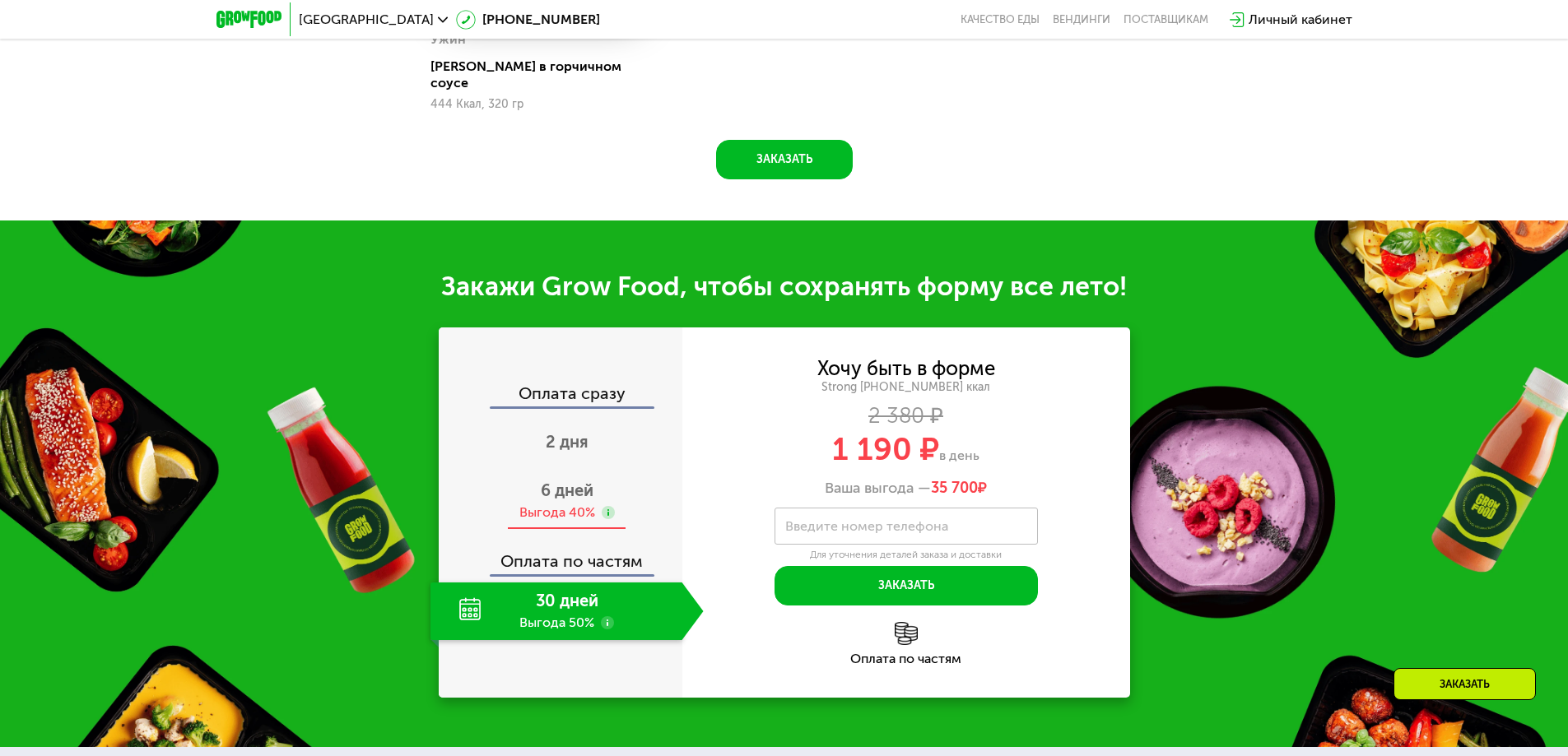
click at [581, 476] on div "6 дней Выгода 40%" at bounding box center [567, 501] width 273 height 58
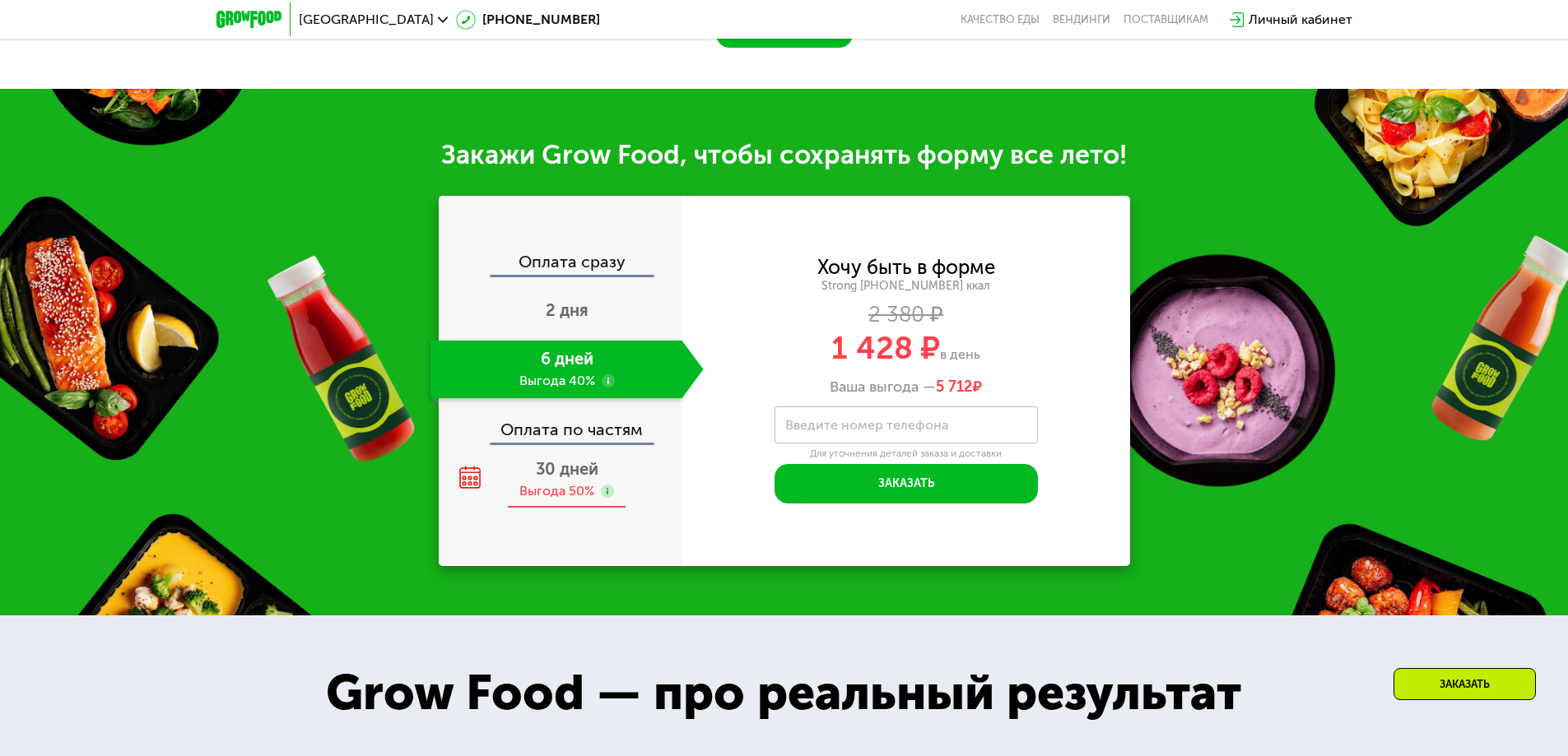
scroll to position [1883, 0]
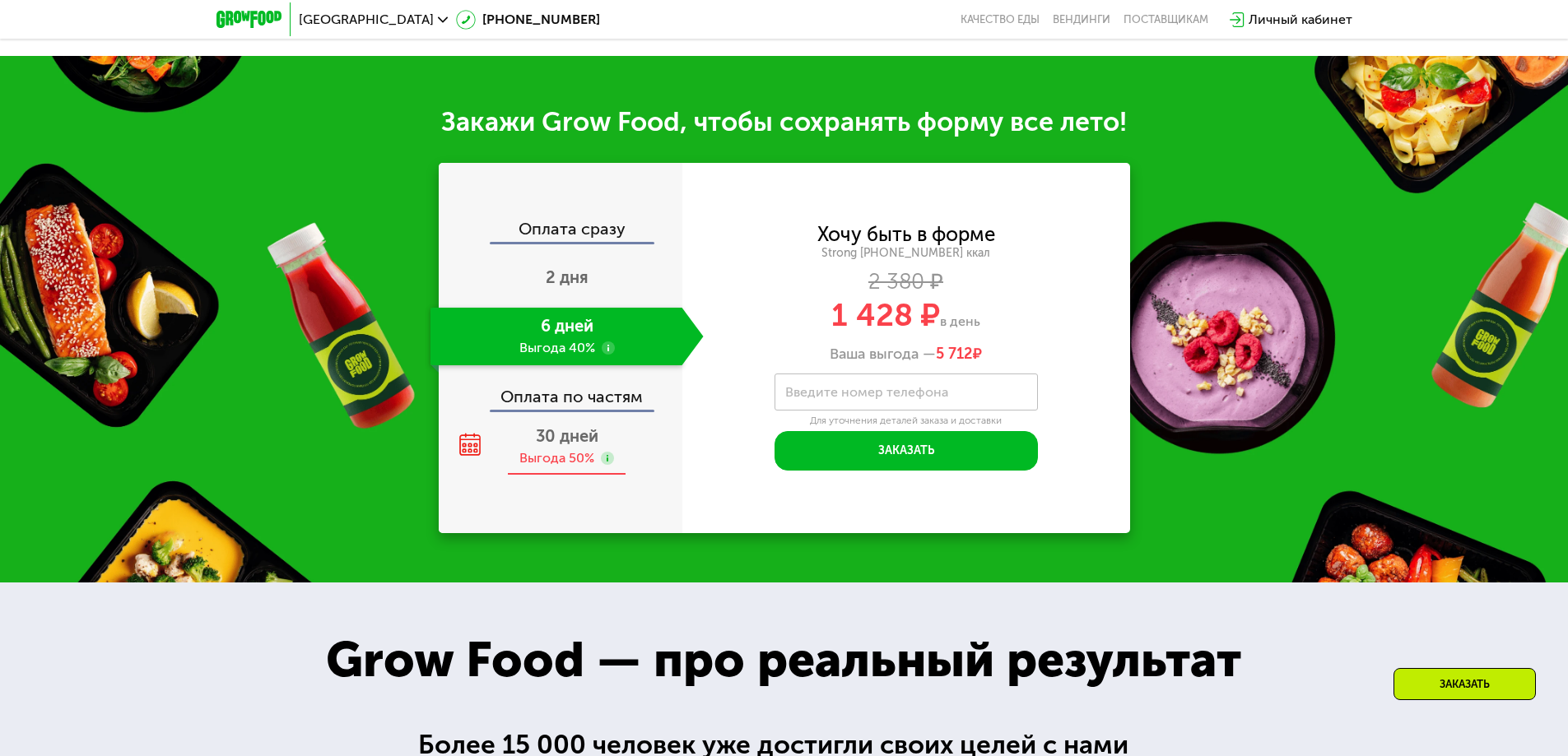
click at [605, 452] on use at bounding box center [607, 458] width 13 height 13
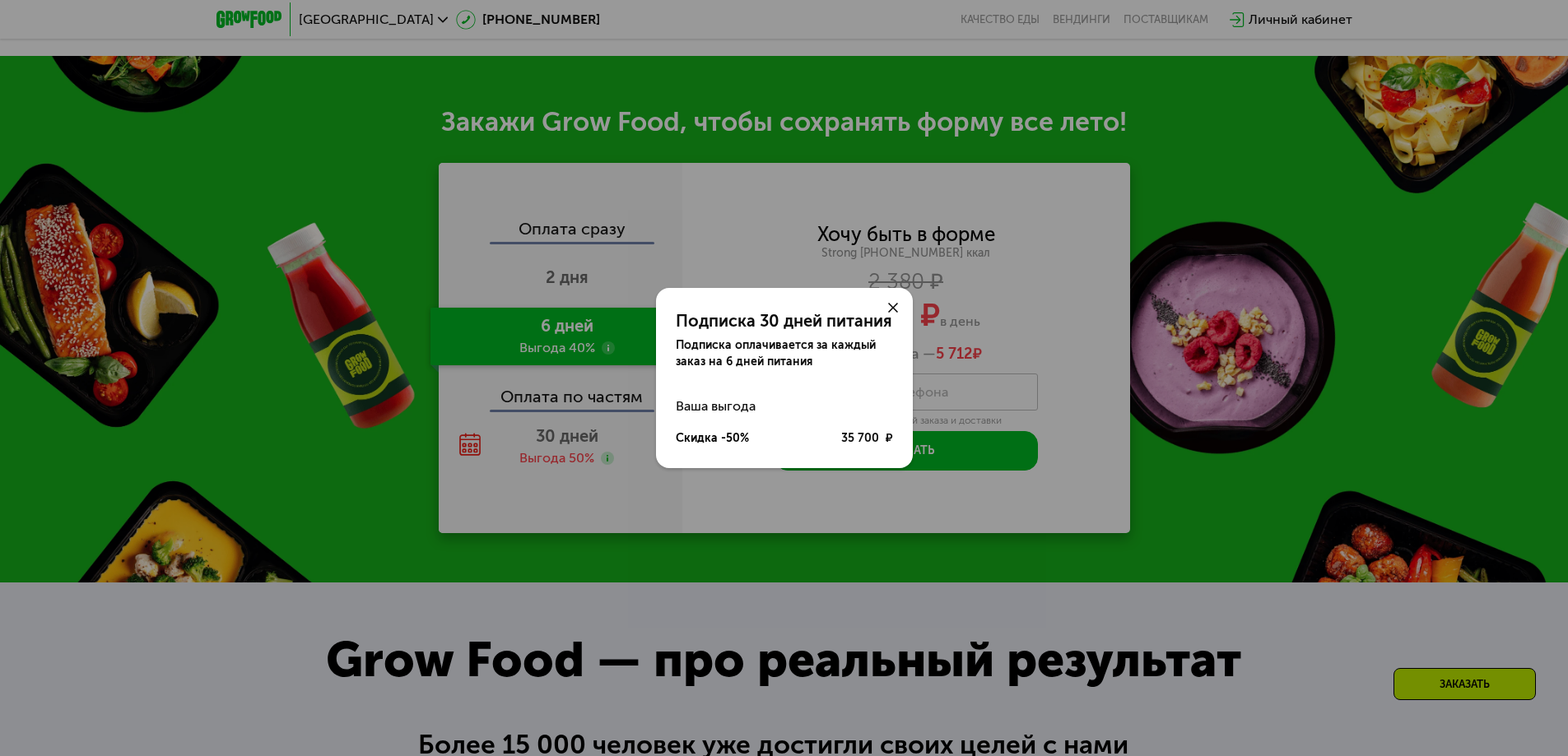
click at [580, 471] on div "Подписка 30 дней питания Подписка оплачивается за каждый заказ на 6 дней питани…" at bounding box center [784, 378] width 1568 height 756
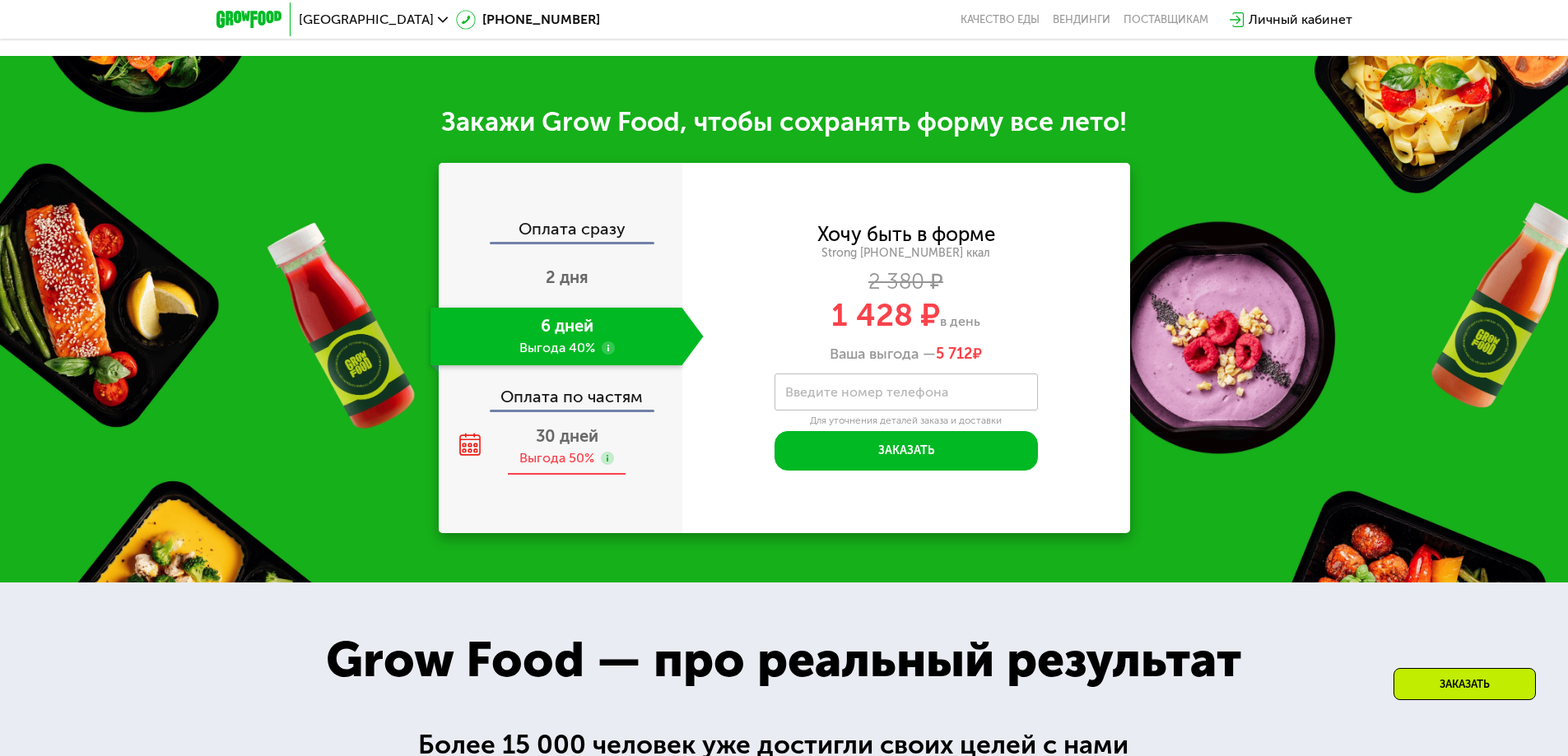
click at [606, 452] on use at bounding box center [607, 458] width 13 height 13
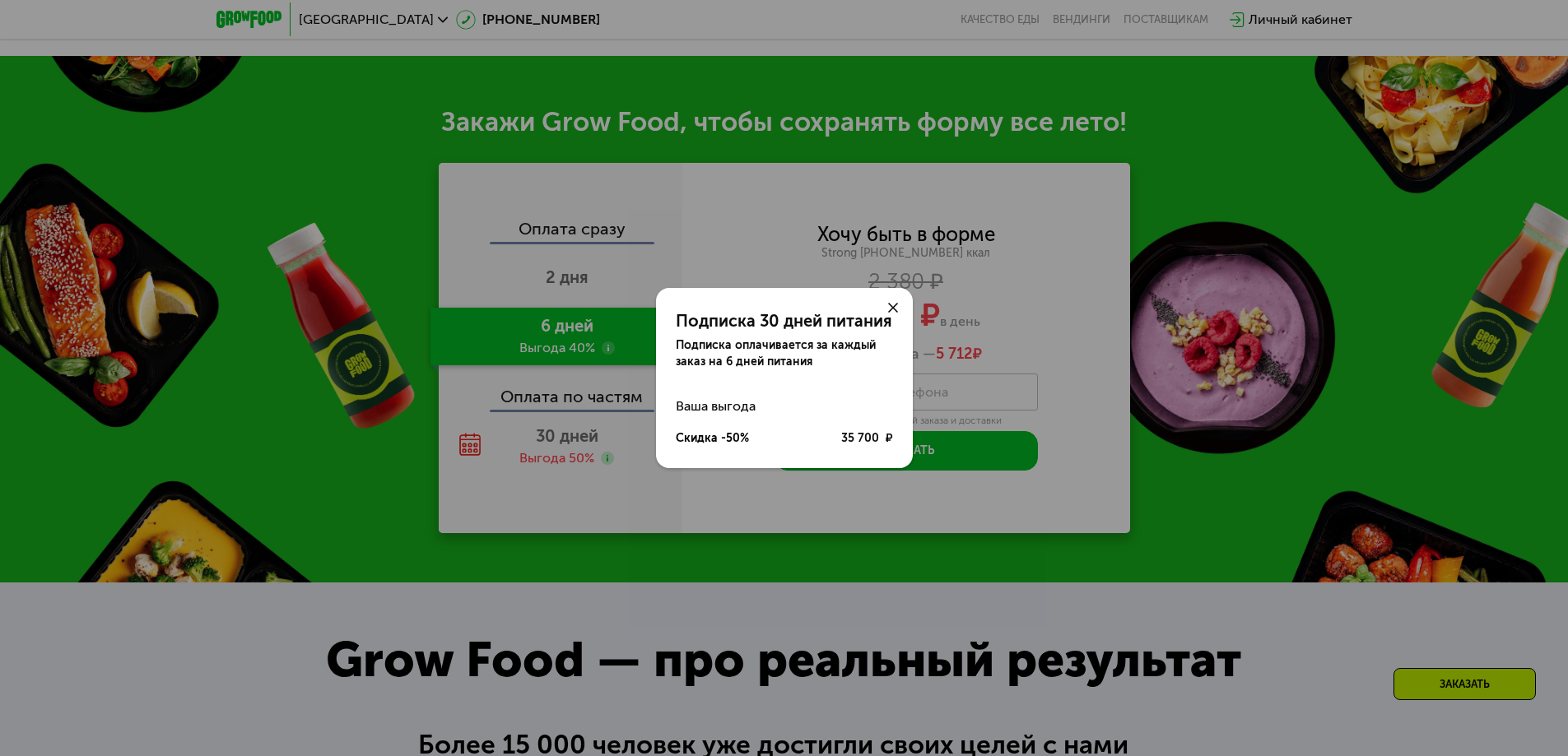
click at [891, 307] on icon at bounding box center [893, 308] width 10 height 10
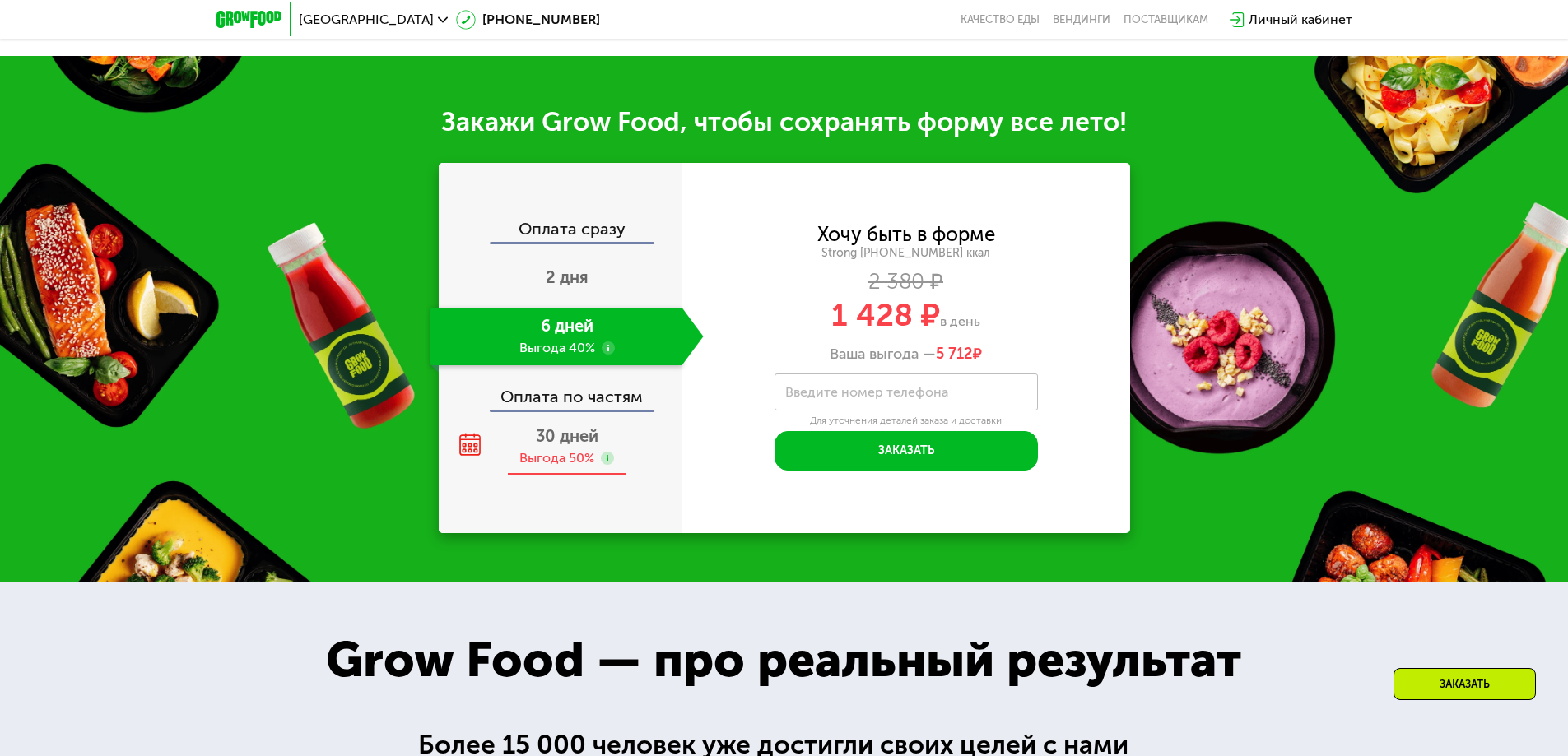
click at [557, 427] on span "30 дней" at bounding box center [567, 436] width 63 height 20
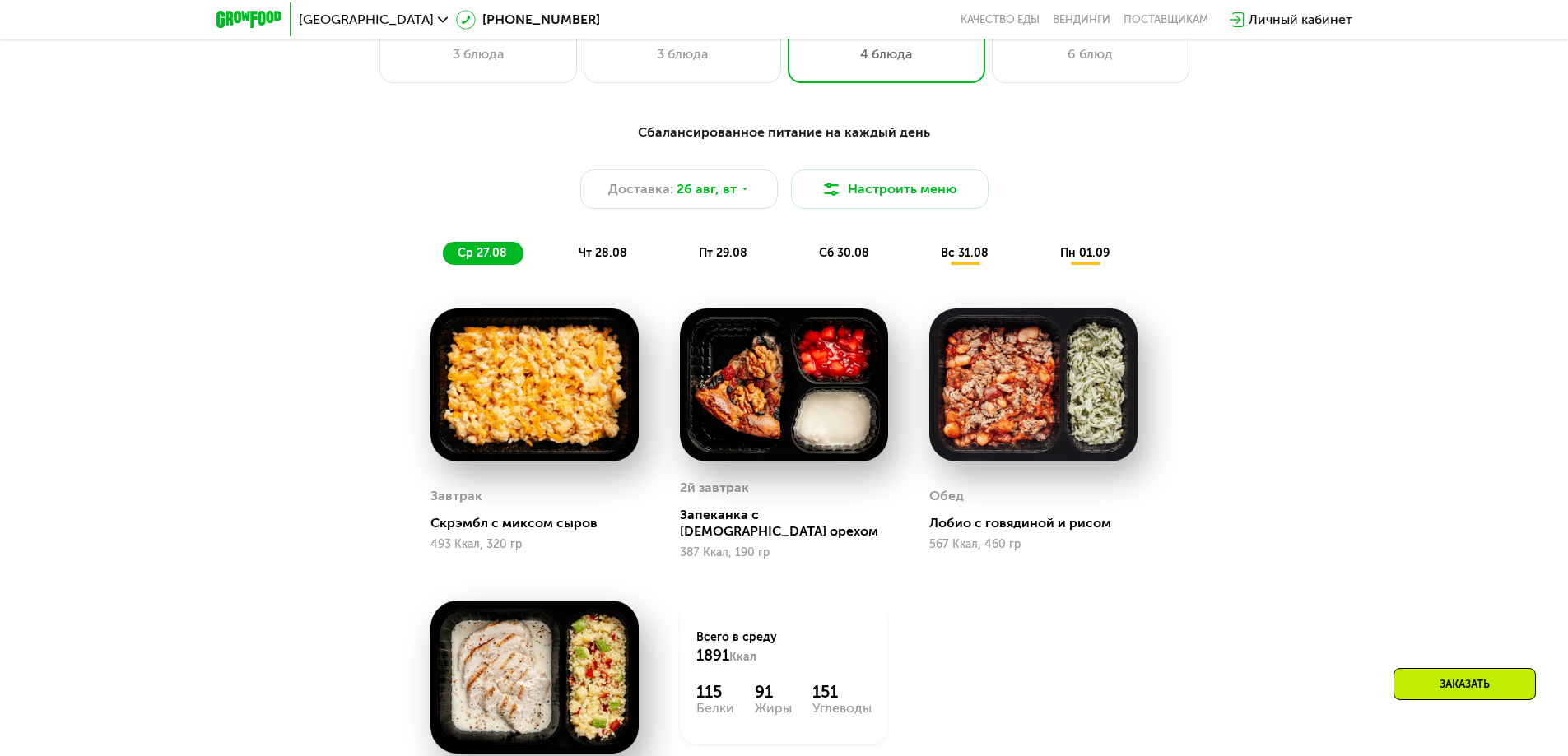
scroll to position [648, 0]
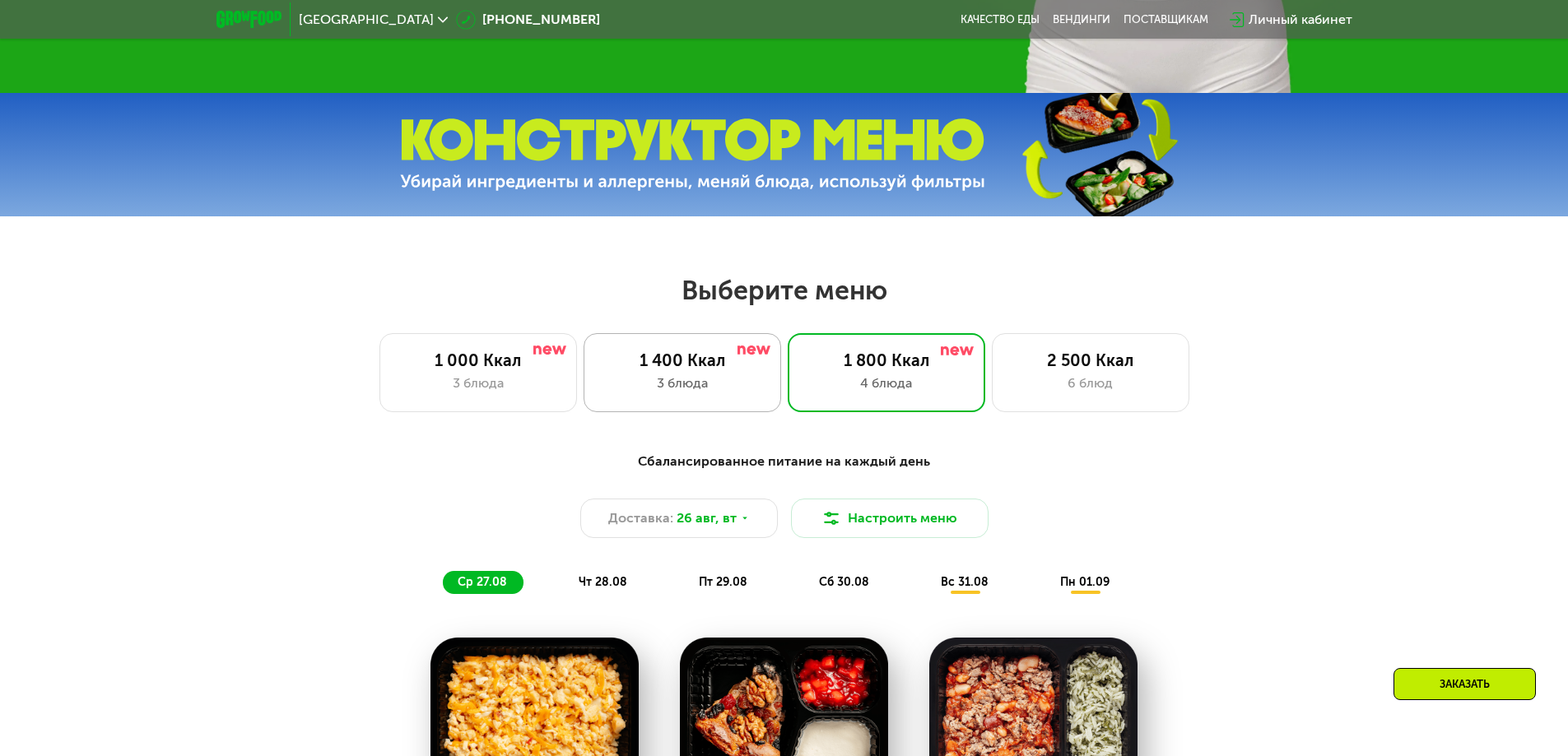
click at [787, 353] on div "1 400 Ккал 3 блюда" at bounding box center [886, 373] width 198 height 79
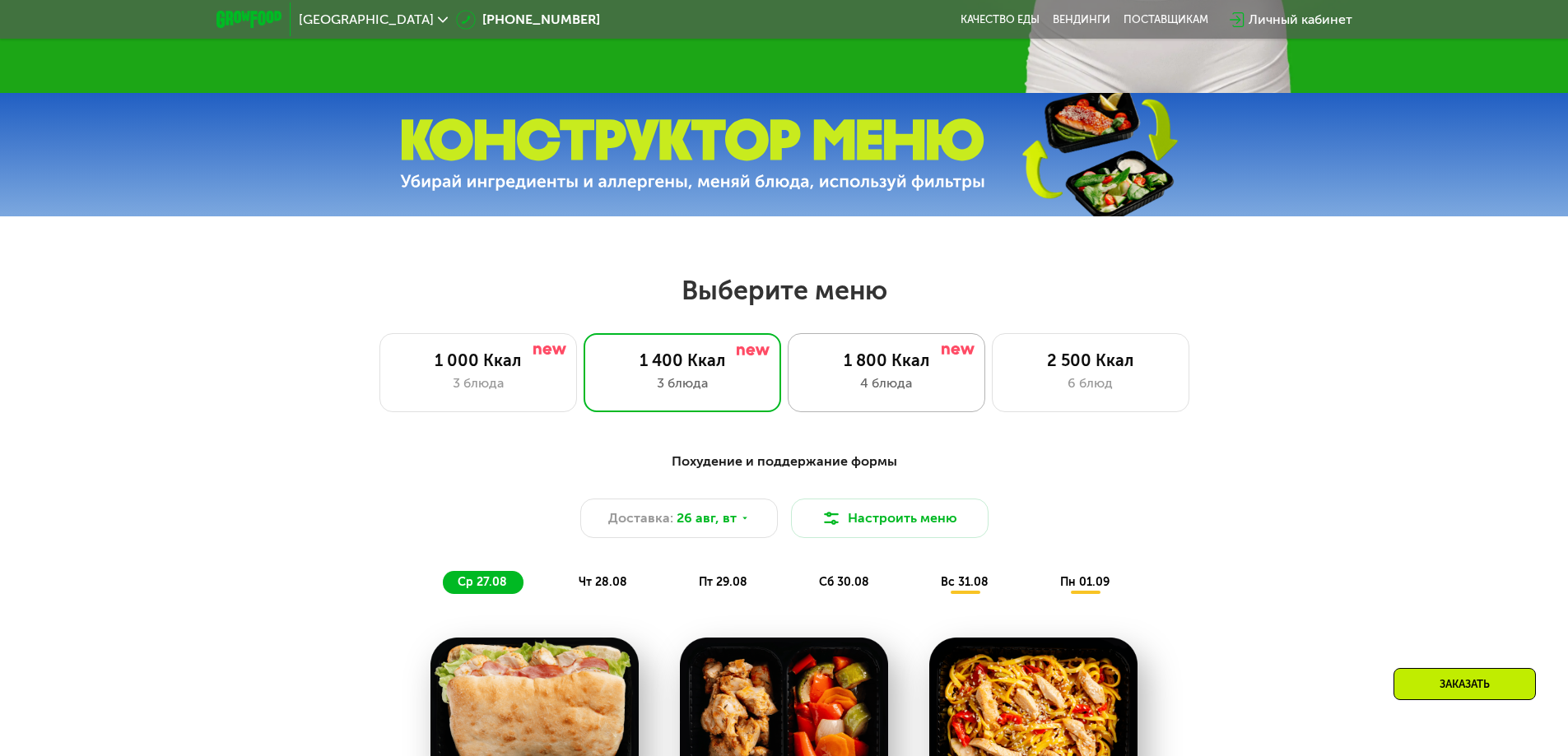
click at [864, 380] on div "4 блюда" at bounding box center [887, 383] width 163 height 20
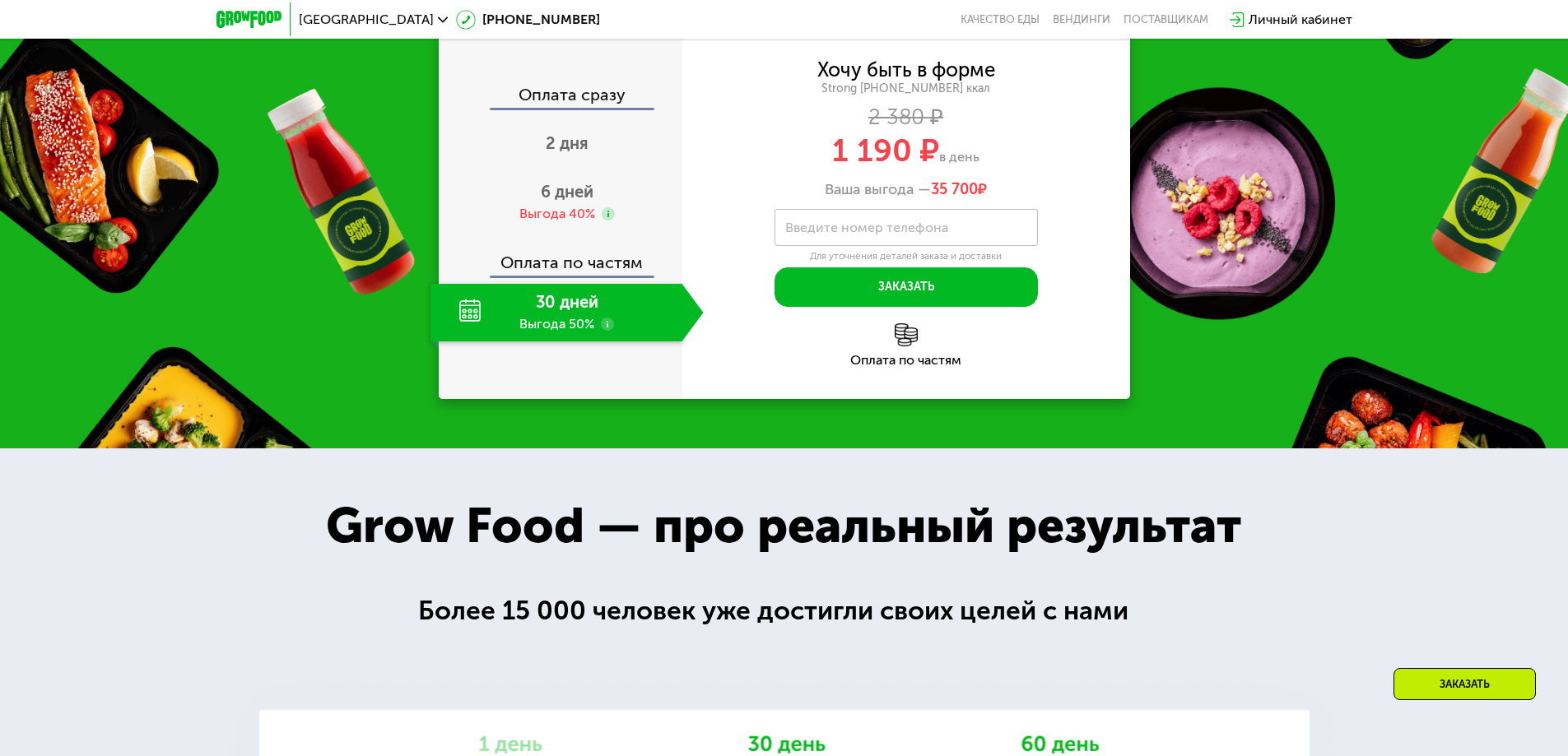
scroll to position [1800, 0]
